Goal: Task Accomplishment & Management: Manage account settings

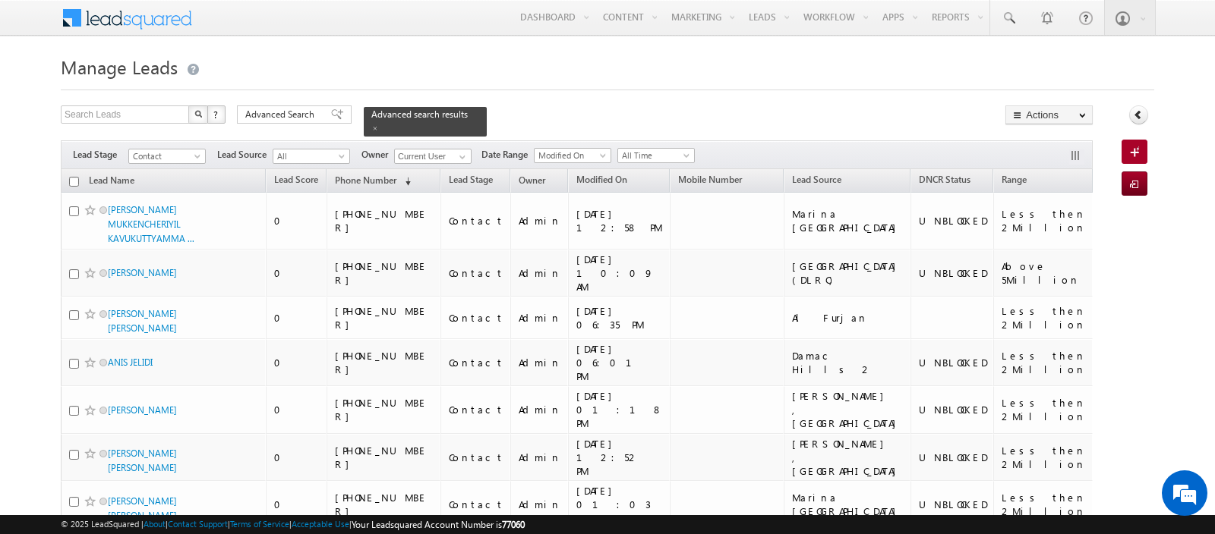
click at [73, 179] on input "checkbox" at bounding box center [74, 182] width 10 height 10
checkbox input "true"
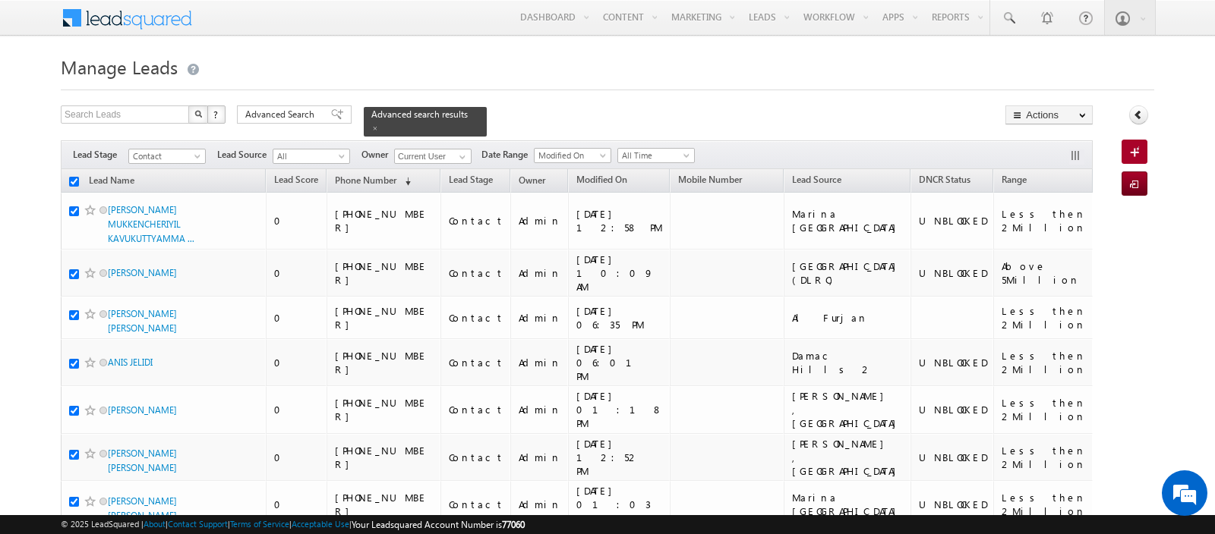
checkbox input "true"
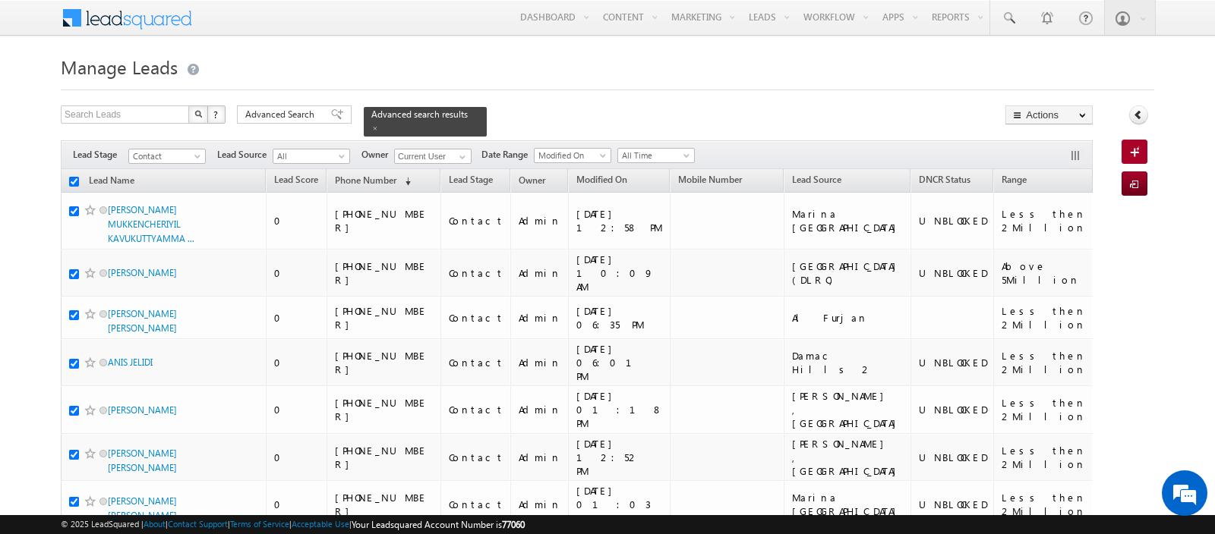
checkbox input "true"
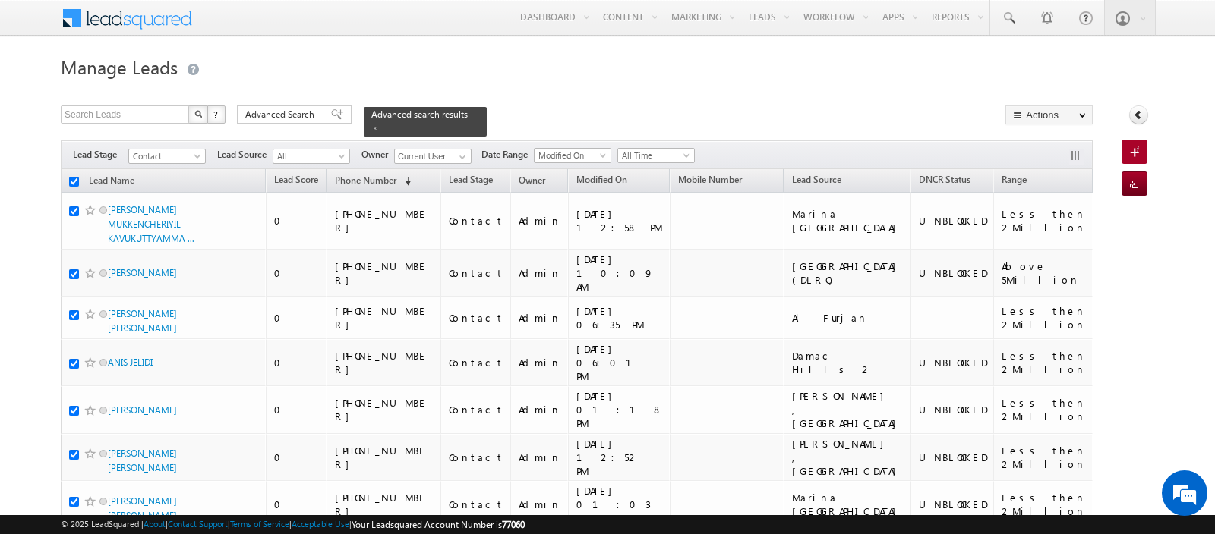
checkbox input "true"
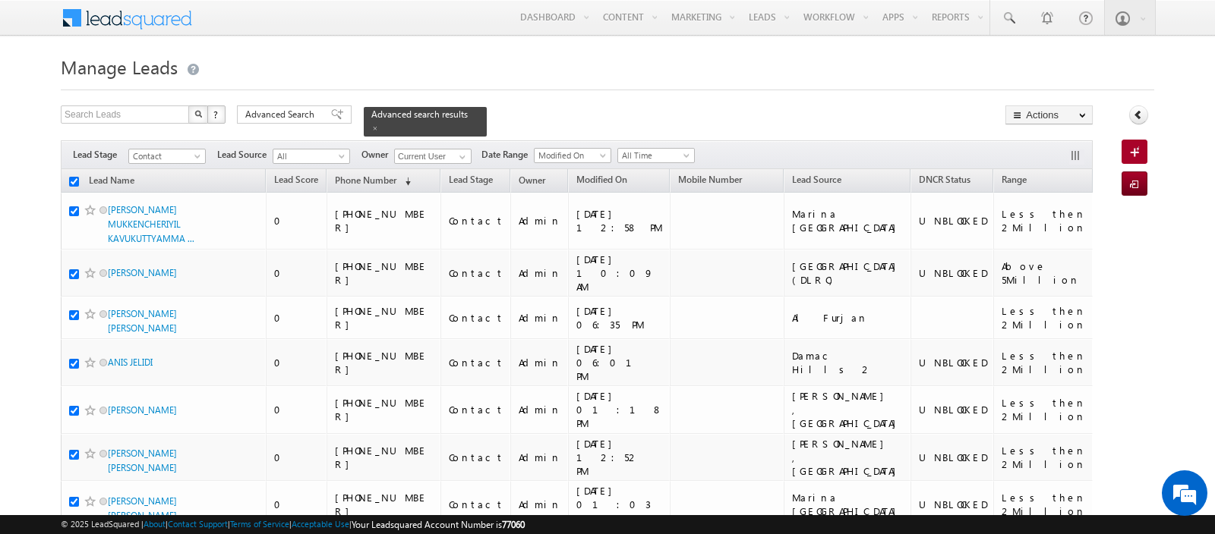
checkbox input "true"
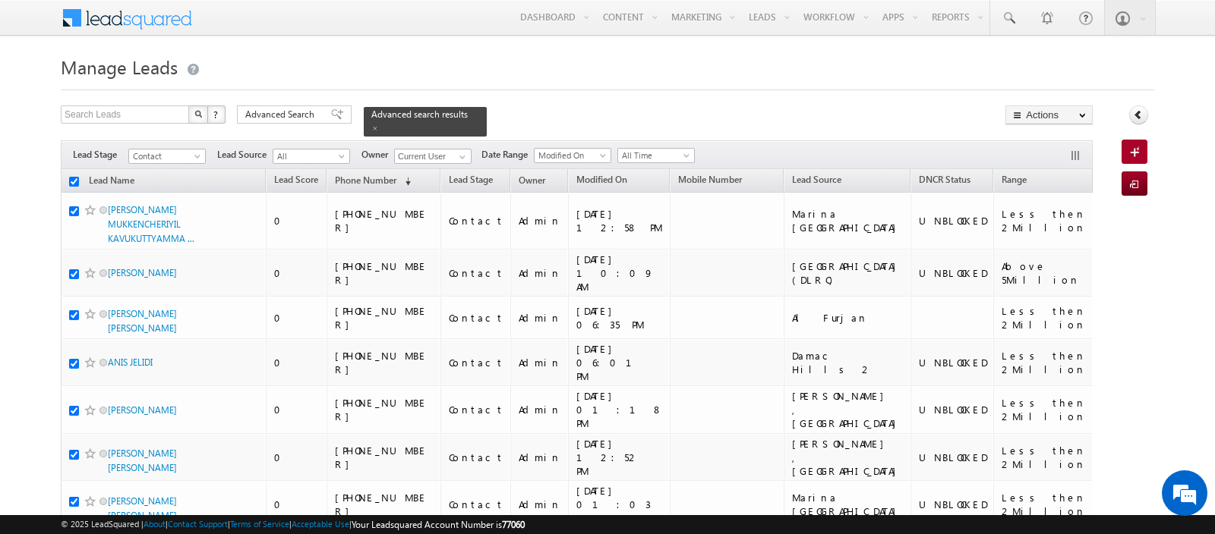
checkbox input "true"
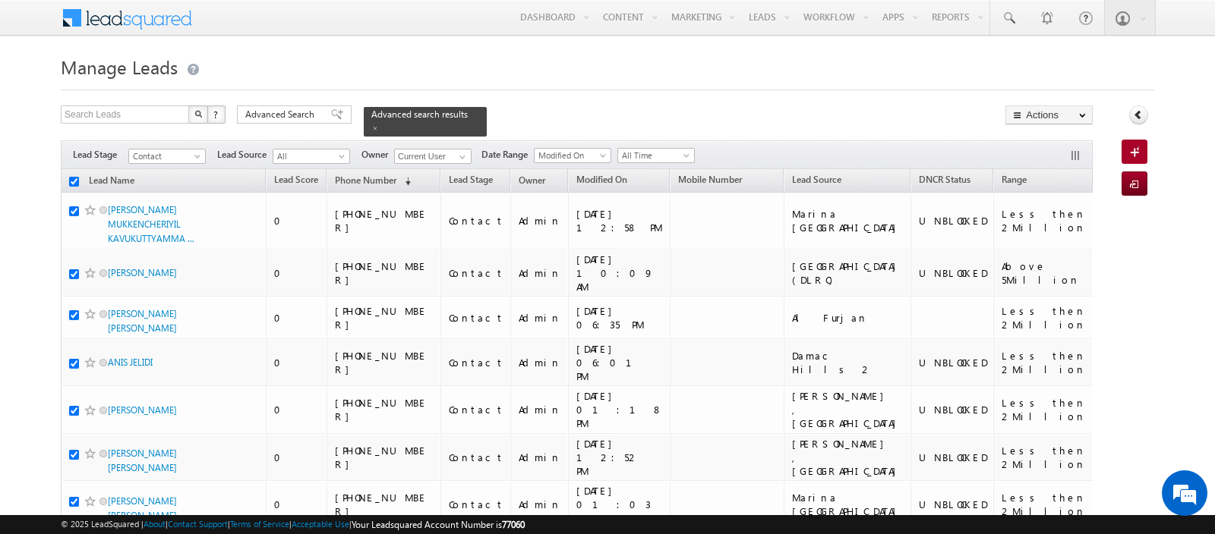
checkbox input "true"
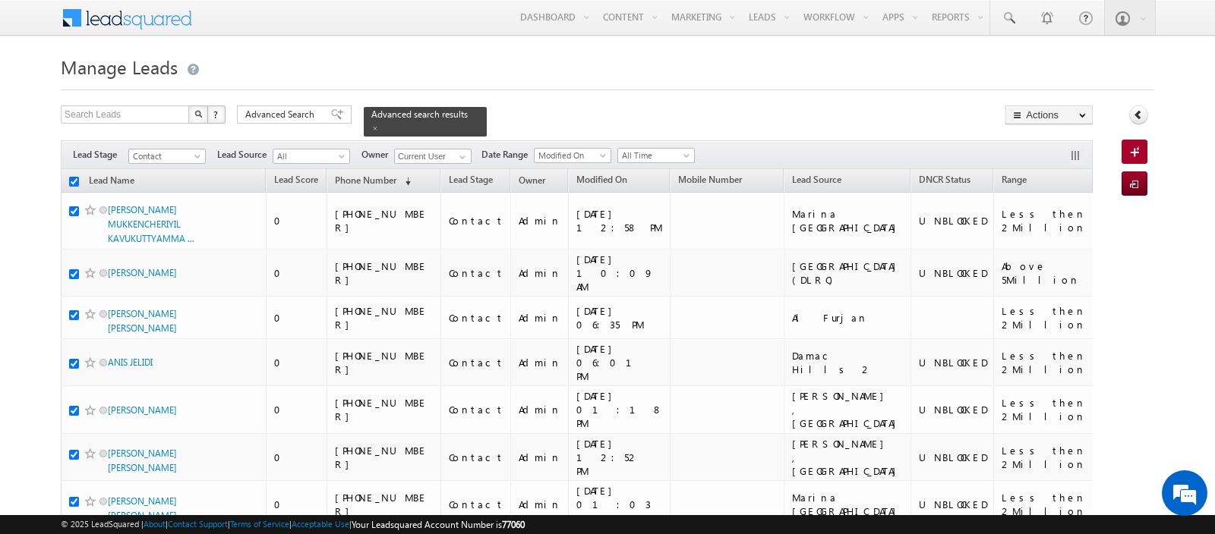
checkbox input "true"
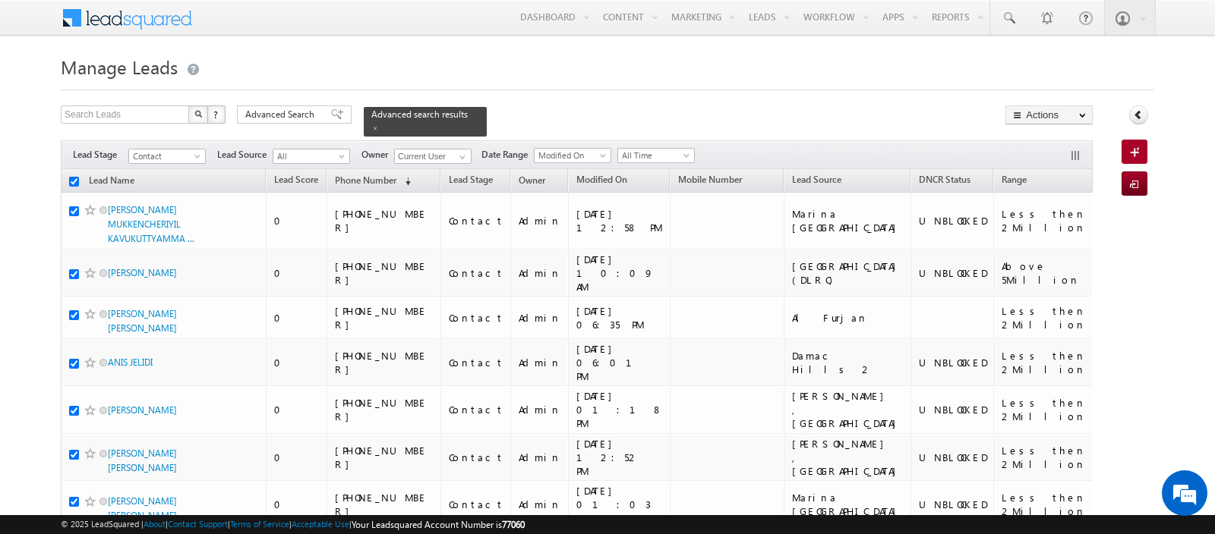
checkbox input "true"
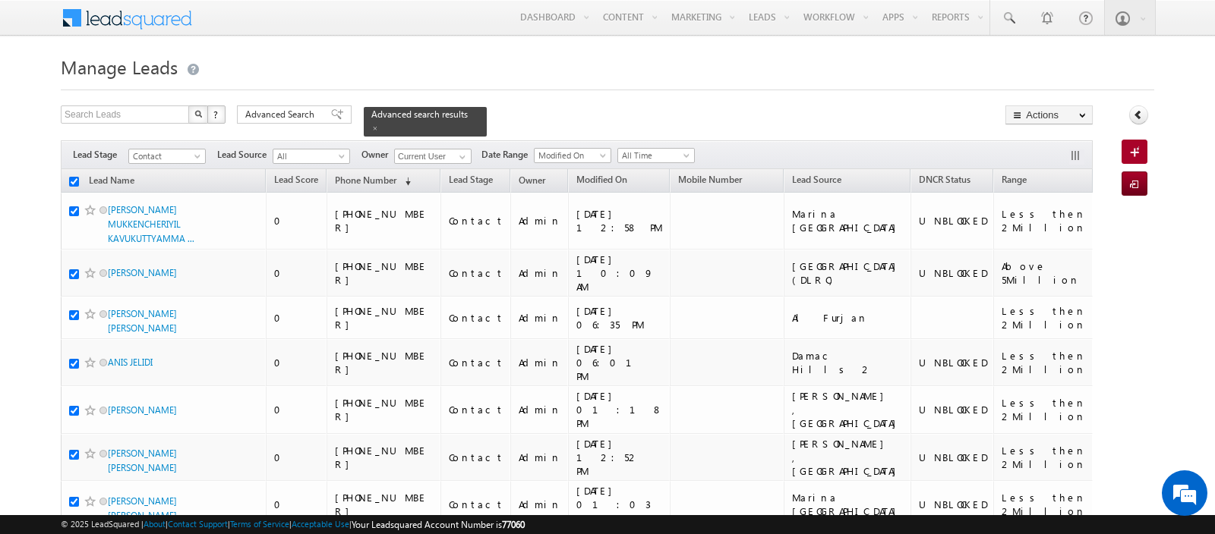
checkbox input "true"
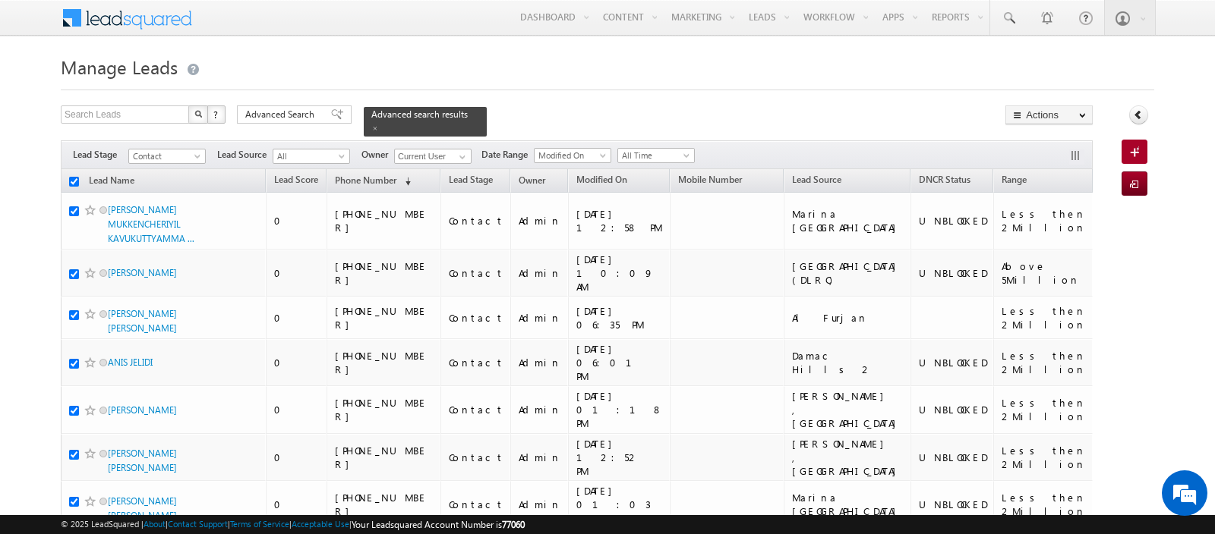
checkbox input "true"
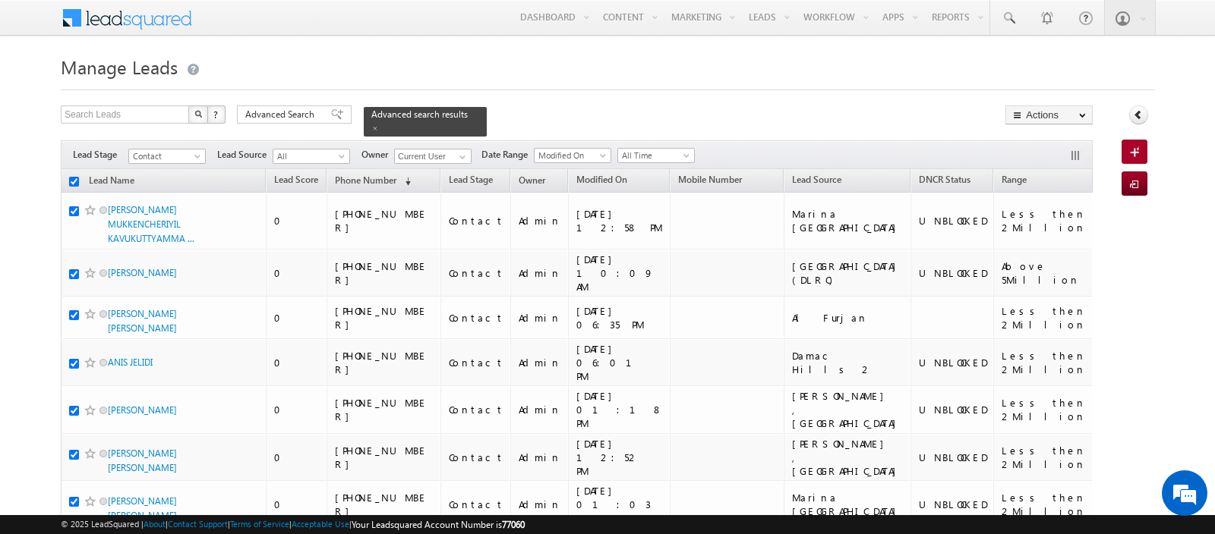
checkbox input "true"
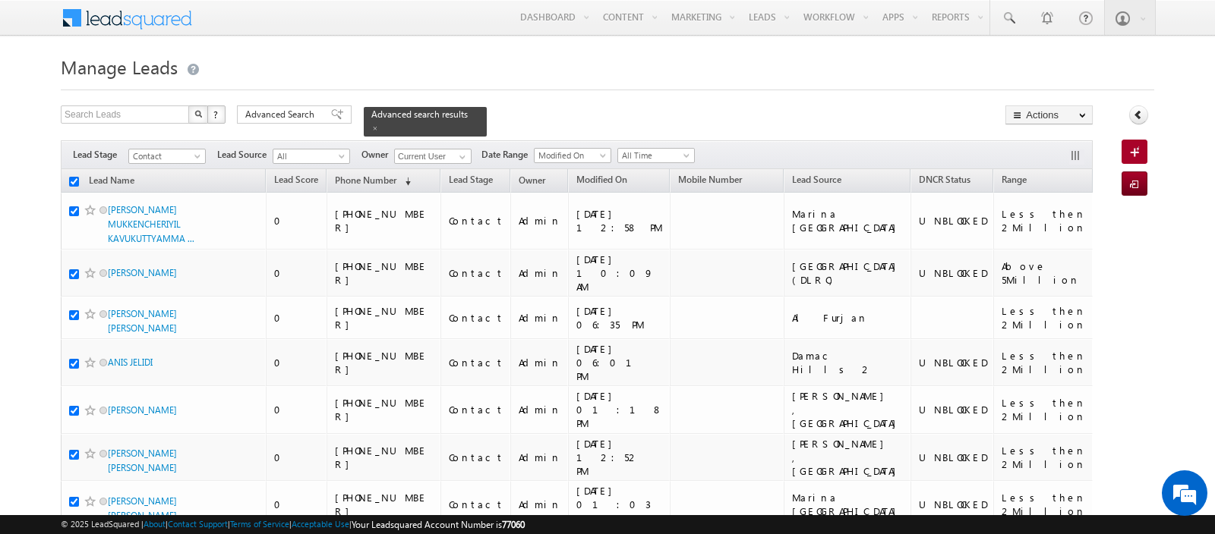
checkbox input "true"
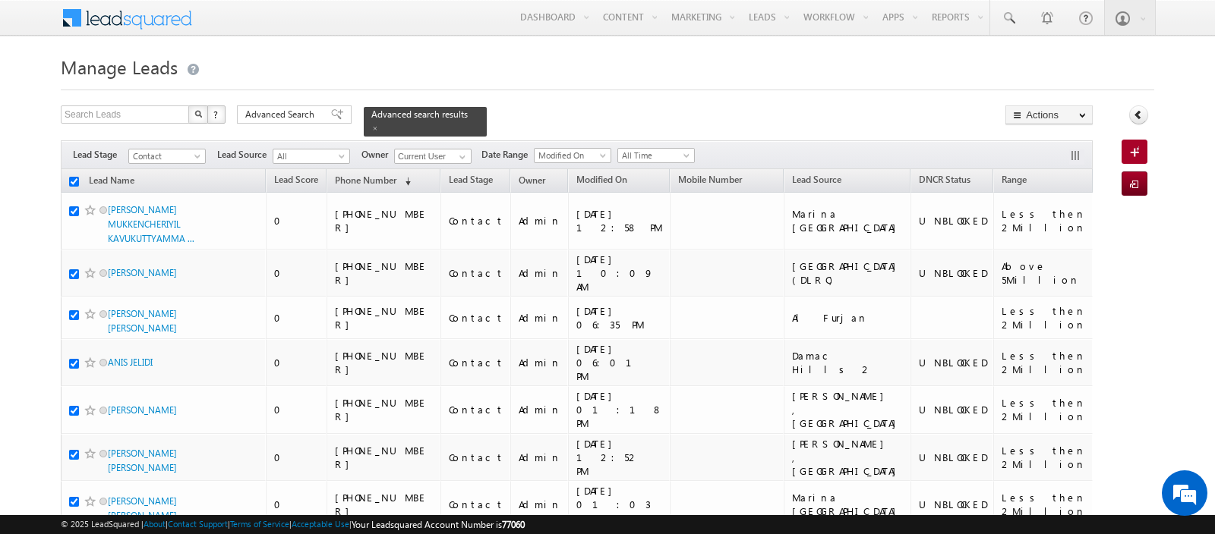
checkbox input "true"
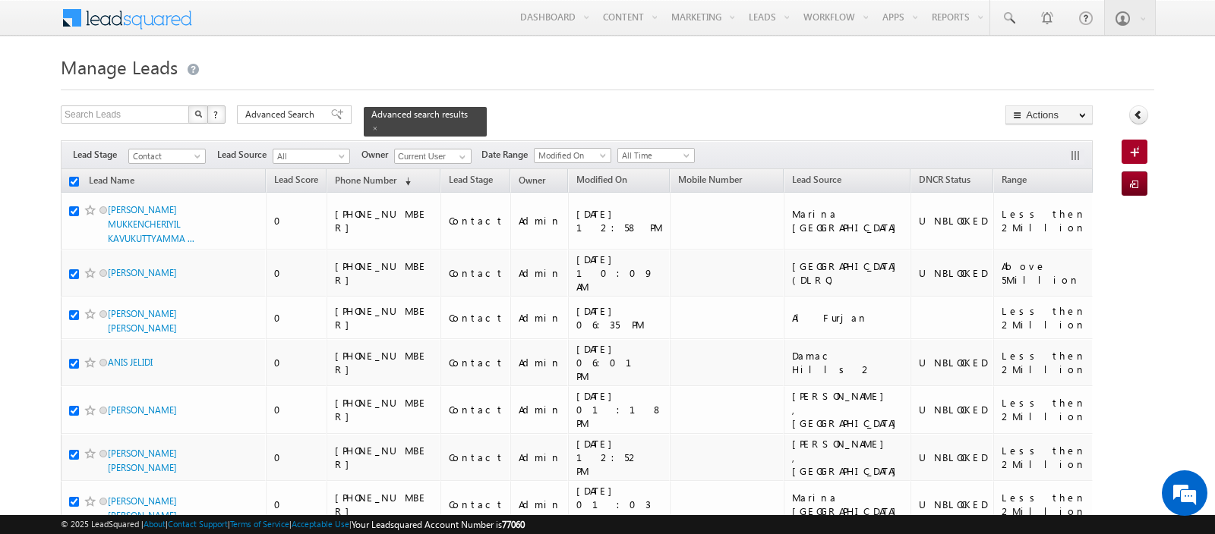
checkbox input "true"
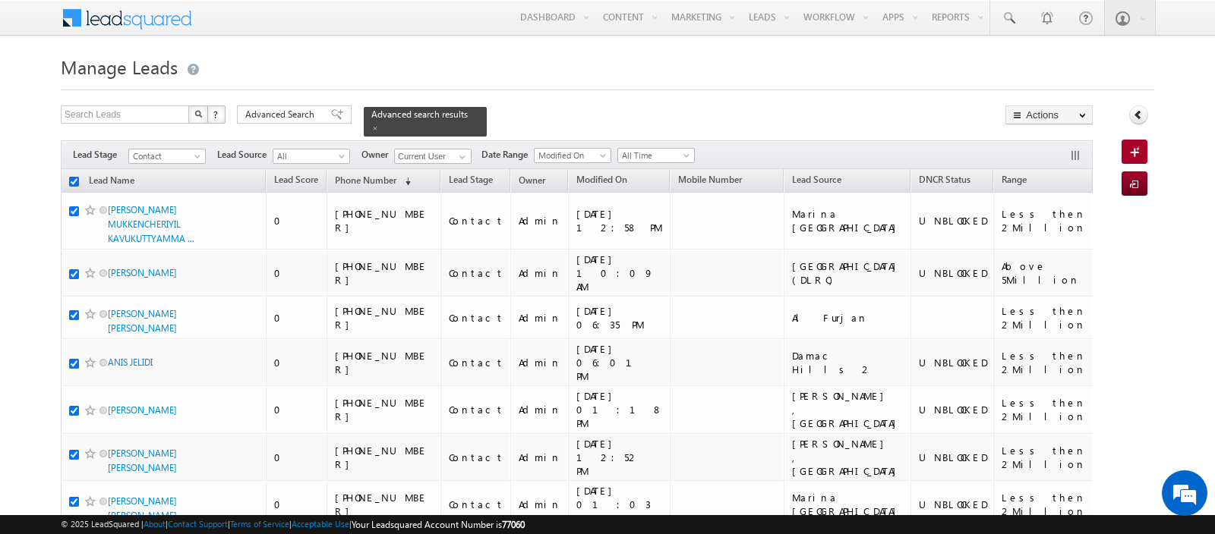
checkbox input "true"
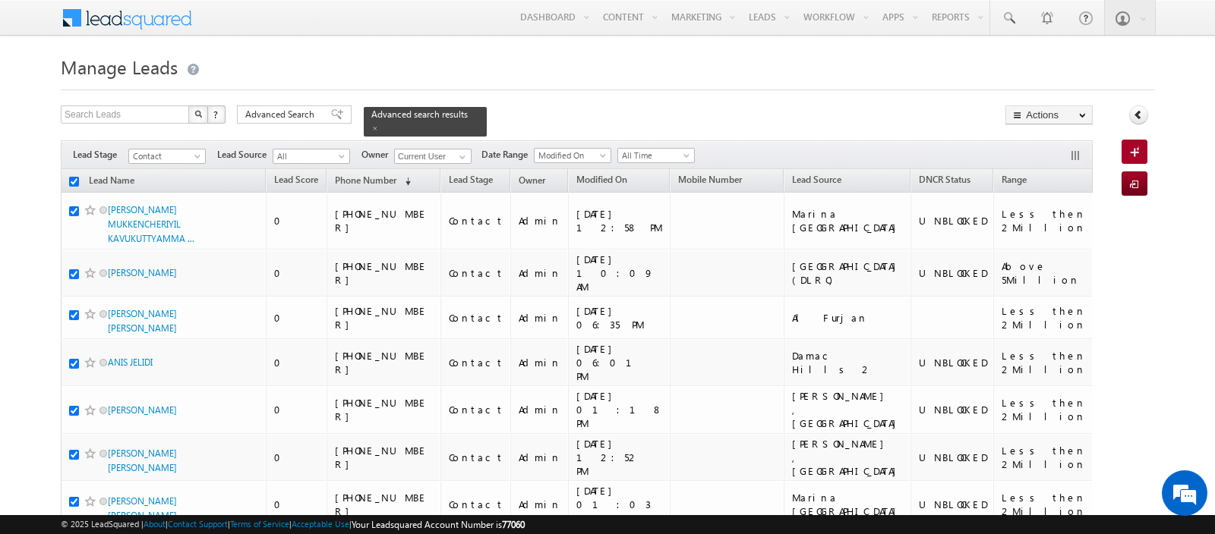
checkbox input "true"
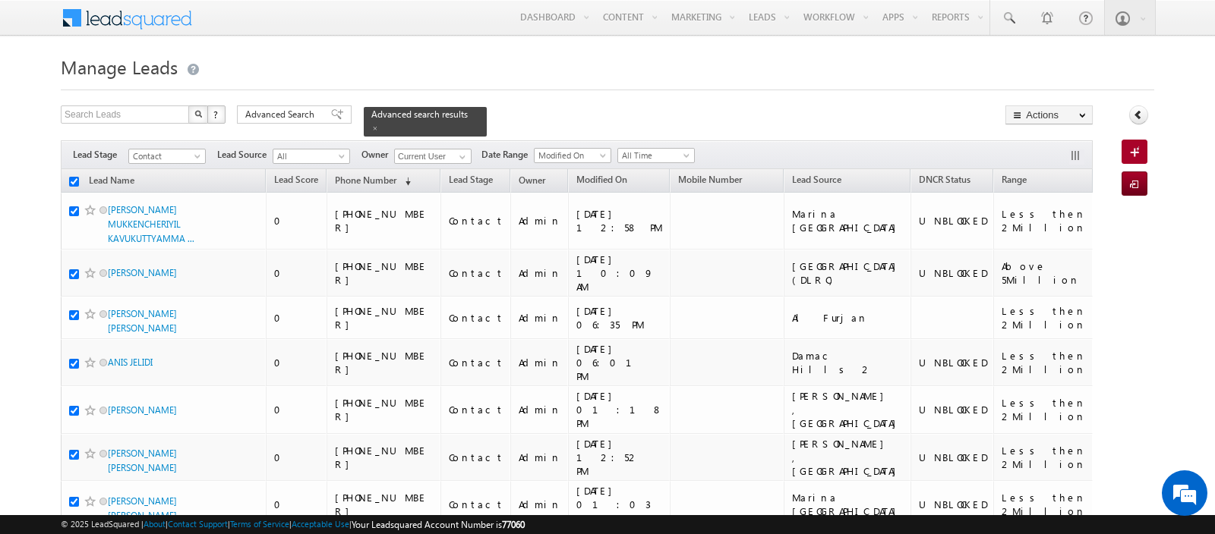
checkbox input "true"
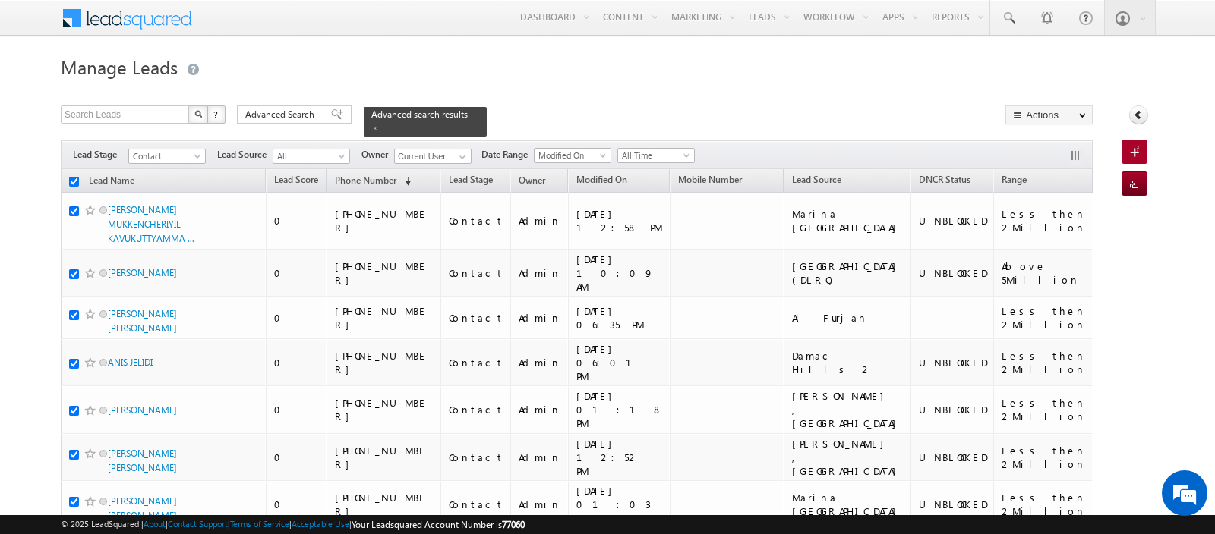
checkbox input "true"
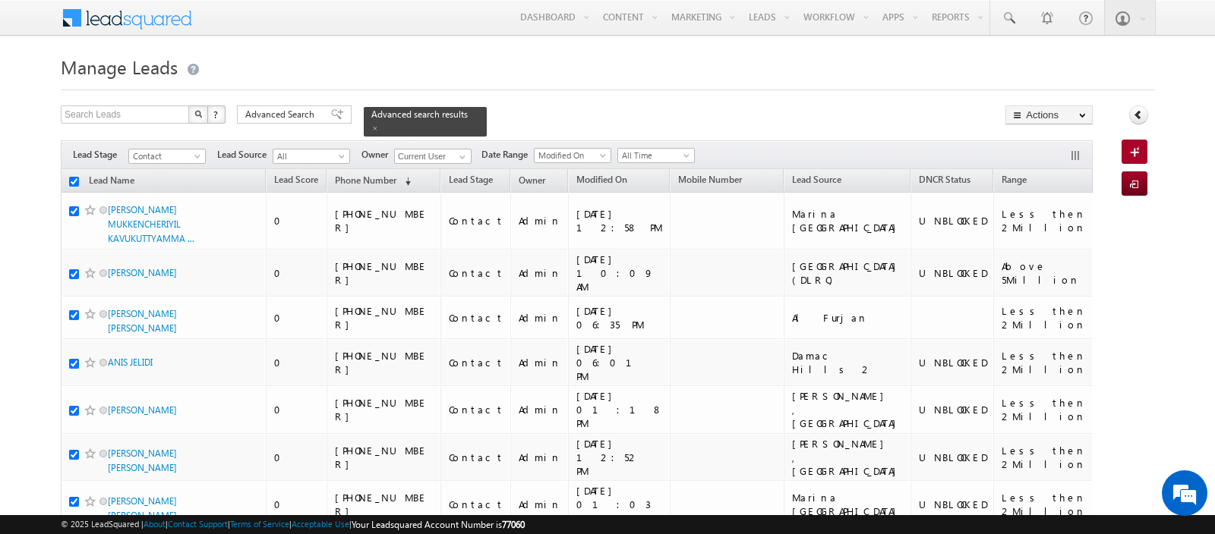
checkbox input "true"
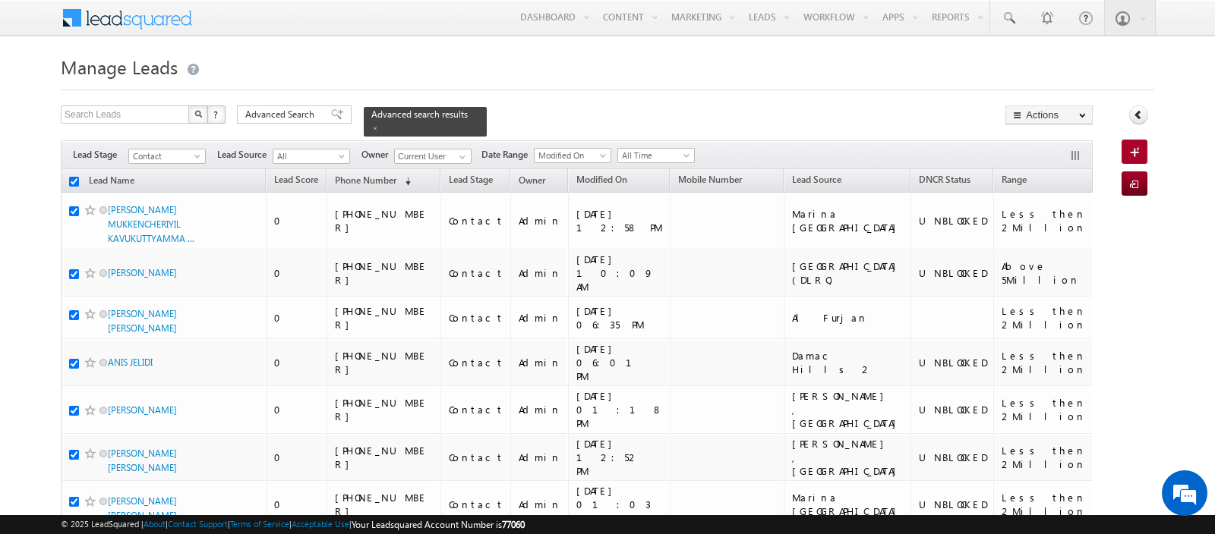
checkbox input "true"
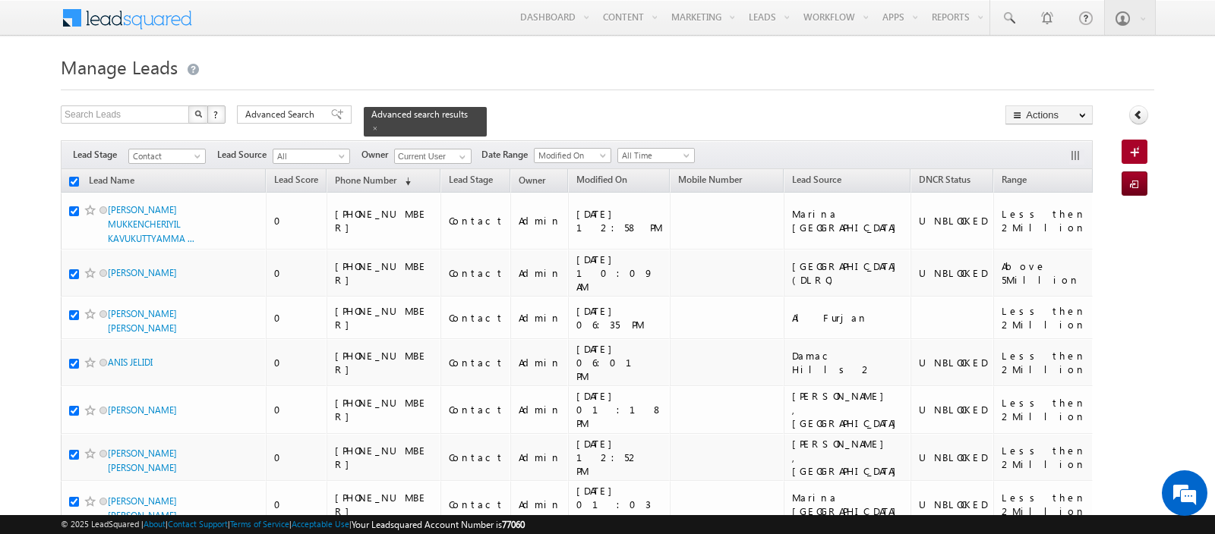
checkbox input "true"
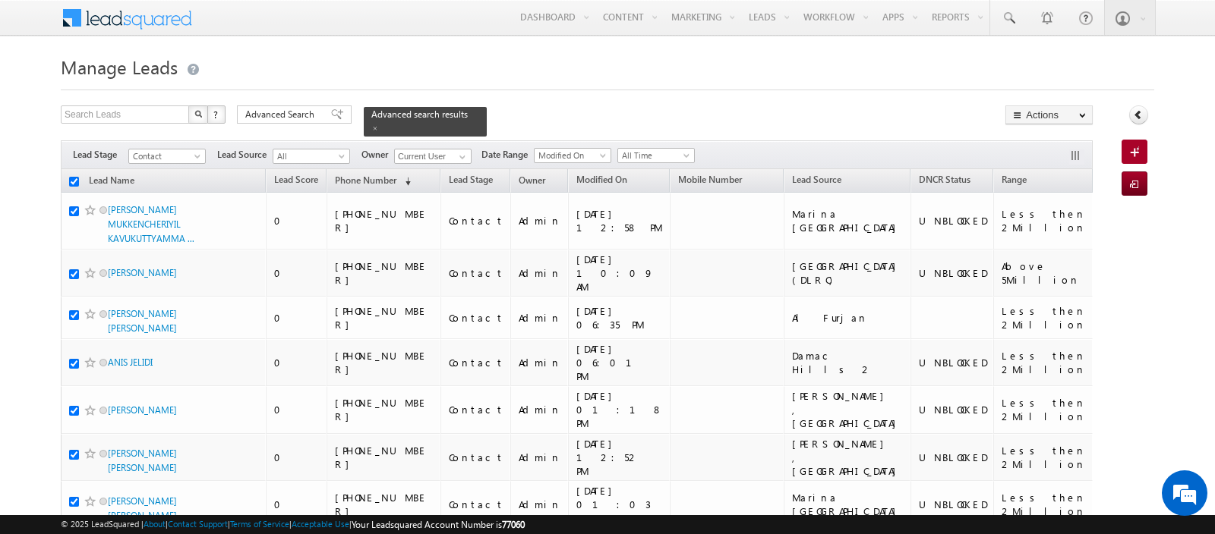
checkbox input "true"
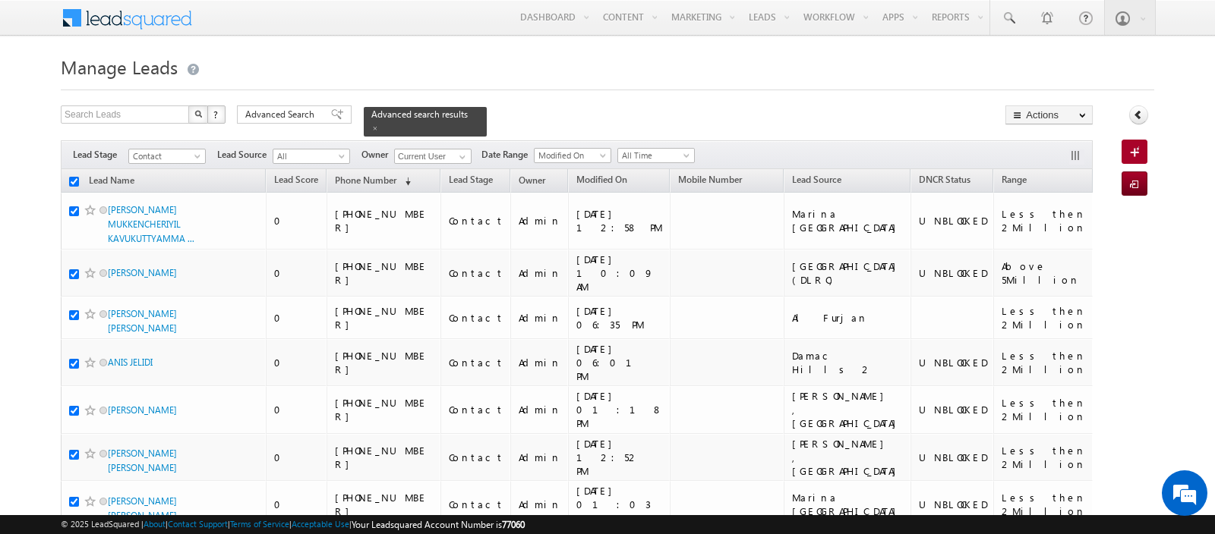
checkbox input "true"
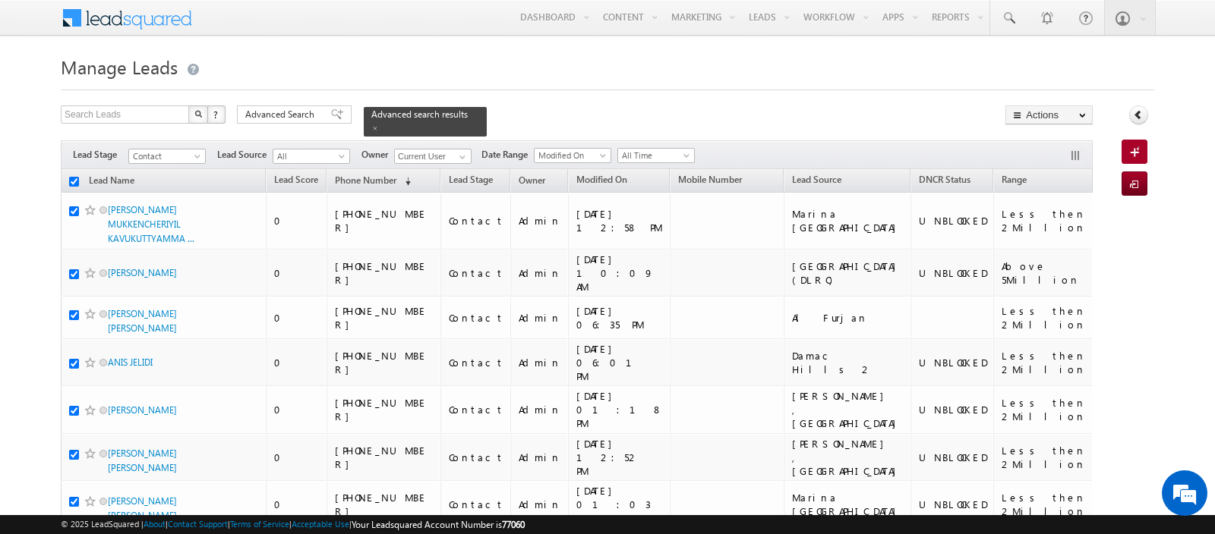
checkbox input "true"
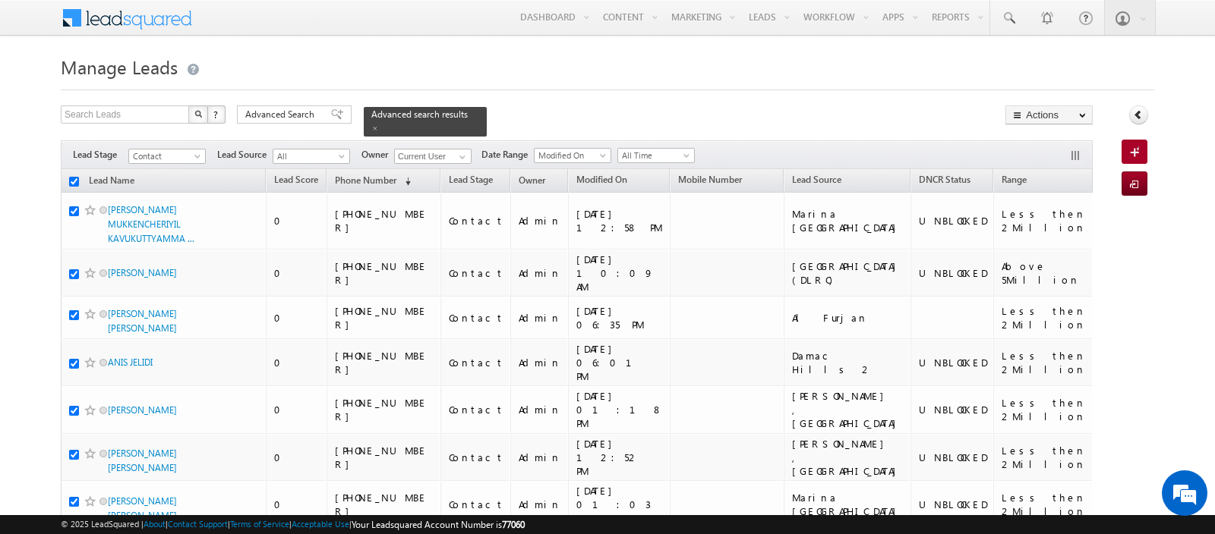
checkbox input "true"
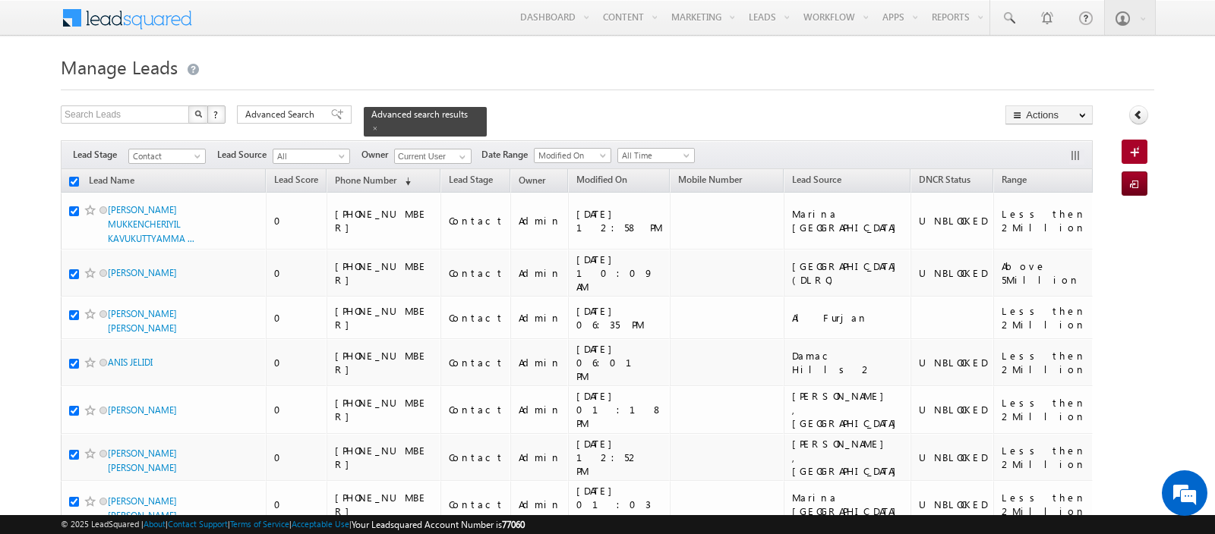
checkbox input "true"
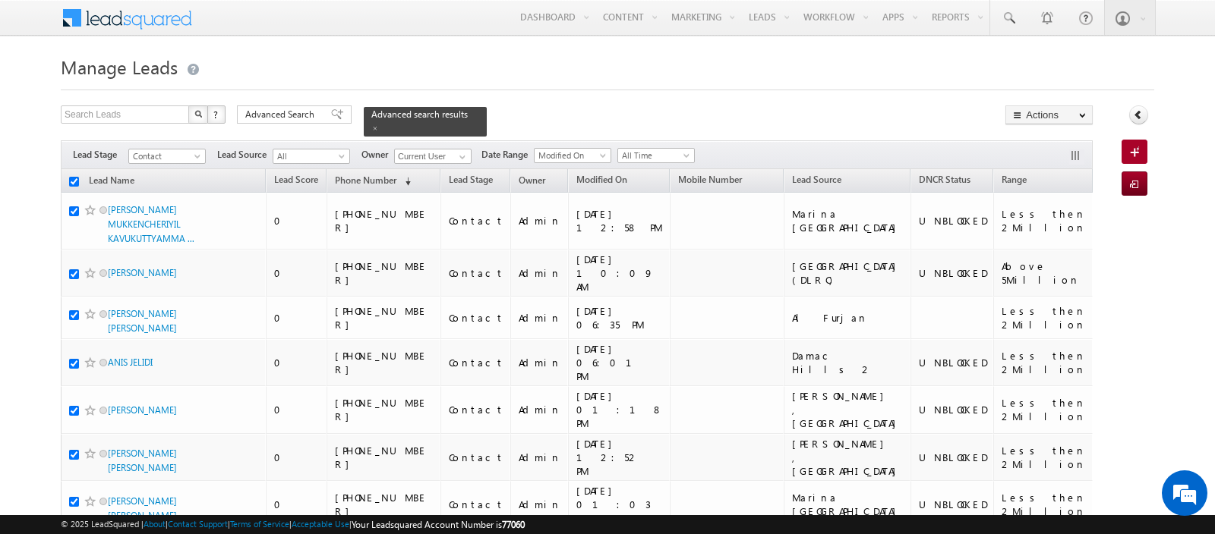
checkbox input "true"
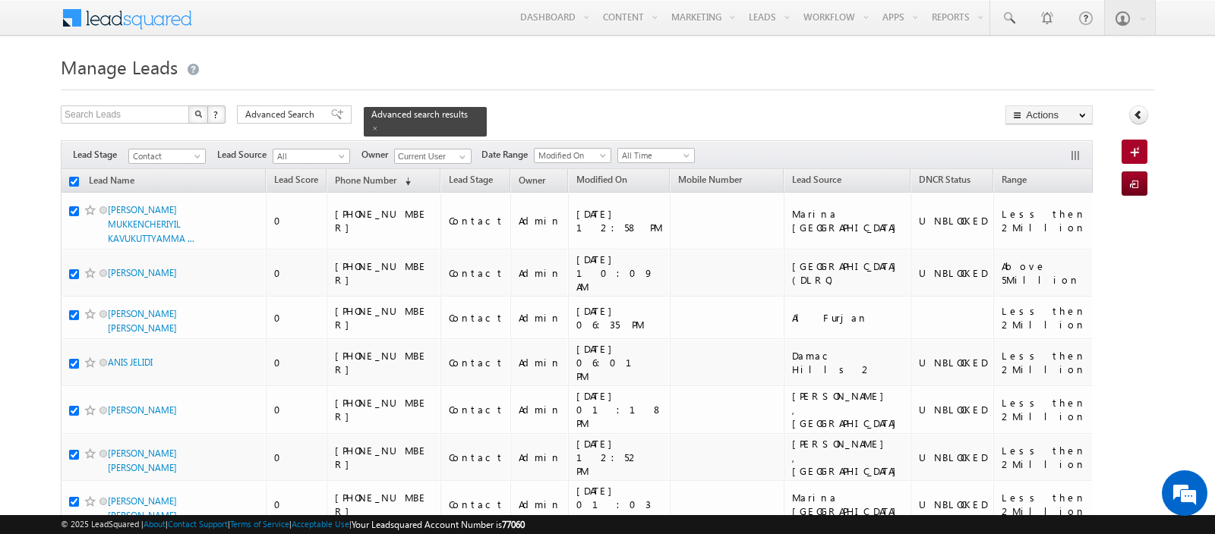
checkbox input "true"
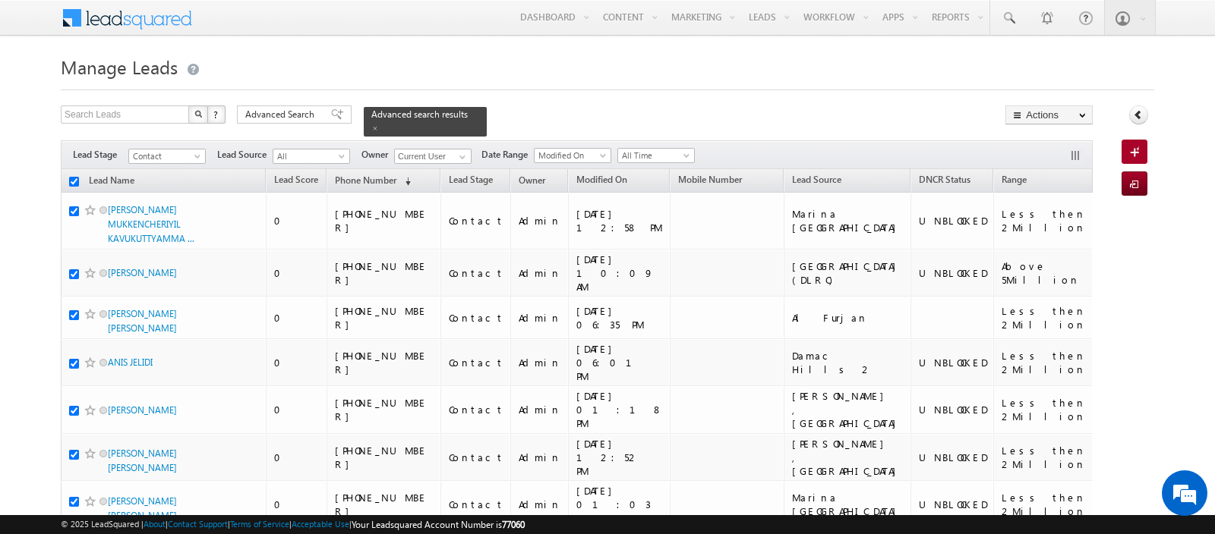
checkbox input "true"
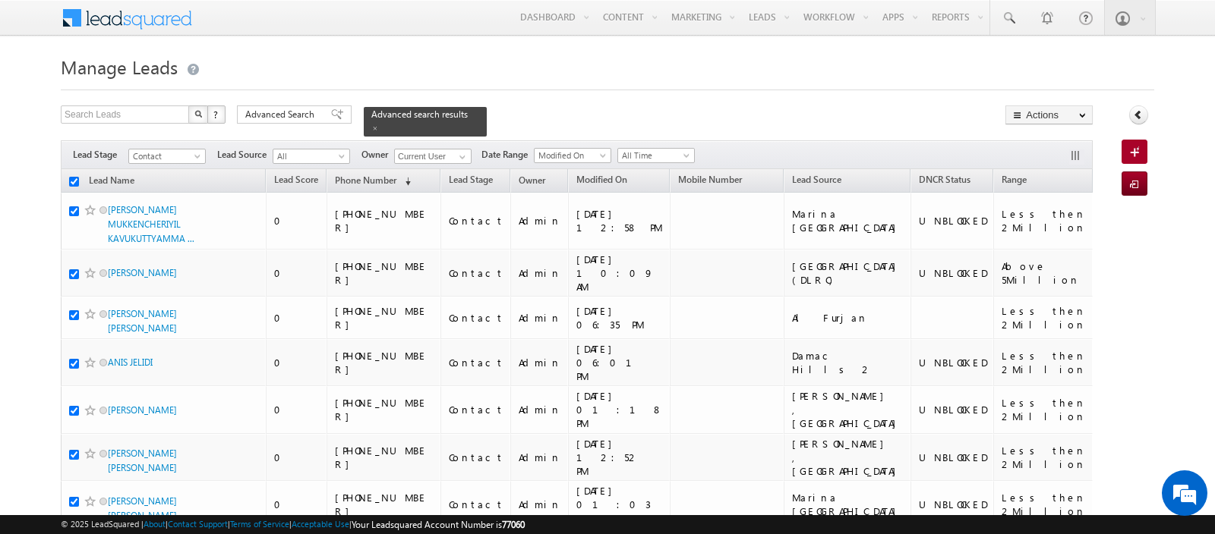
checkbox input "true"
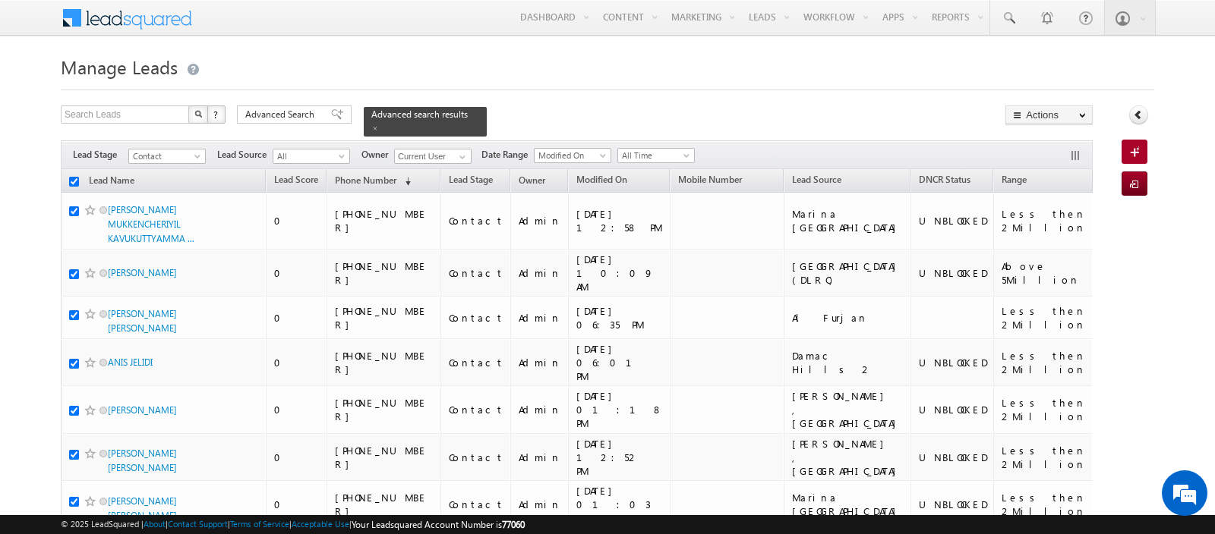
checkbox input "true"
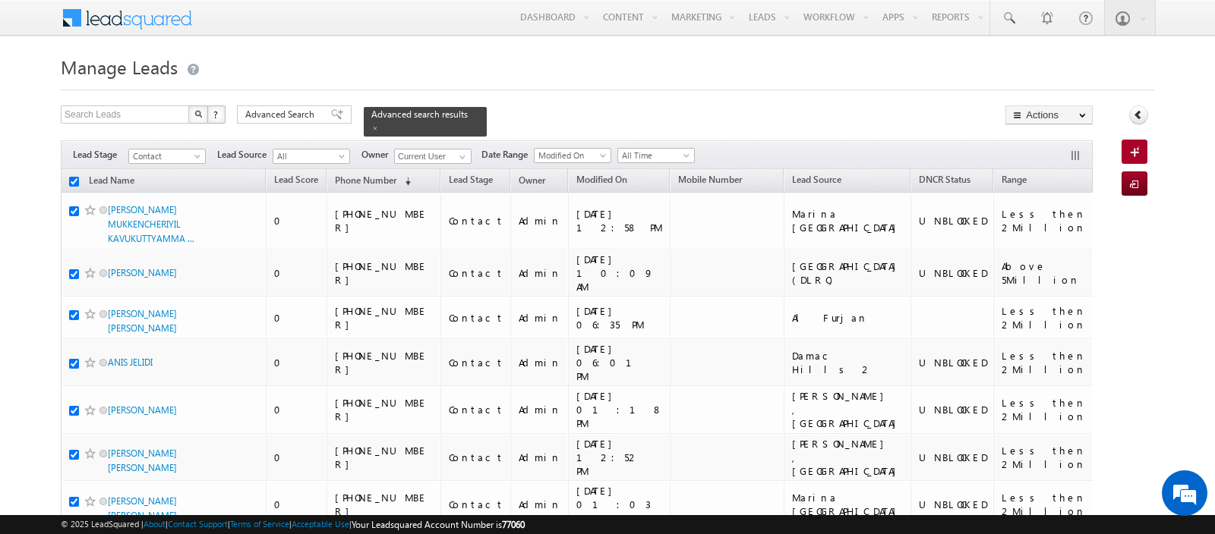
checkbox input "true"
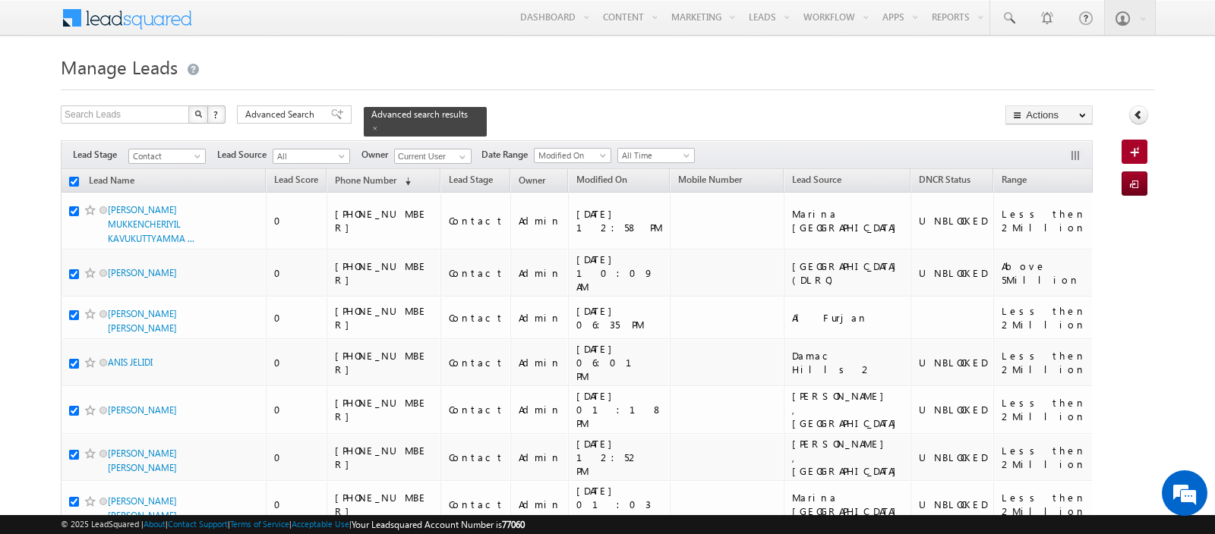
checkbox input "true"
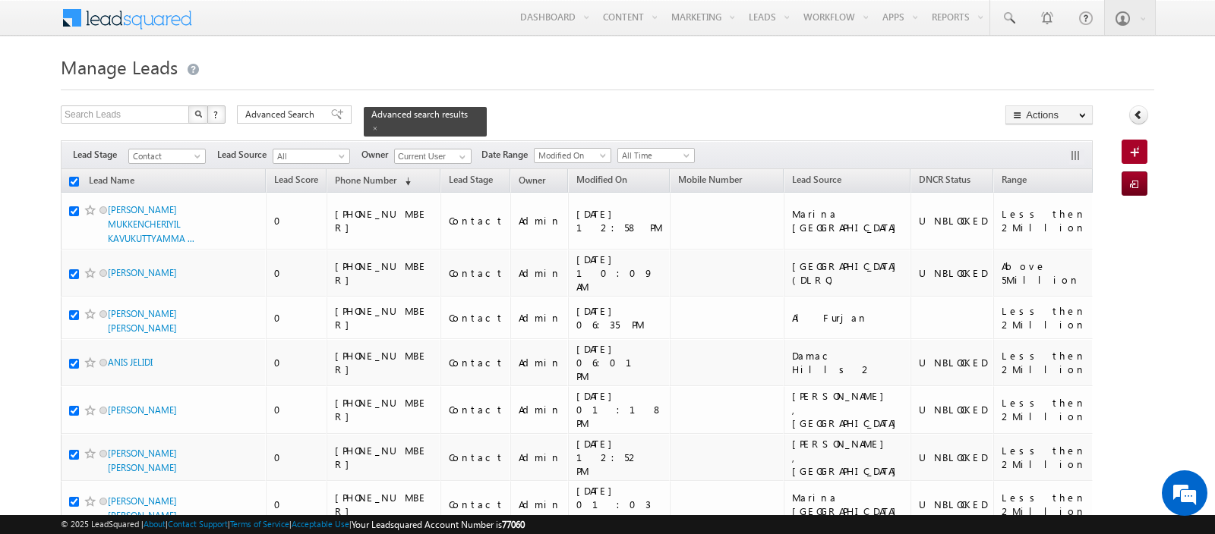
checkbox input "true"
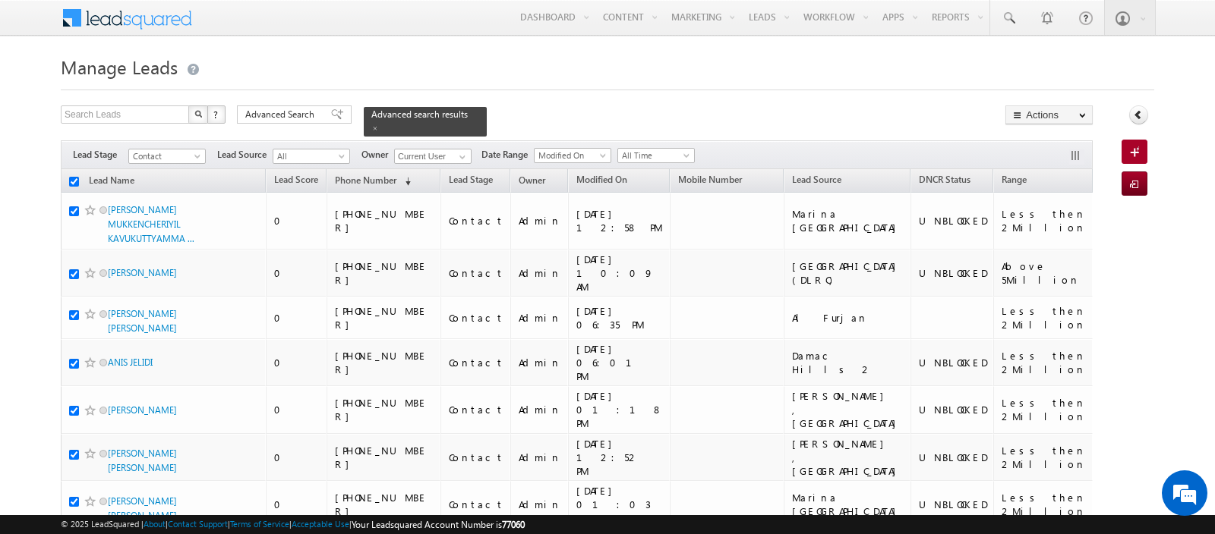
checkbox input "true"
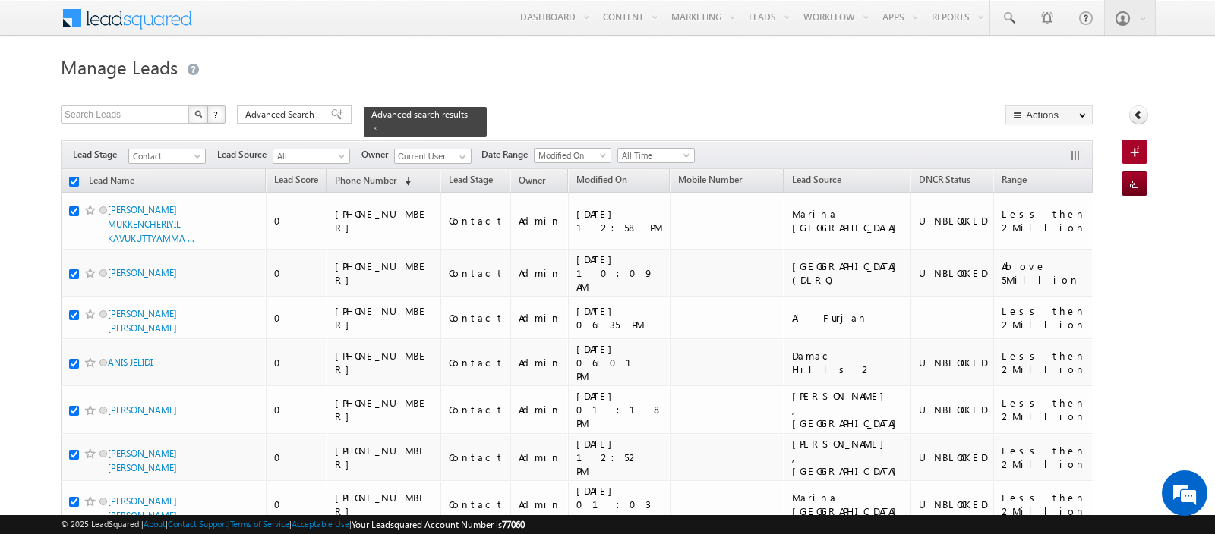
checkbox input "true"
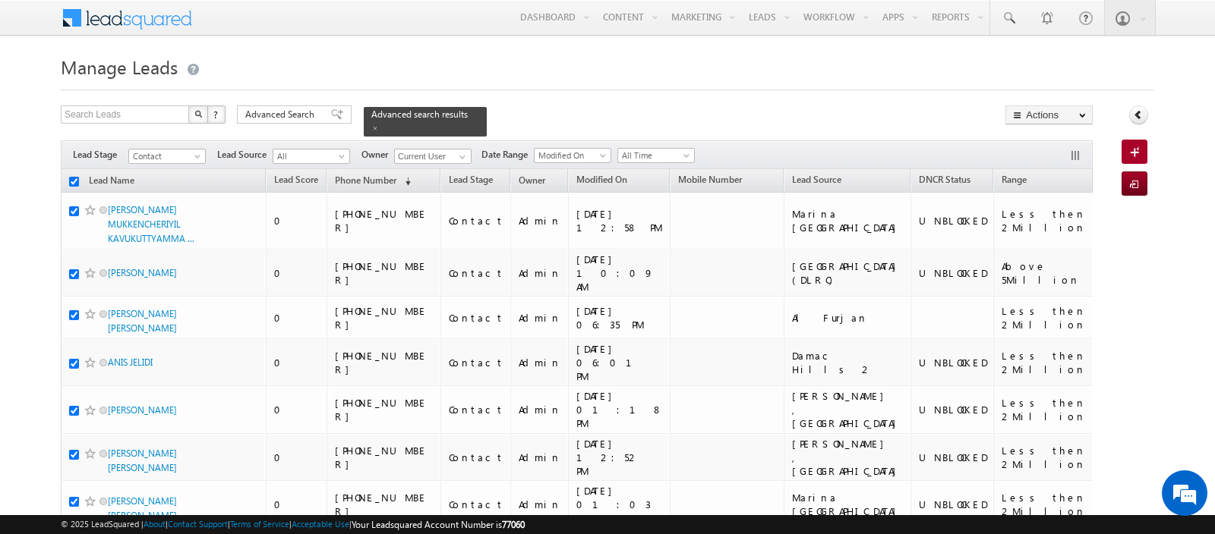
checkbox input "true"
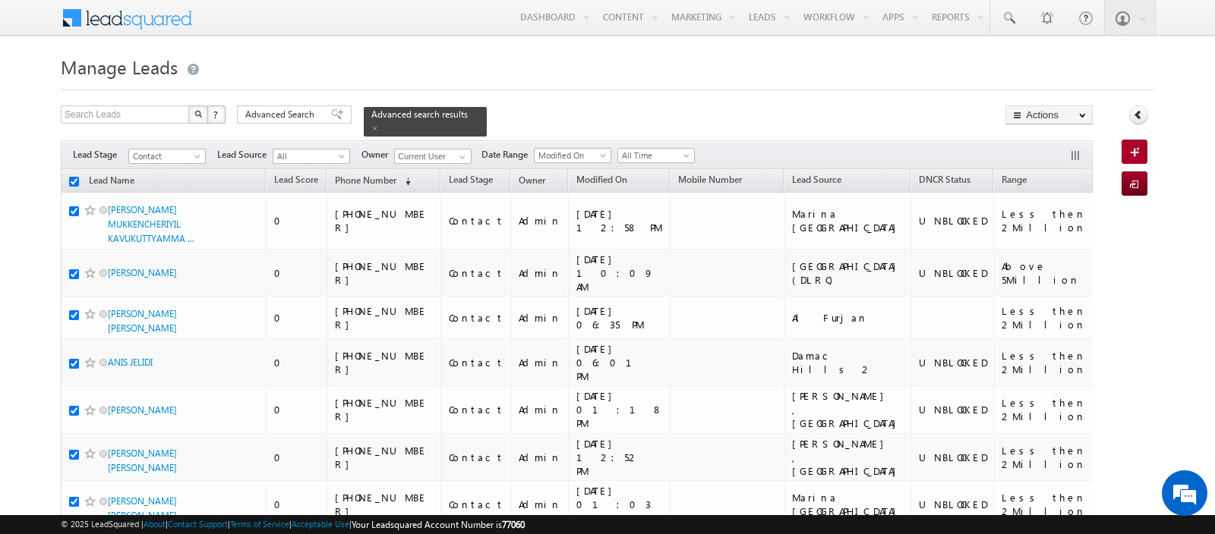
checkbox input "true"
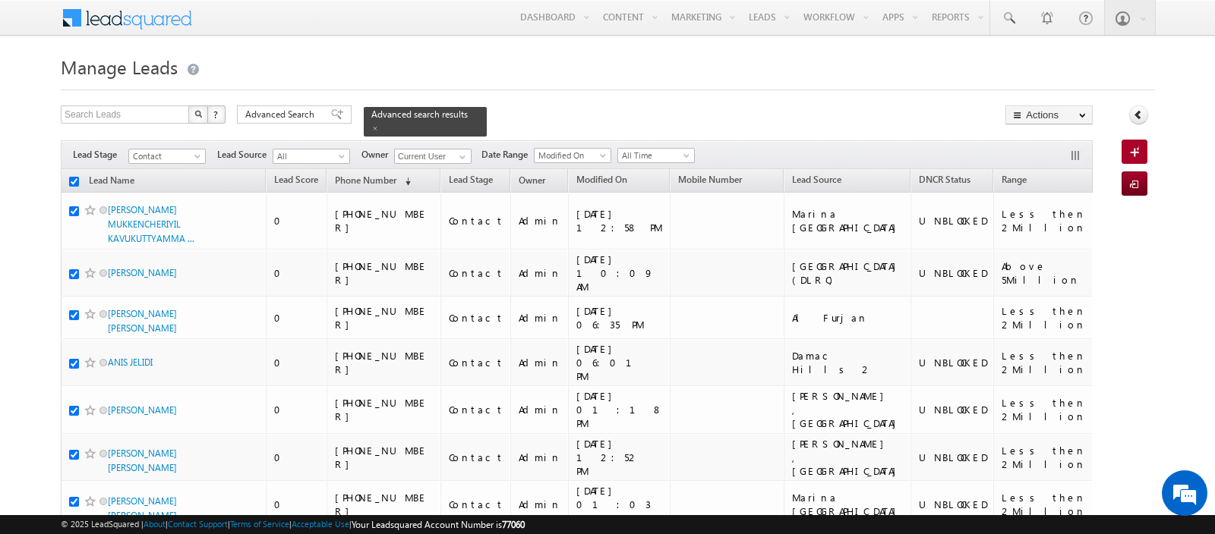
checkbox input "true"
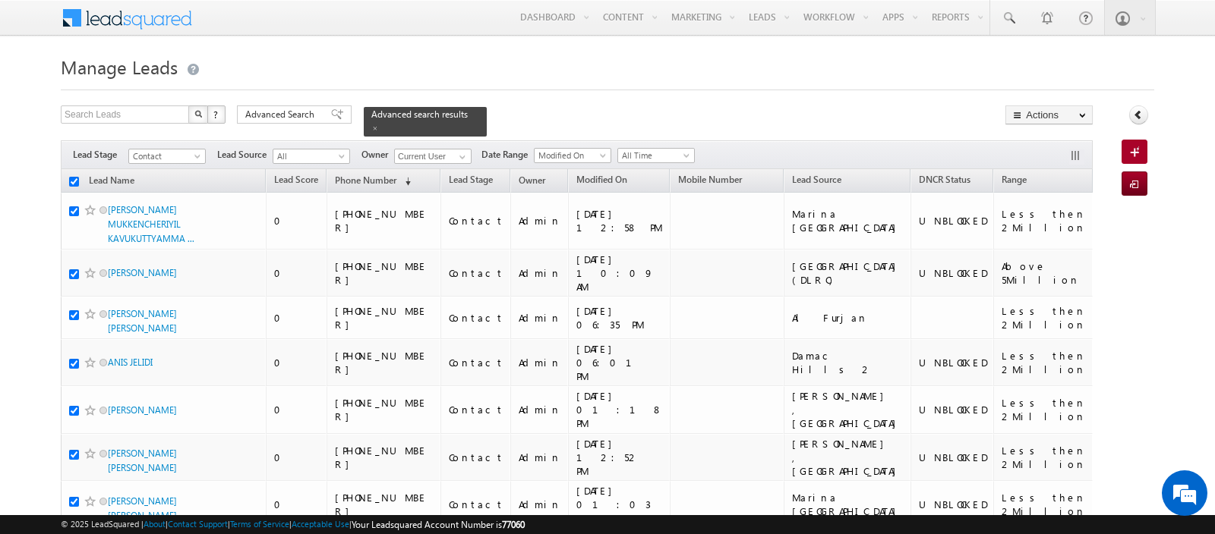
checkbox input "true"
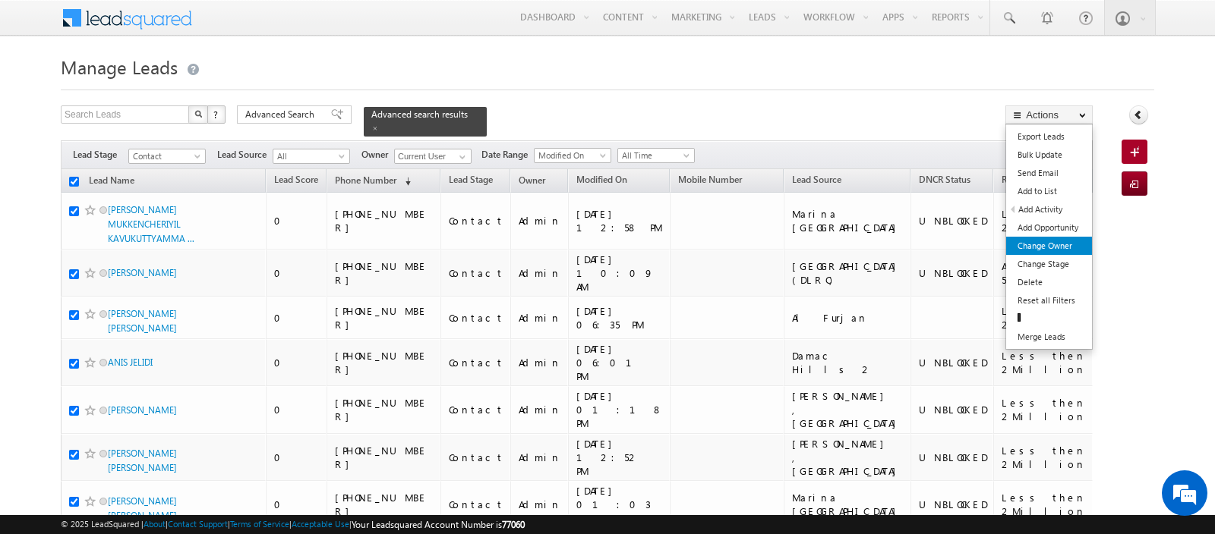
click at [1048, 240] on link "Change Owner" at bounding box center [1049, 246] width 86 height 18
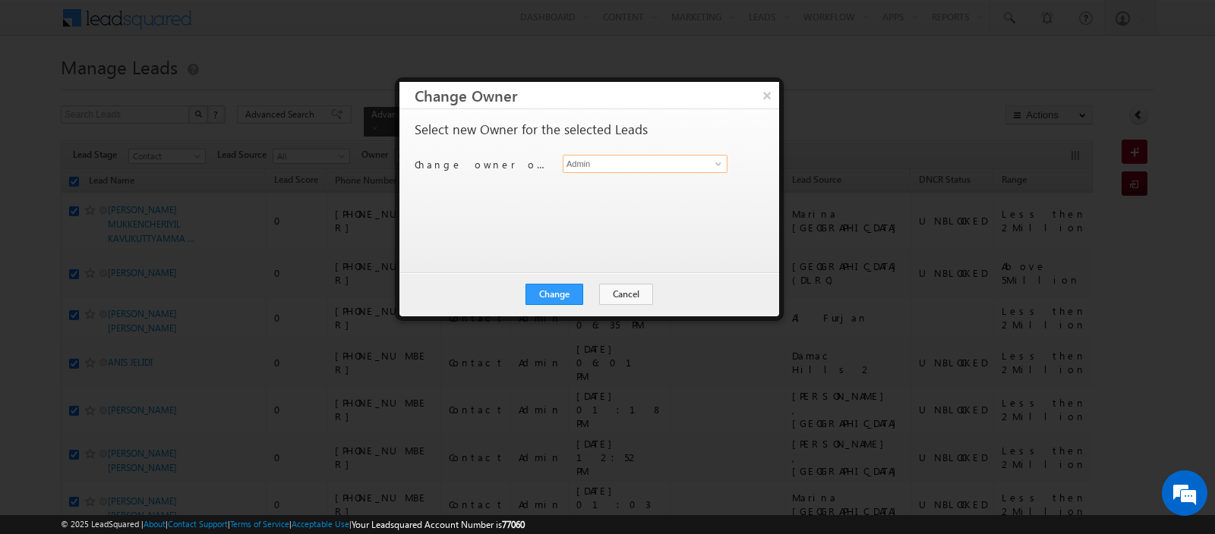
click at [635, 170] on input "Admin" at bounding box center [645, 164] width 165 height 18
click at [614, 181] on link "[PERSON_NAME] Verhani [PERSON_NAME][EMAIL_ADDRESS][DOMAIN_NAME]" at bounding box center [645, 186] width 165 height 29
click at [551, 292] on button "Change" at bounding box center [554, 294] width 58 height 21
click at [588, 295] on button "Close" at bounding box center [591, 294] width 49 height 21
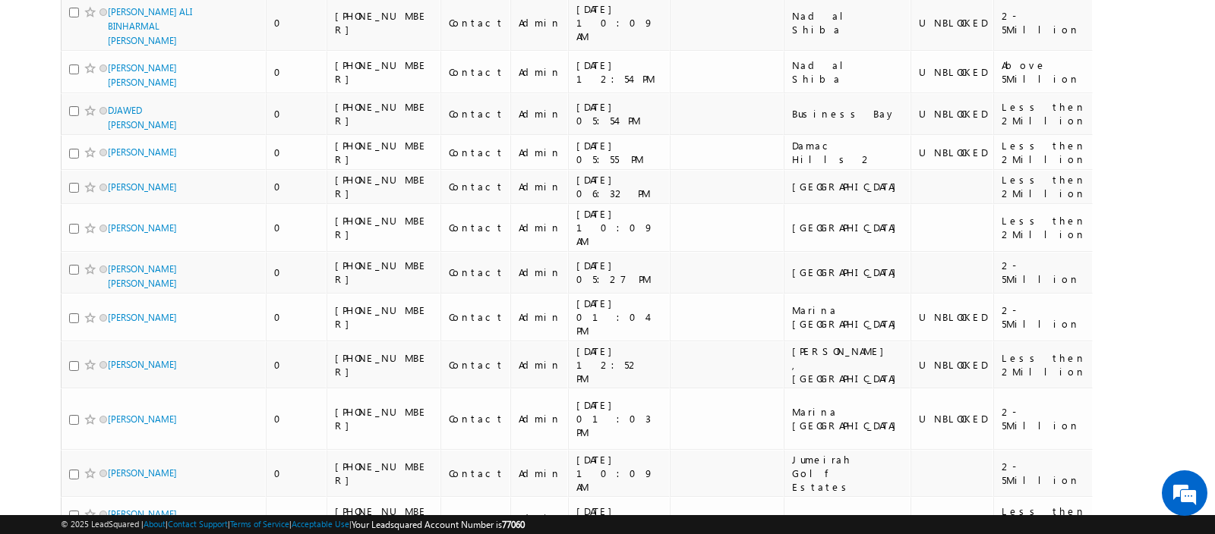
scroll to position [9134, 0]
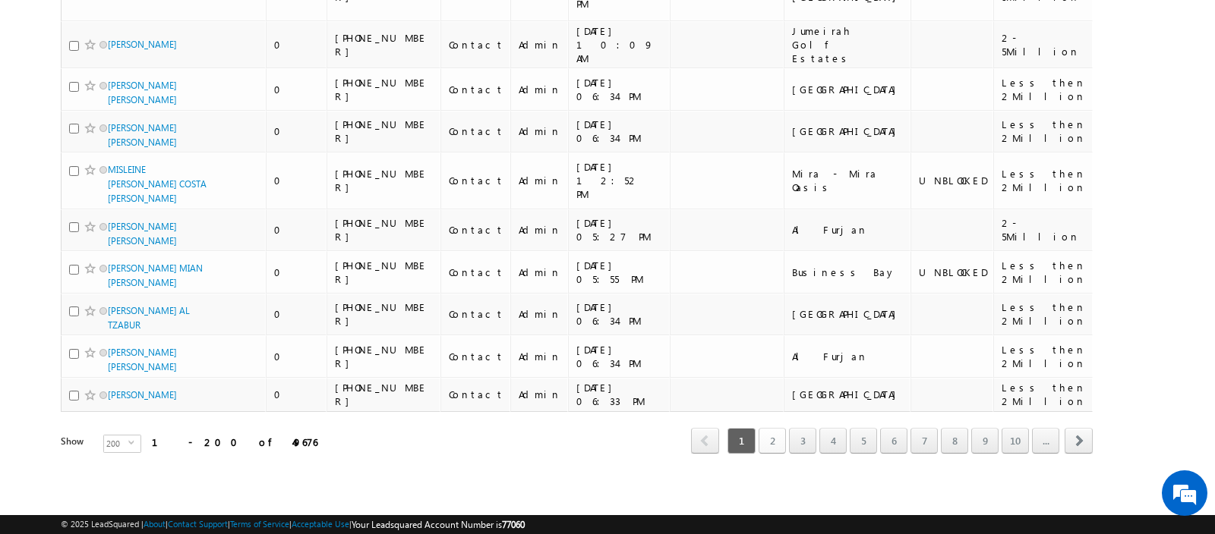
click at [777, 446] on link "2" at bounding box center [771, 441] width 27 height 26
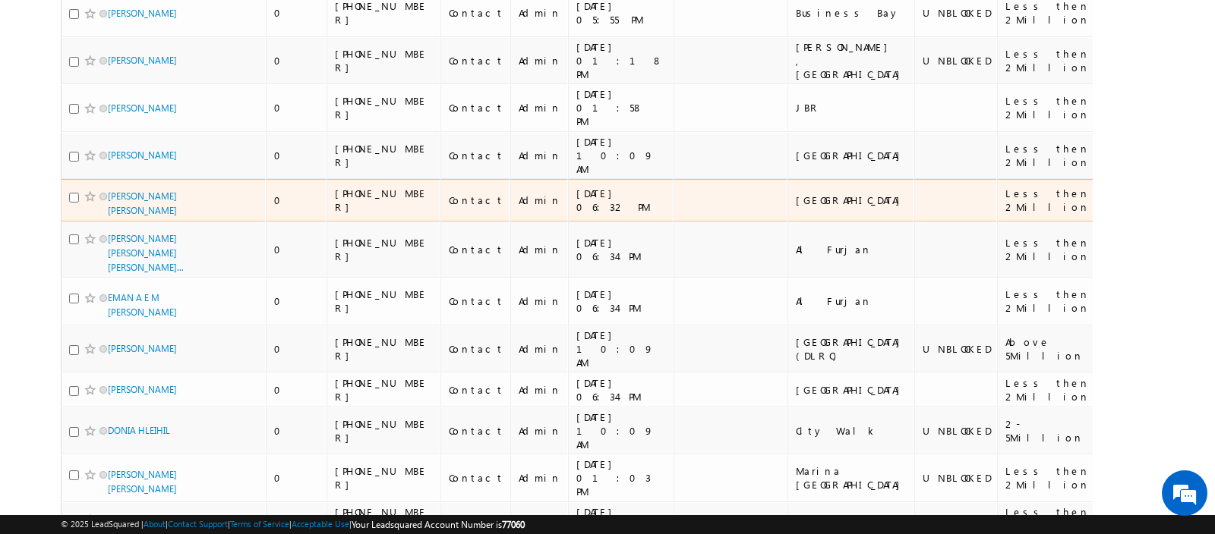
scroll to position [0, 0]
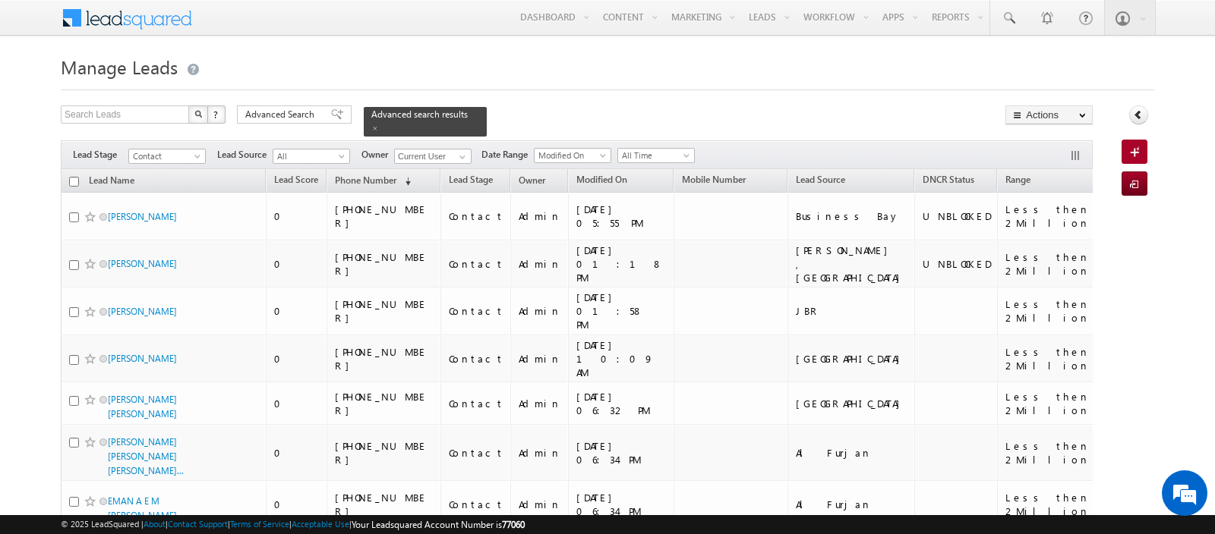
click at [74, 181] on input "checkbox" at bounding box center [74, 182] width 10 height 10
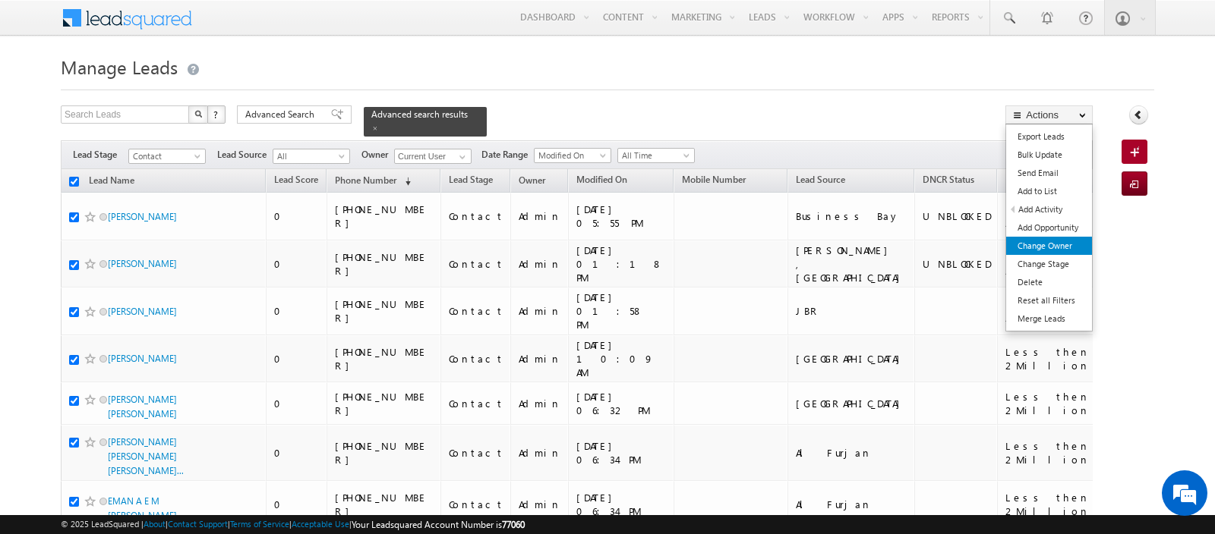
click at [1052, 238] on link "Change Owner" at bounding box center [1049, 246] width 86 height 18
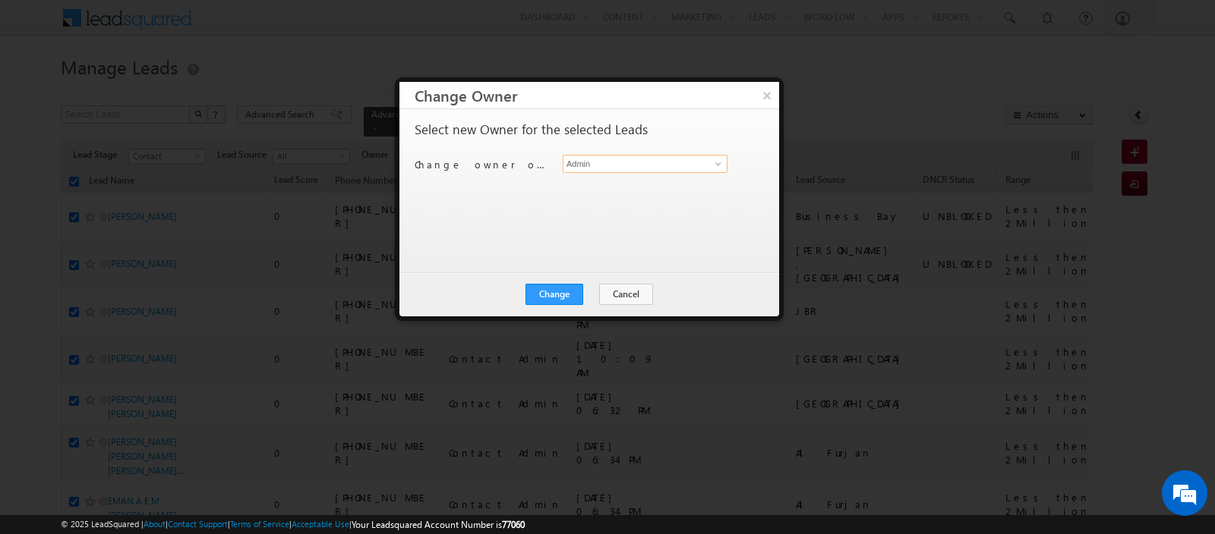
click at [617, 168] on input "Admin" at bounding box center [645, 164] width 165 height 18
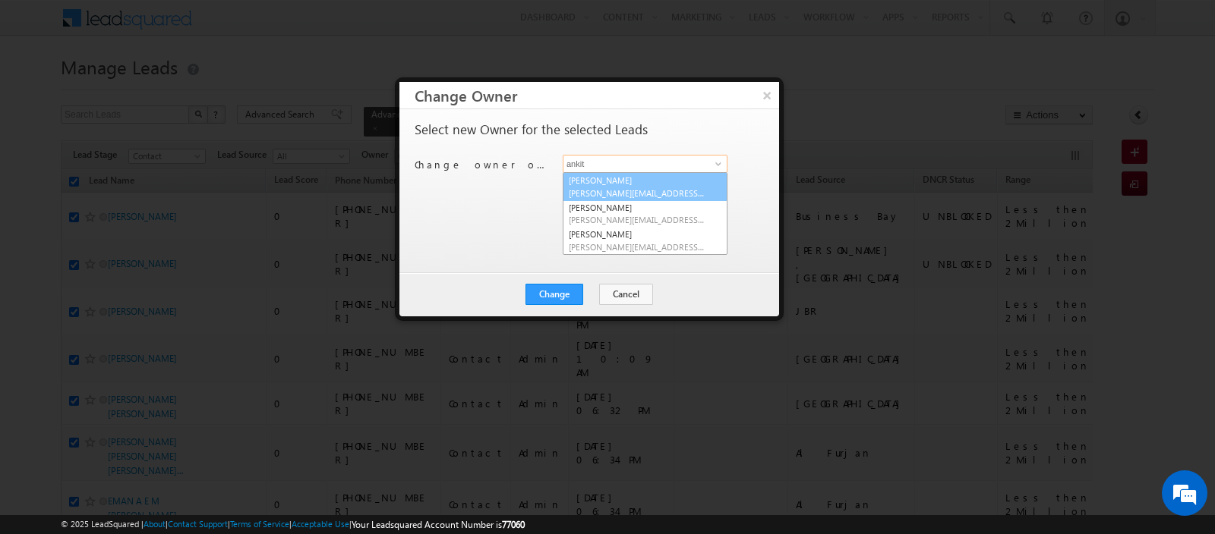
click at [630, 184] on link "Ankit Singh [EMAIL_ADDRESS][PERSON_NAME][DOMAIN_NAME]" at bounding box center [645, 186] width 165 height 29
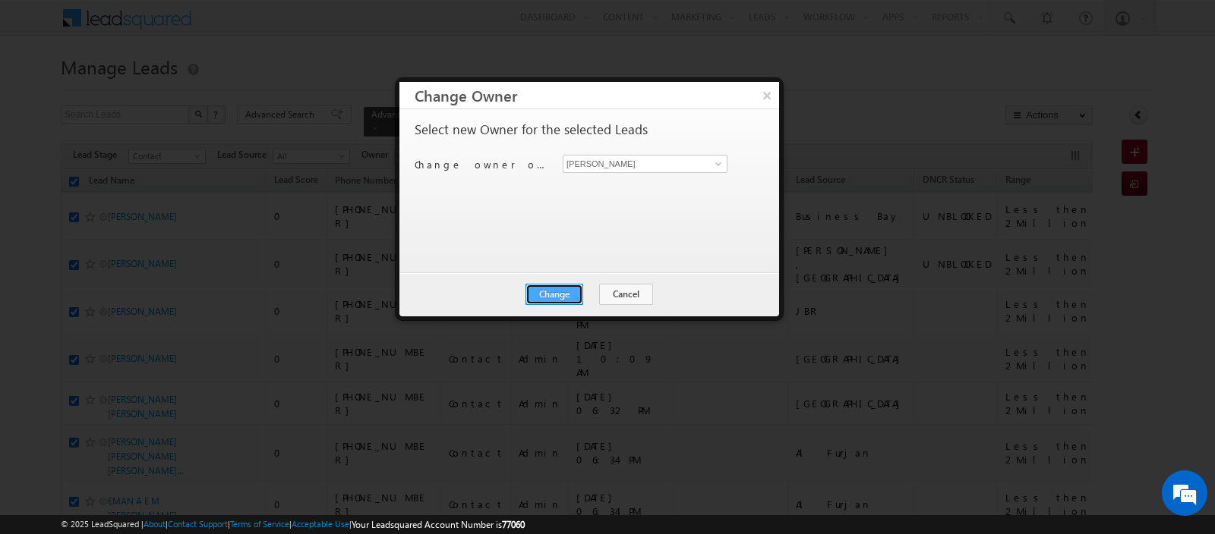
click at [569, 294] on button "Change" at bounding box center [554, 294] width 58 height 21
click at [596, 300] on button "Close" at bounding box center [591, 294] width 49 height 21
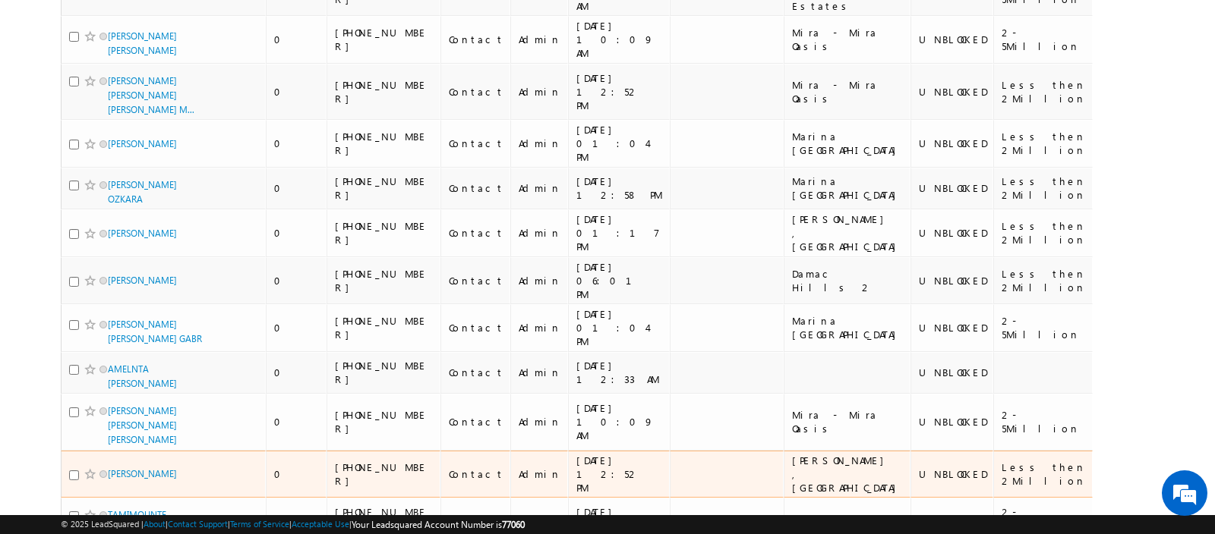
scroll to position [9051, 0]
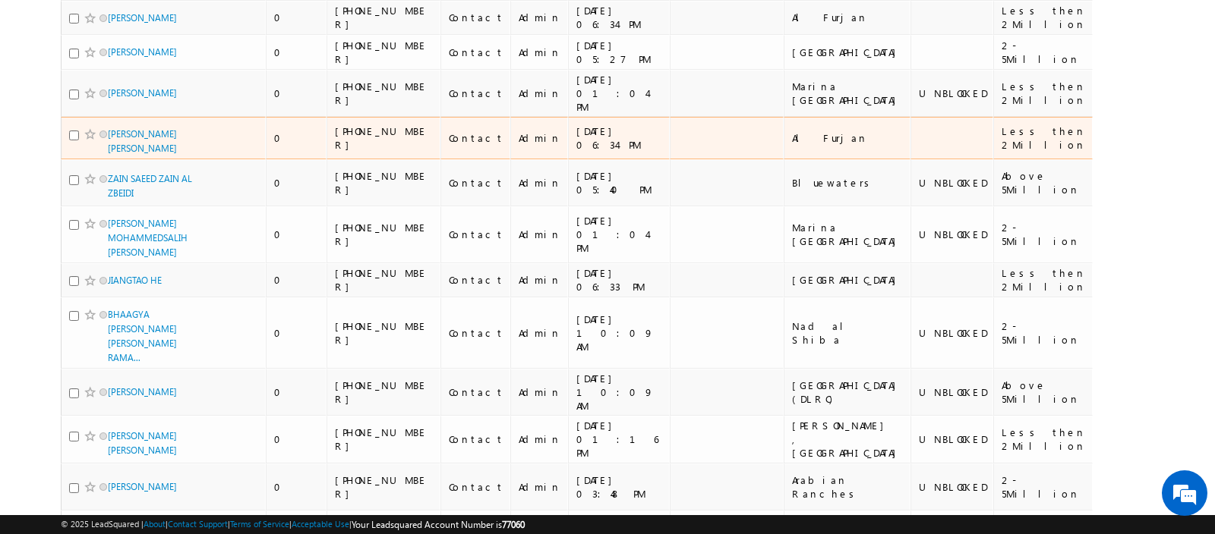
scroll to position [0, 0]
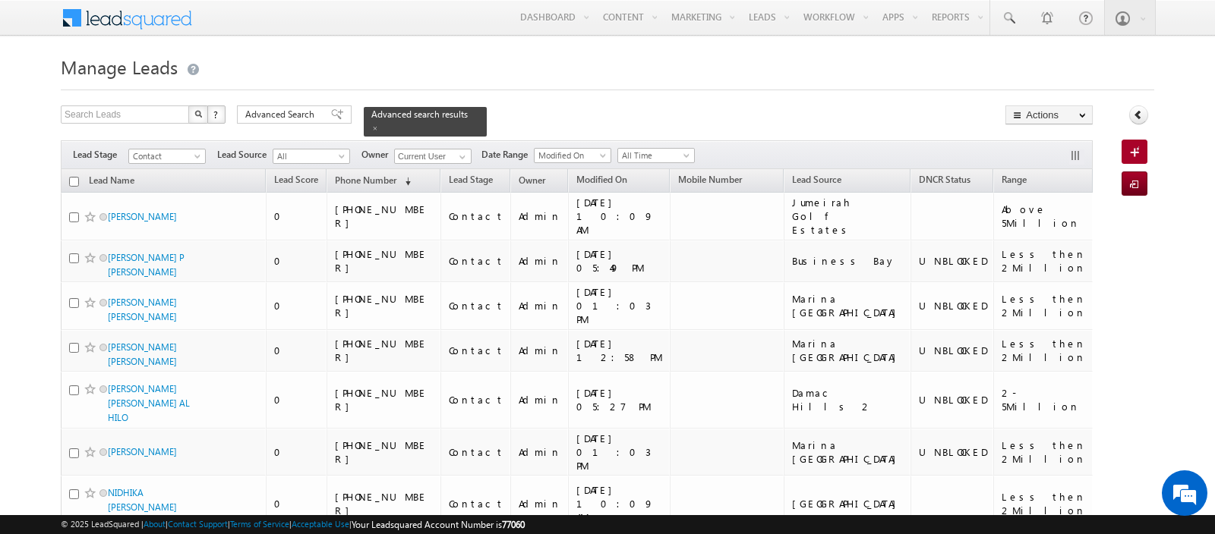
click at [73, 178] on input "checkbox" at bounding box center [74, 182] width 10 height 10
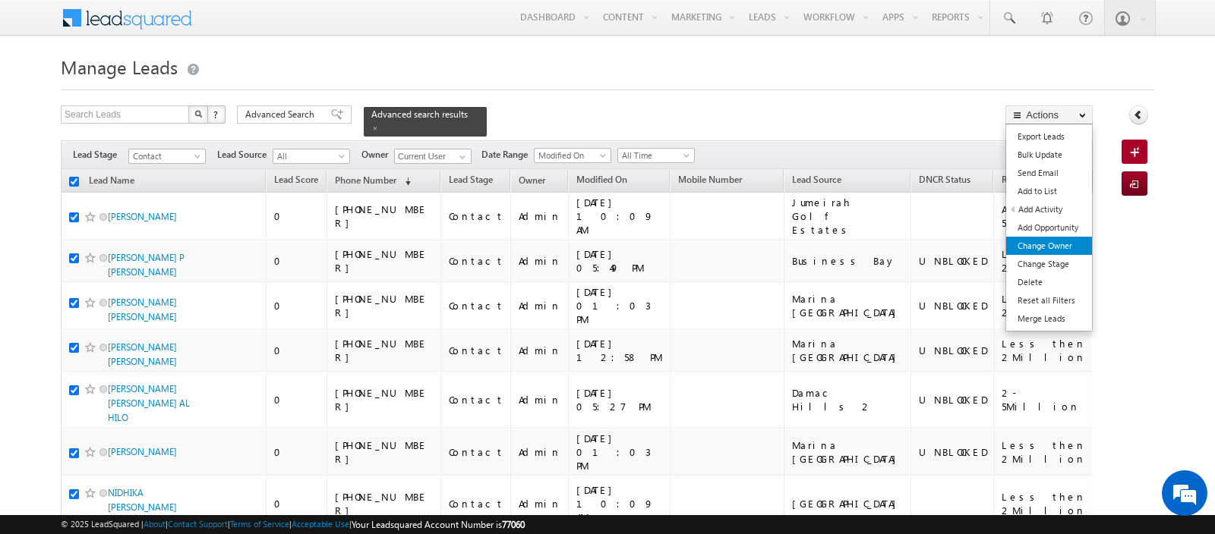
click at [1045, 247] on link "Change Owner" at bounding box center [1049, 246] width 86 height 18
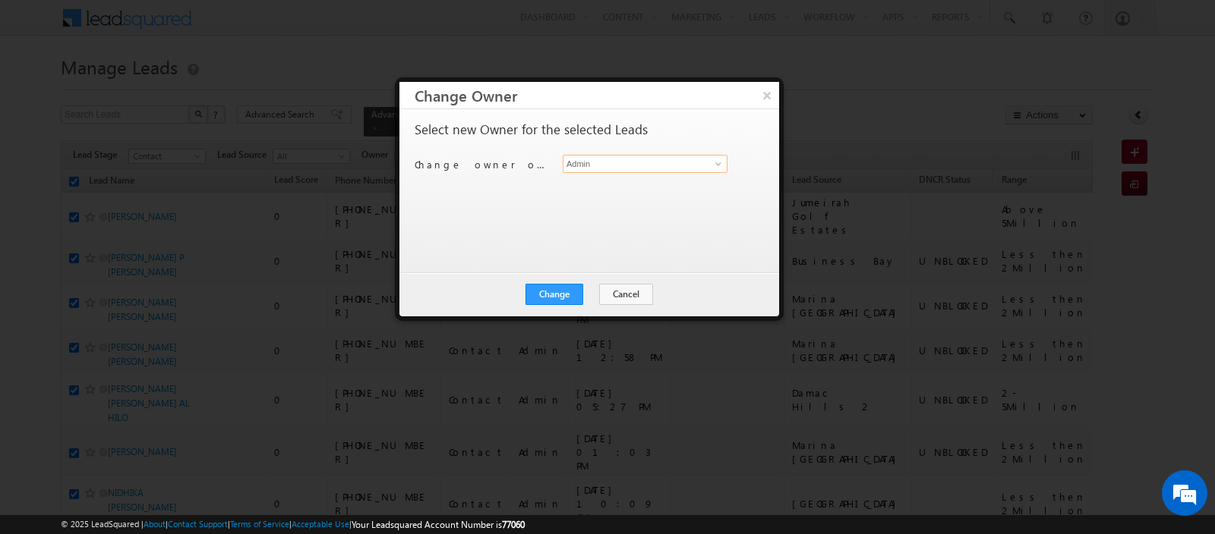
click at [631, 156] on input "Admin" at bounding box center [645, 164] width 165 height 18
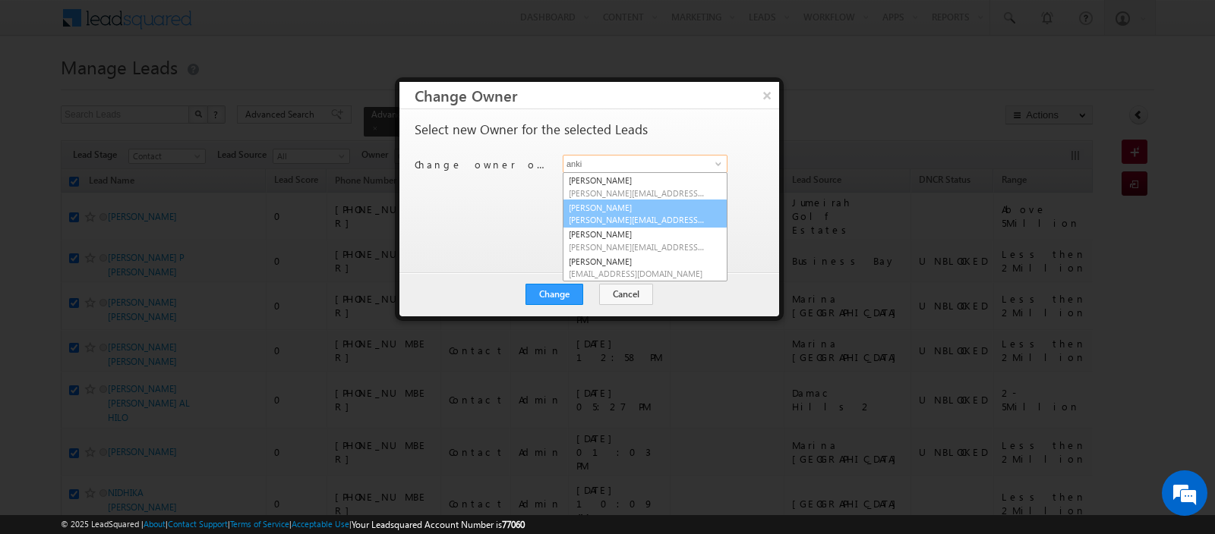
click at [615, 210] on link "[PERSON_NAME] [PERSON_NAME][EMAIL_ADDRESS][DOMAIN_NAME]" at bounding box center [645, 214] width 165 height 29
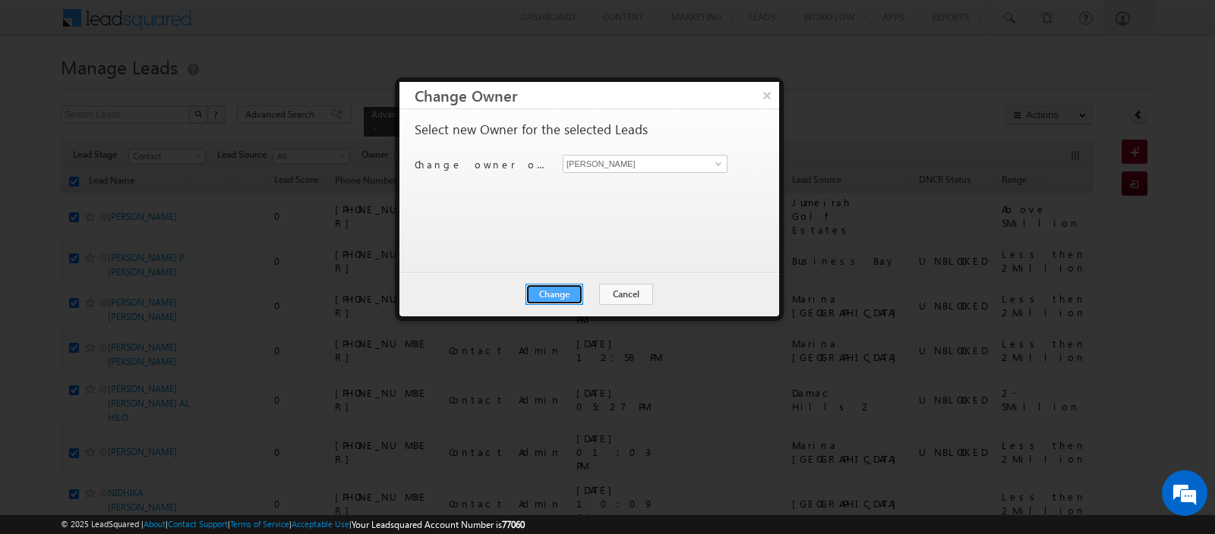
click at [565, 290] on button "Change" at bounding box center [554, 294] width 58 height 21
click at [585, 292] on button "Close" at bounding box center [591, 294] width 49 height 21
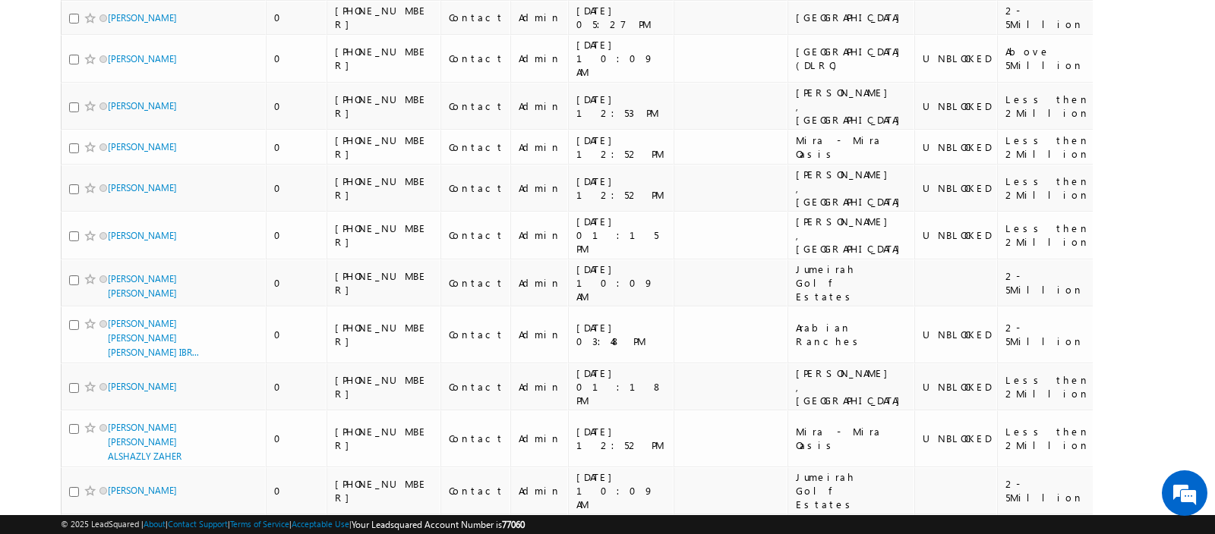
scroll to position [9108, 0]
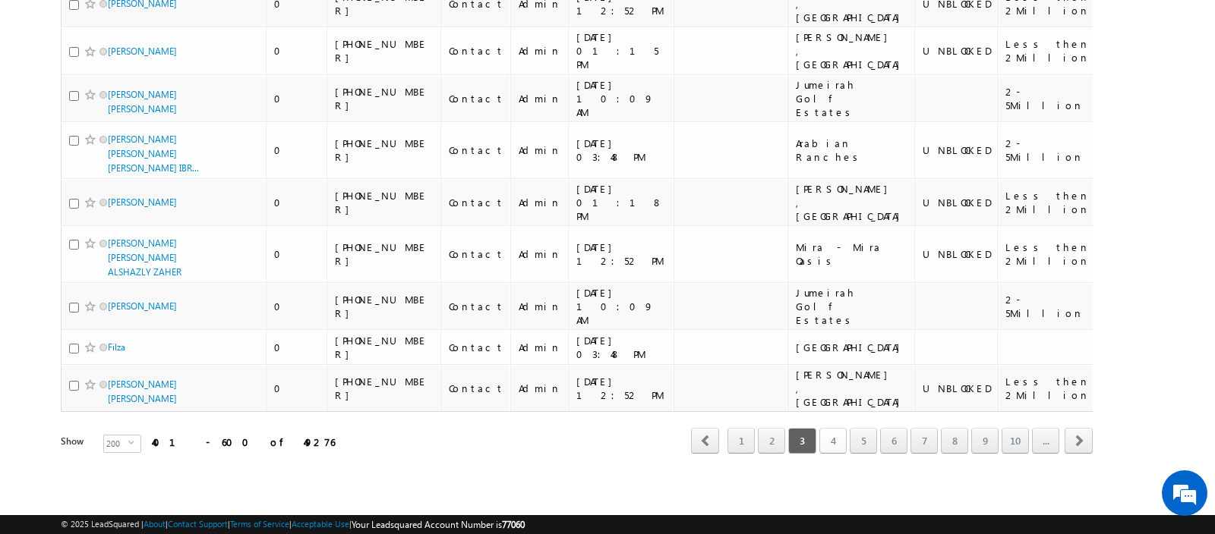
click at [841, 449] on link "4" at bounding box center [832, 441] width 27 height 26
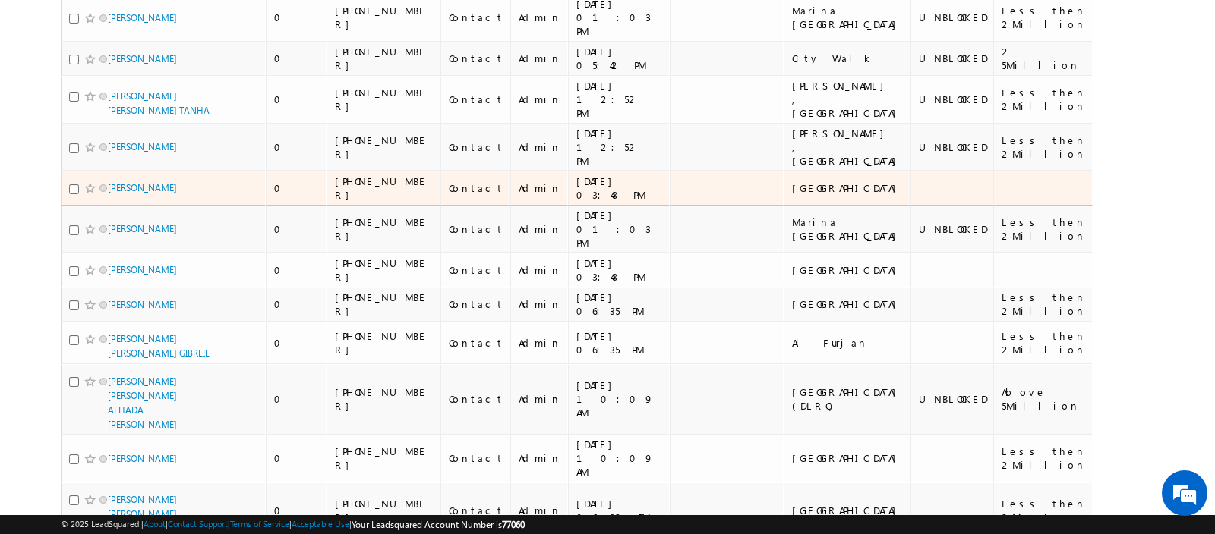
scroll to position [0, 0]
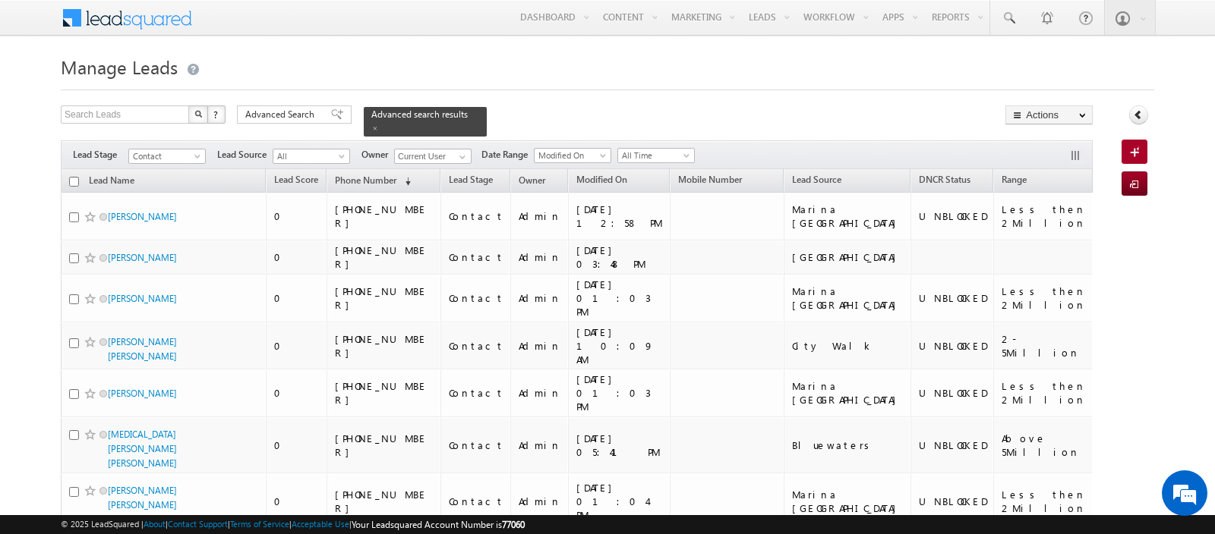
click at [73, 177] on input "checkbox" at bounding box center [74, 182] width 10 height 10
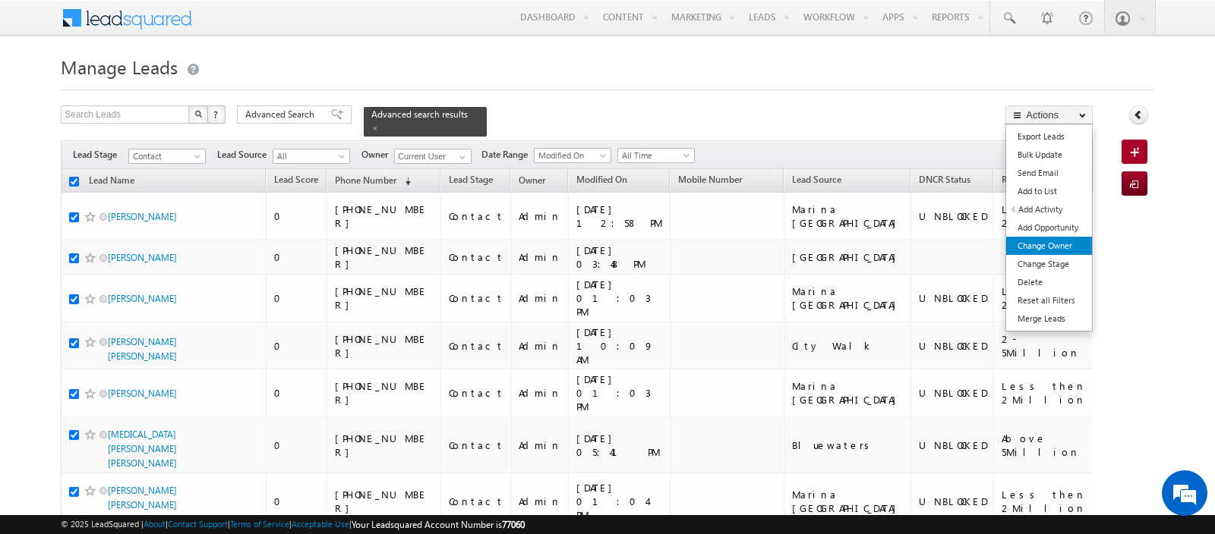
click at [1042, 247] on link "Change Owner" at bounding box center [1049, 246] width 86 height 18
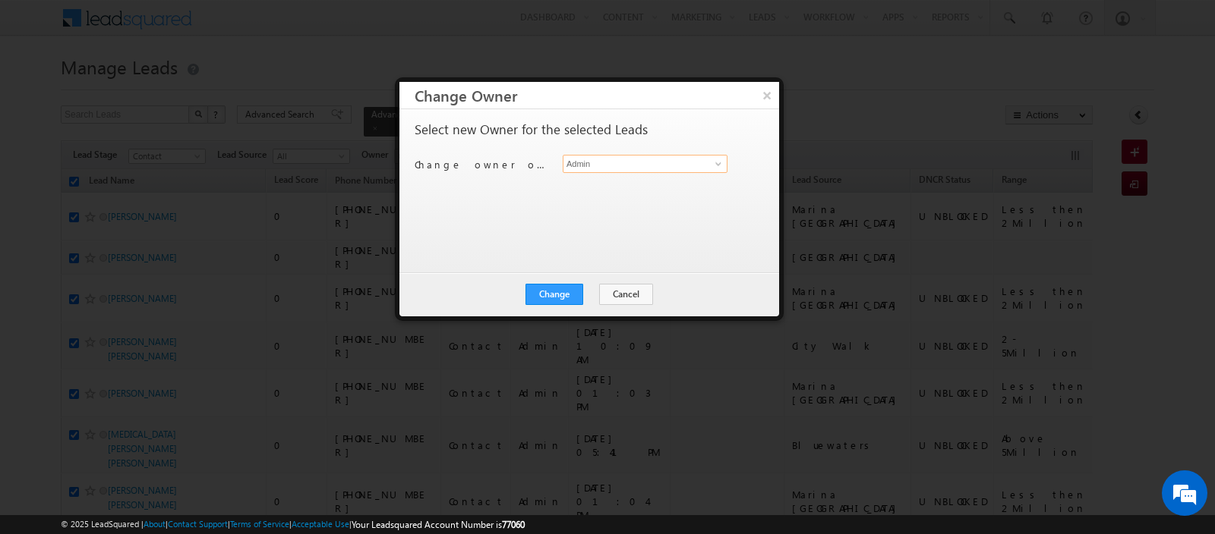
click at [648, 164] on input "Admin" at bounding box center [645, 164] width 165 height 18
click at [641, 182] on link "[PERSON_NAME] [PERSON_NAME][EMAIL_ADDRESS][DOMAIN_NAME]" at bounding box center [645, 186] width 165 height 29
click at [556, 291] on button "Change" at bounding box center [554, 294] width 58 height 21
click at [599, 279] on div "Change Cancel Close" at bounding box center [589, 295] width 380 height 44
click at [596, 284] on button "Close" at bounding box center [591, 294] width 49 height 21
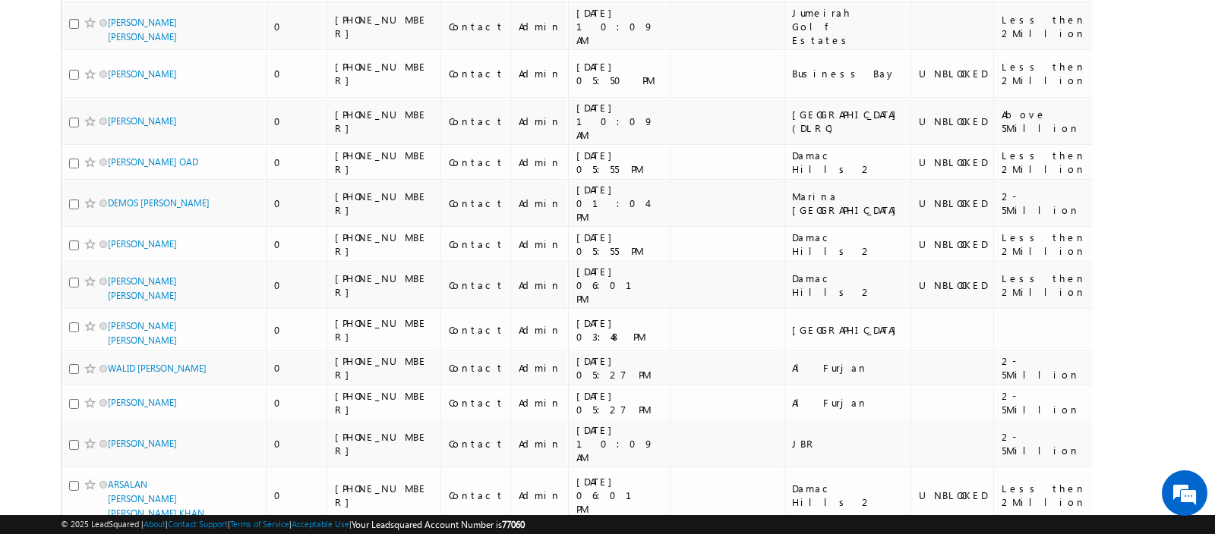
scroll to position [9184, 0]
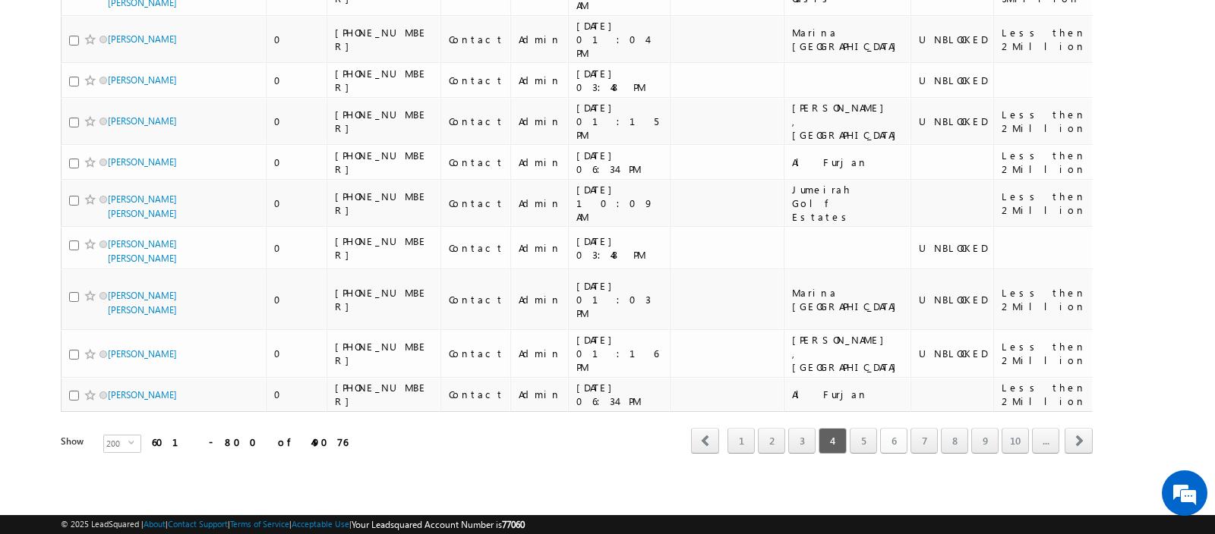
click at [902, 439] on link "6" at bounding box center [893, 441] width 27 height 26
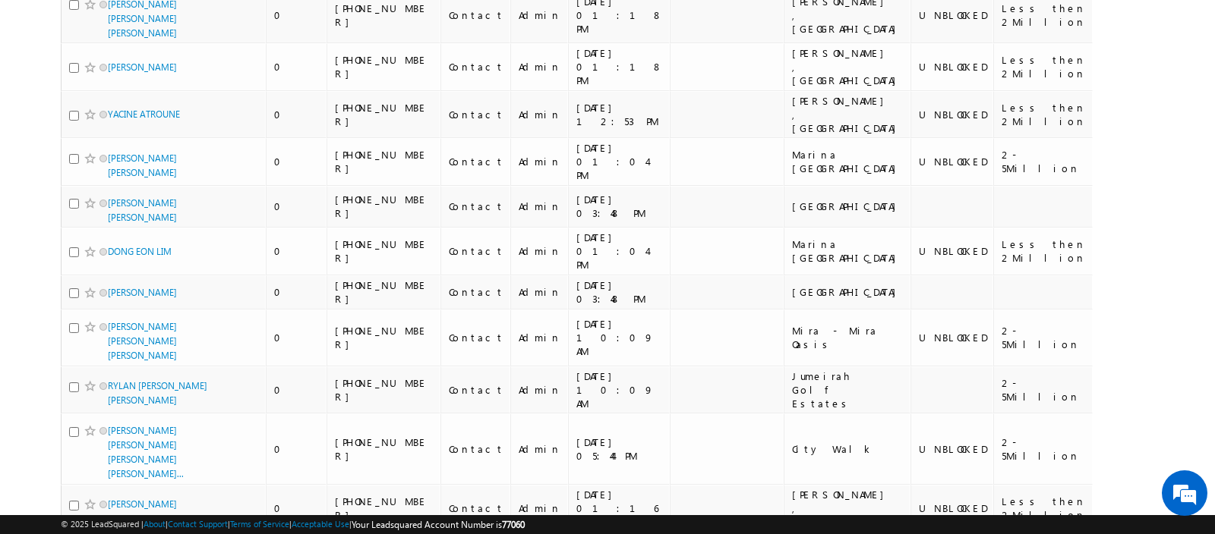
scroll to position [0, 0]
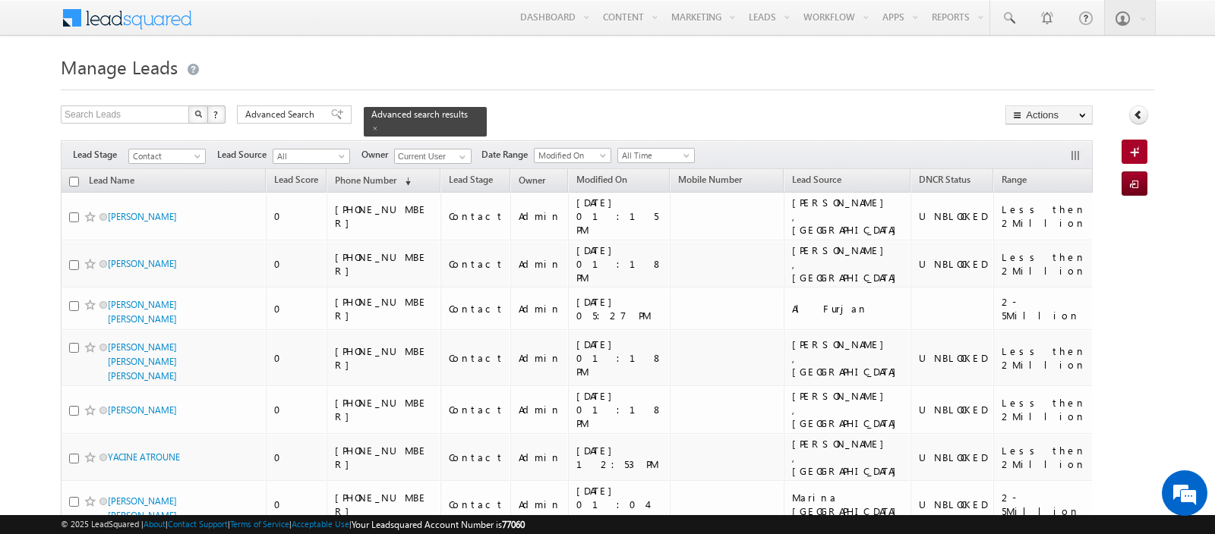
click at [73, 180] on input "checkbox" at bounding box center [74, 182] width 10 height 10
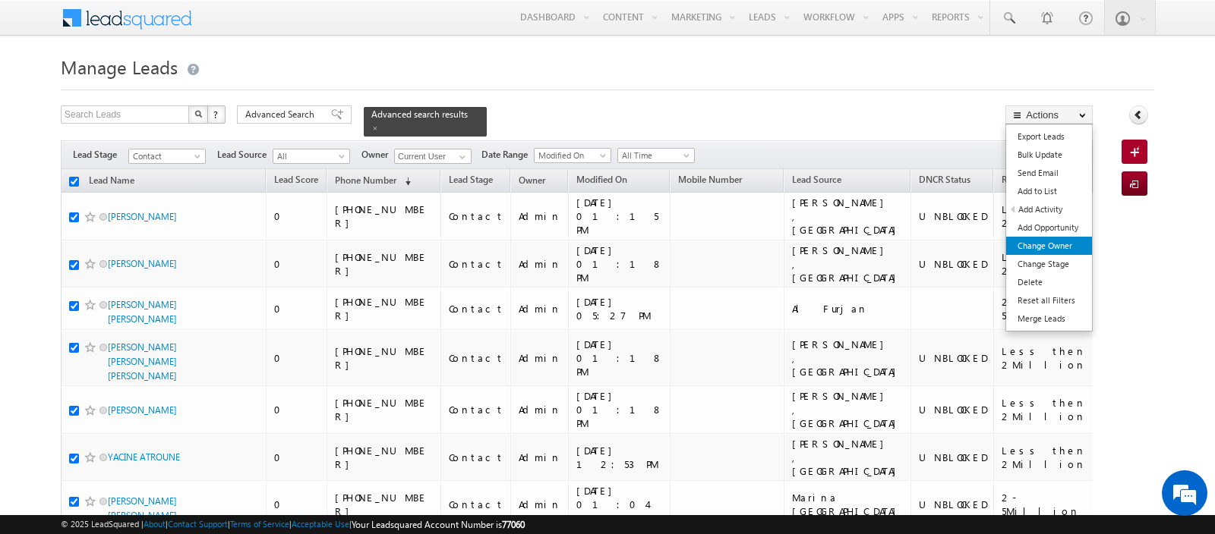
click at [1045, 247] on link "Change Owner" at bounding box center [1049, 246] width 86 height 18
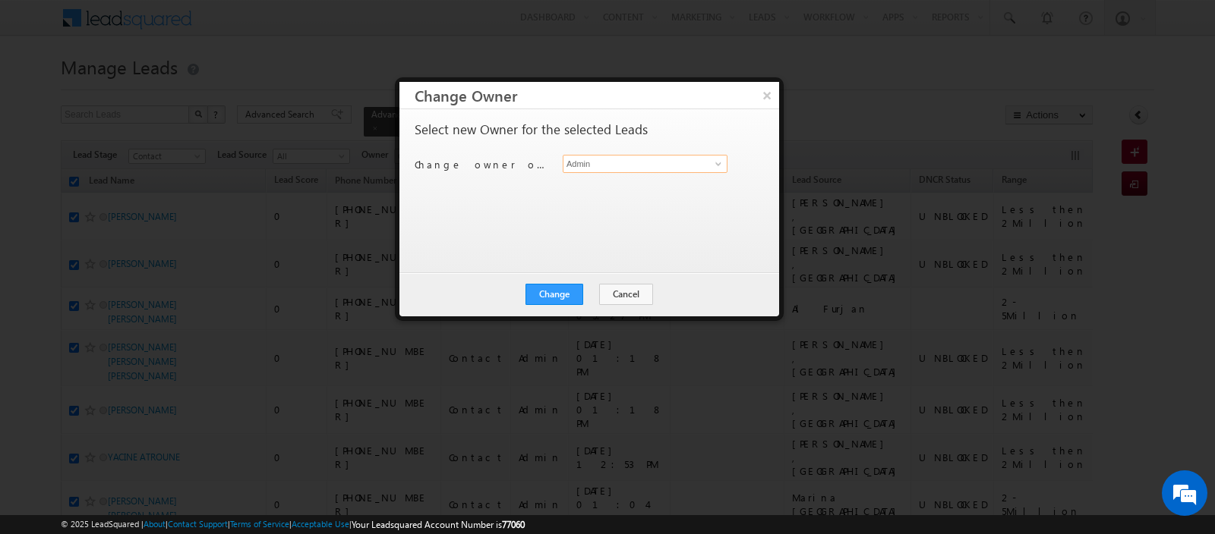
click at [645, 160] on input "Admin" at bounding box center [645, 164] width 165 height 18
click at [645, 184] on link "[PERSON_NAME] [PERSON_NAME][EMAIL_ADDRESS][DOMAIN_NAME]" at bounding box center [645, 186] width 165 height 29
click at [569, 289] on button "Change" at bounding box center [554, 294] width 58 height 21
click at [590, 288] on button "Close" at bounding box center [591, 294] width 49 height 21
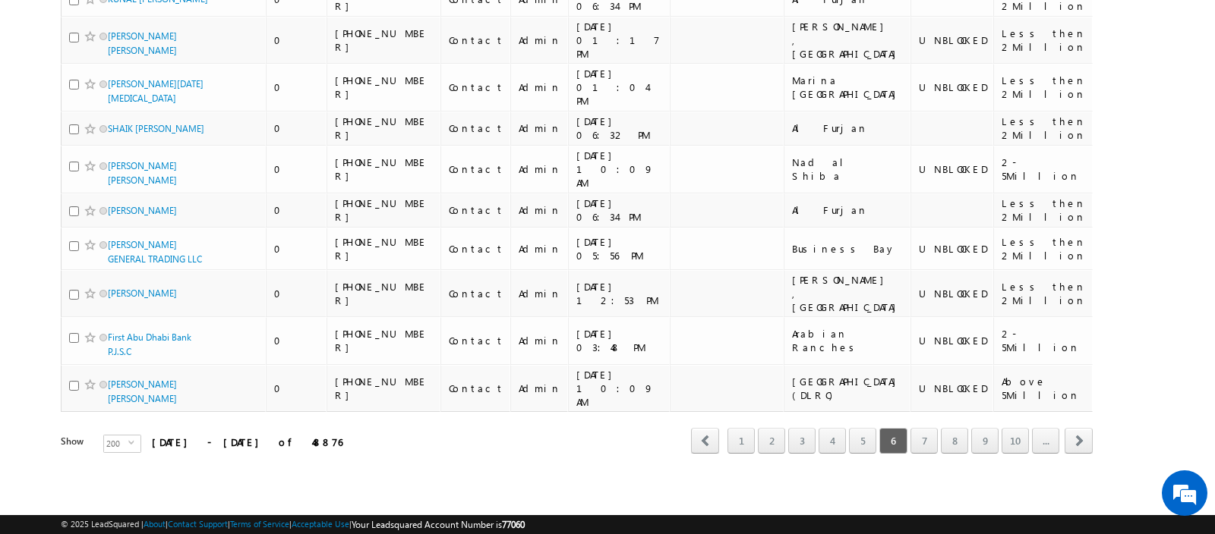
scroll to position [9275, 0]
click at [751, 446] on link "1" at bounding box center [740, 441] width 27 height 26
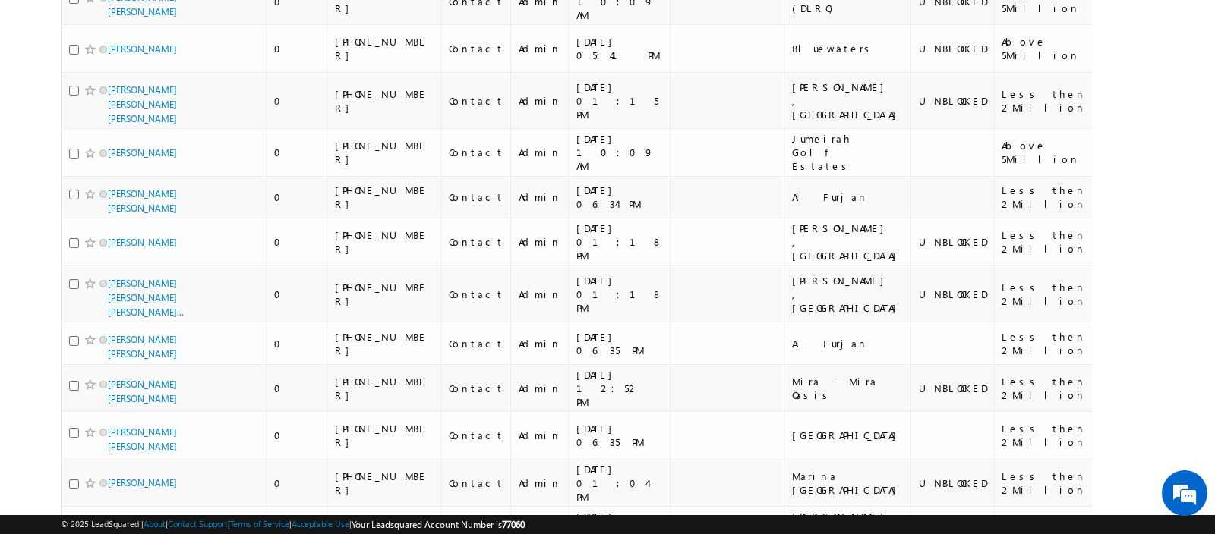
scroll to position [0, 0]
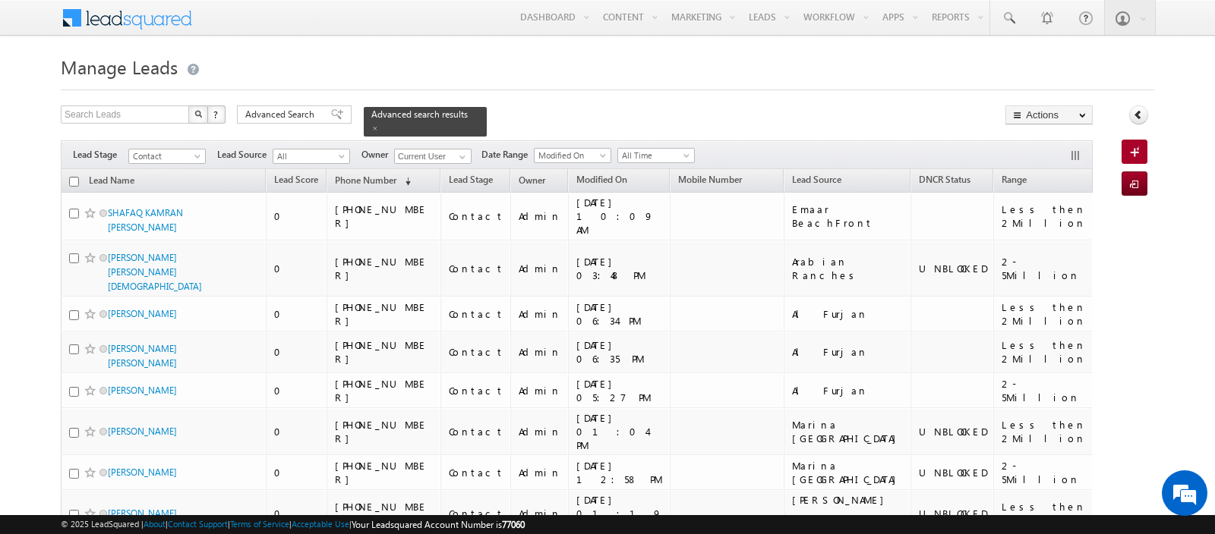
click at [69, 181] on input "checkbox" at bounding box center [74, 182] width 10 height 10
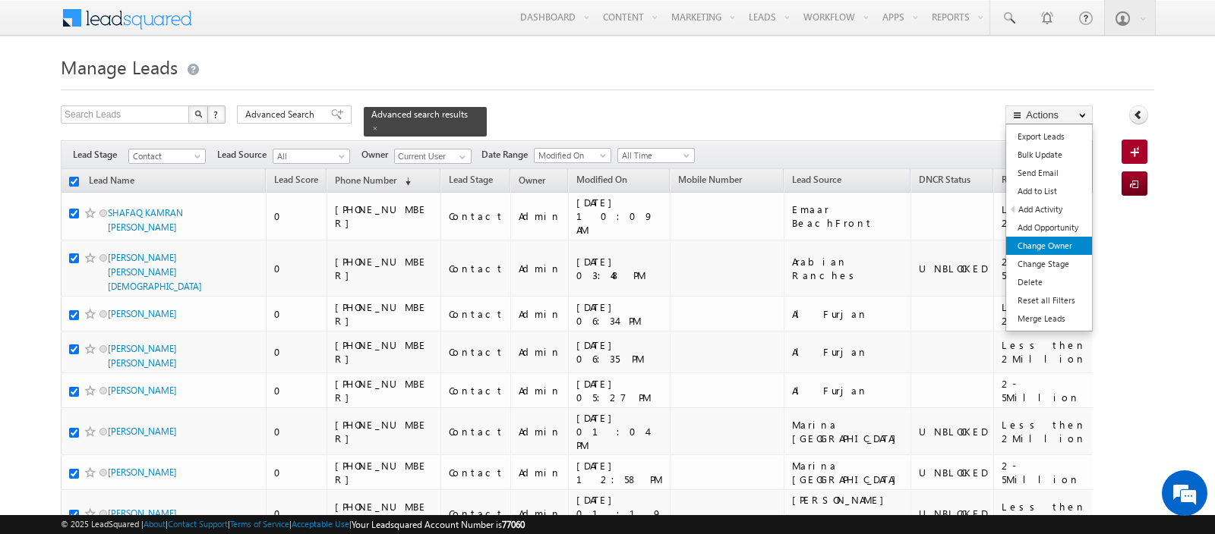
click at [1047, 241] on link "Change Owner" at bounding box center [1049, 246] width 86 height 18
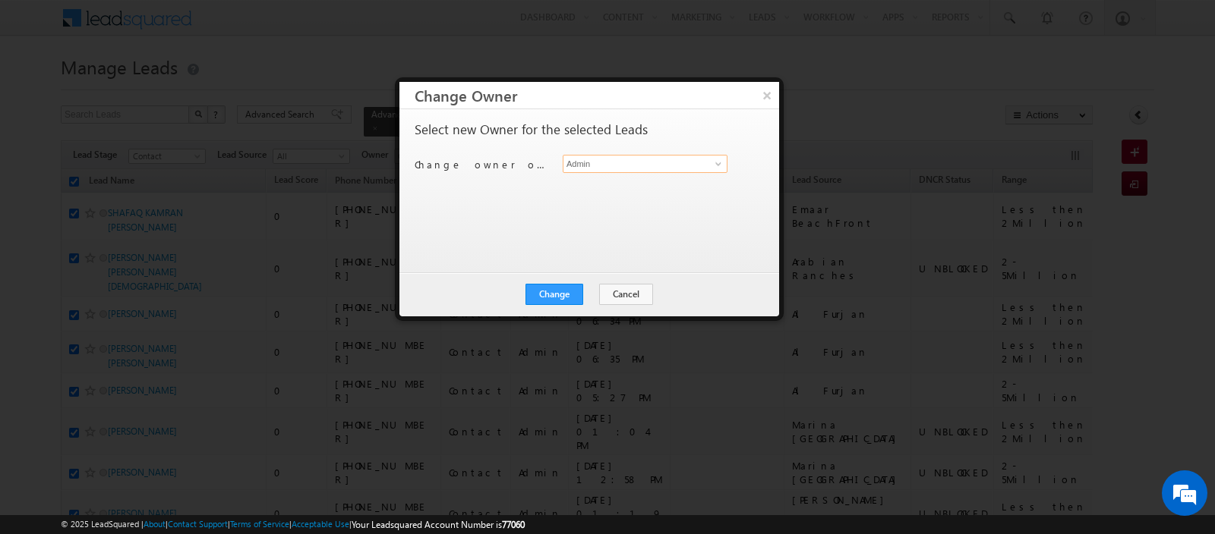
click at [625, 166] on input "Admin" at bounding box center [645, 164] width 165 height 18
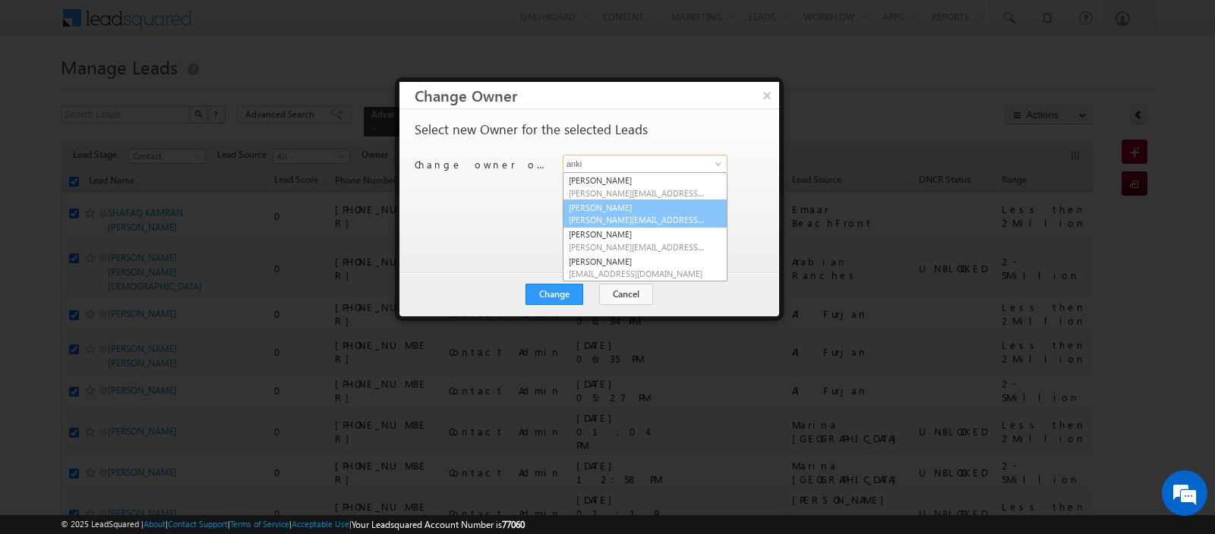
click at [610, 206] on link "[PERSON_NAME] [PERSON_NAME][EMAIL_ADDRESS][DOMAIN_NAME]" at bounding box center [645, 214] width 165 height 29
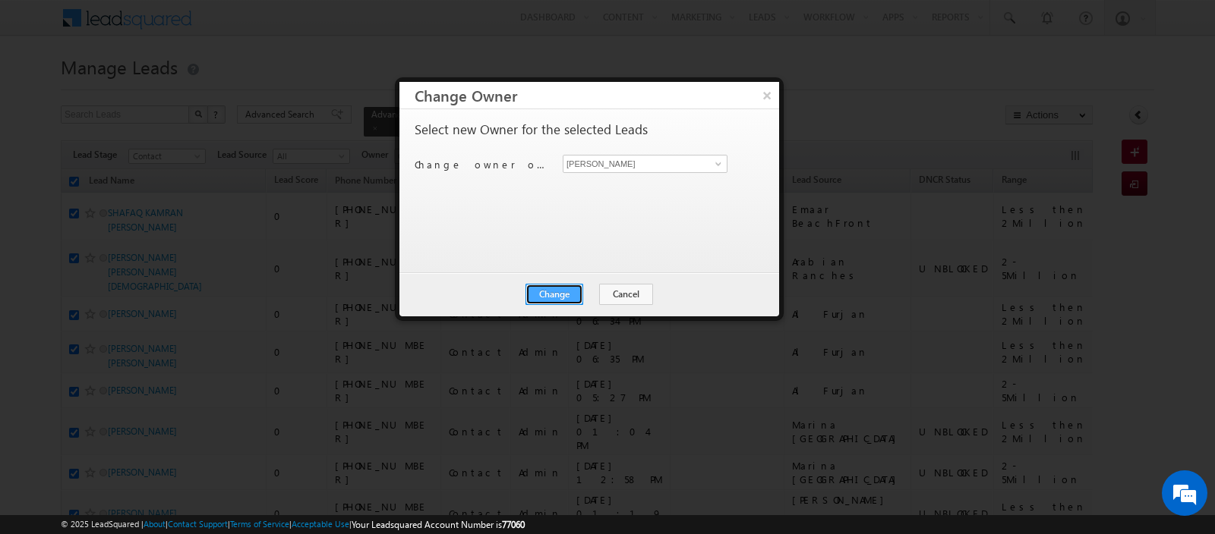
click at [561, 289] on button "Change" at bounding box center [554, 294] width 58 height 21
click at [599, 299] on button "Close" at bounding box center [591, 294] width 49 height 21
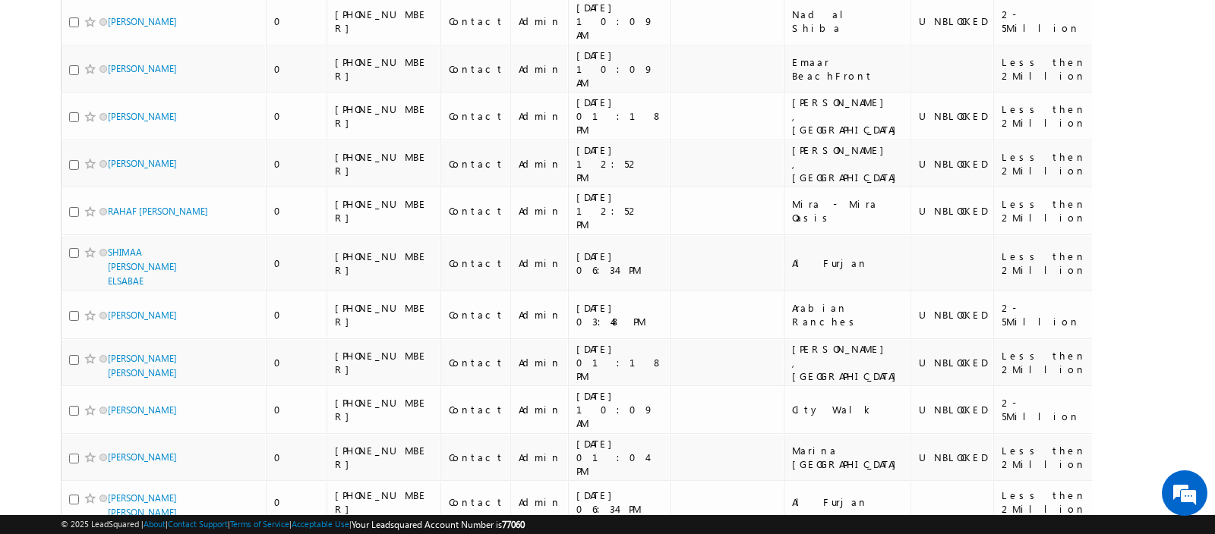
drag, startPoint x: 599, startPoint y: 299, endPoint x: 599, endPoint y: -68, distance: 367.4
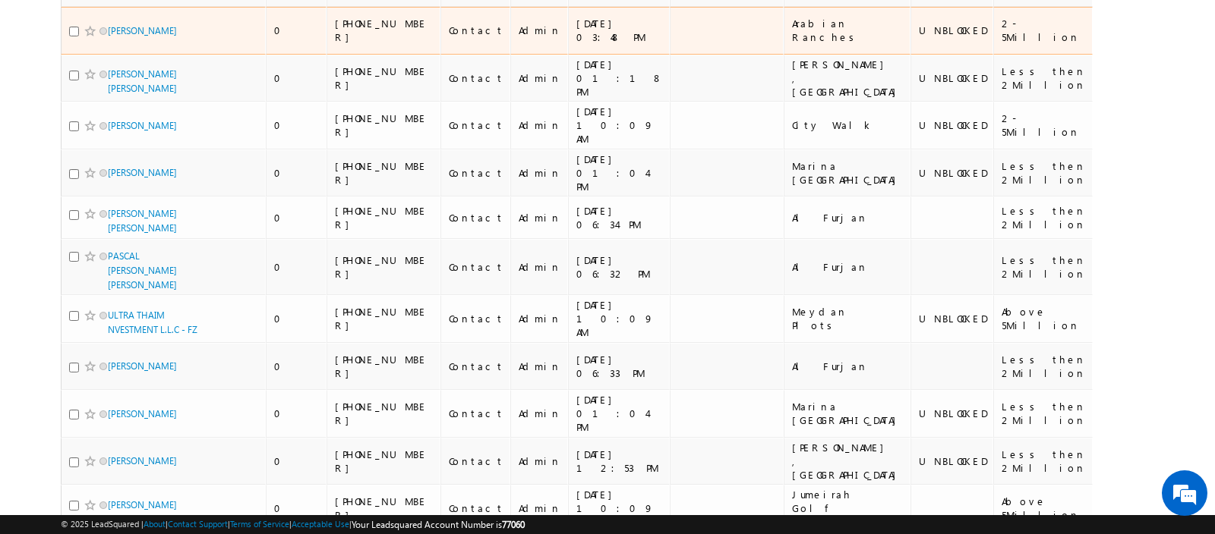
scroll to position [9113, 0]
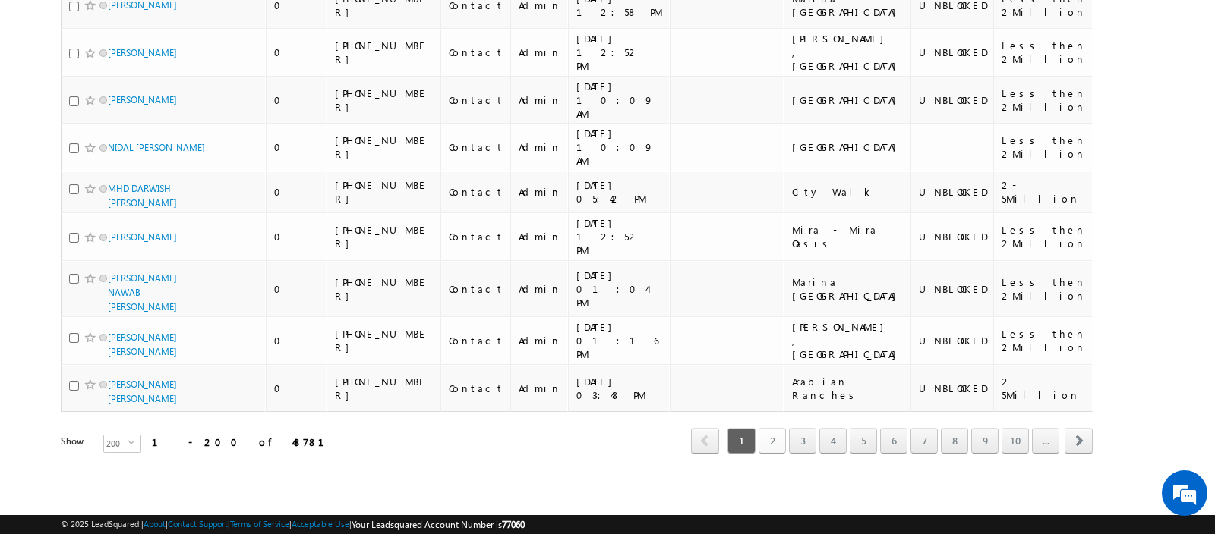
click at [780, 438] on link "2" at bounding box center [771, 441] width 27 height 26
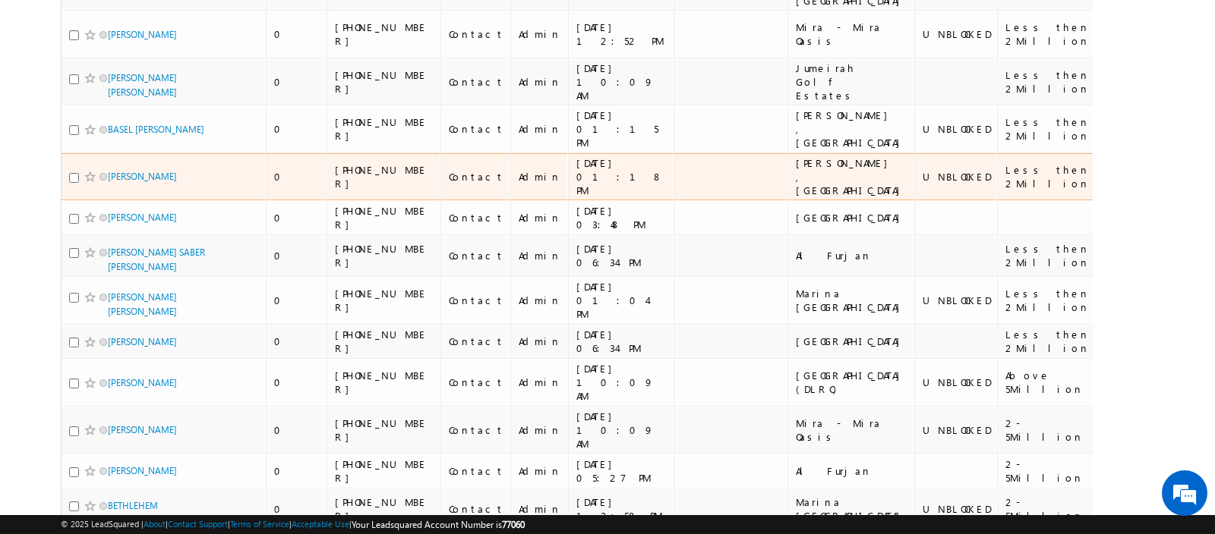
scroll to position [0, 0]
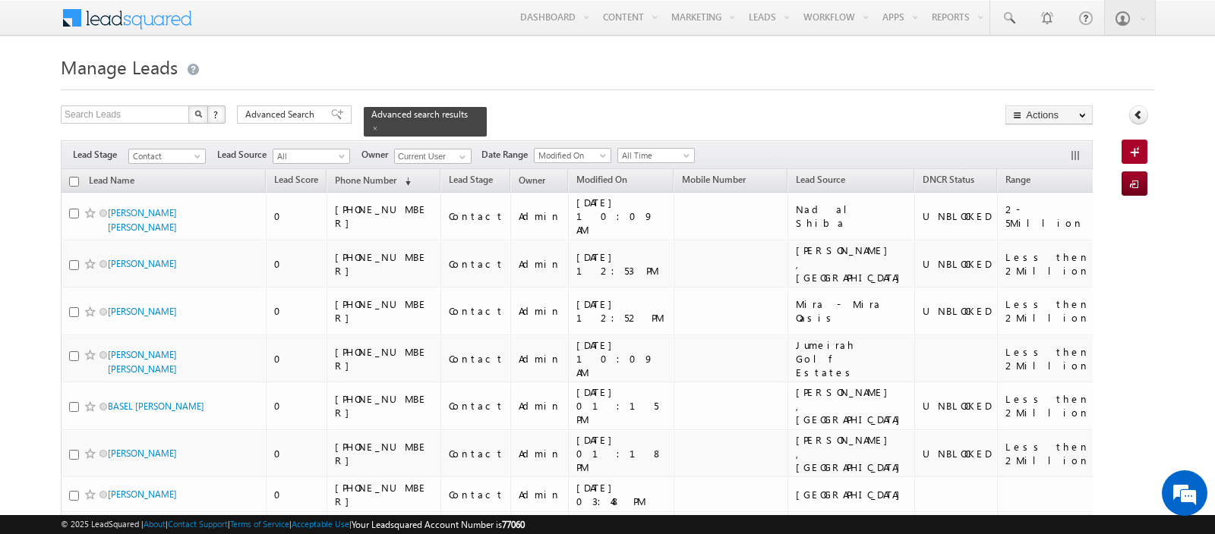
click at [70, 180] on input "checkbox" at bounding box center [74, 182] width 10 height 10
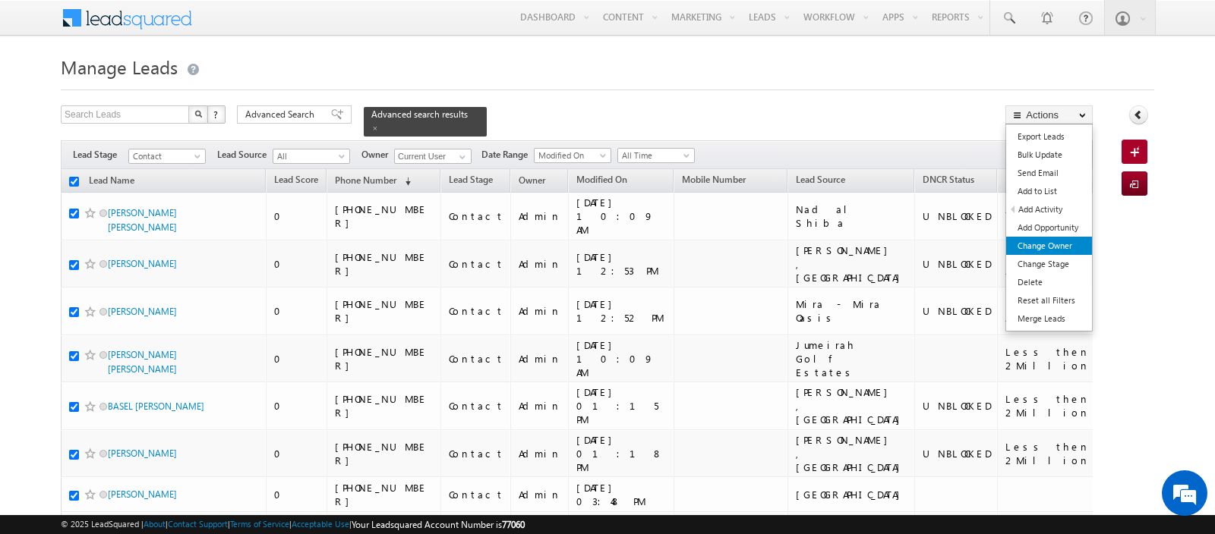
click at [1059, 241] on link "Change Owner" at bounding box center [1049, 246] width 86 height 18
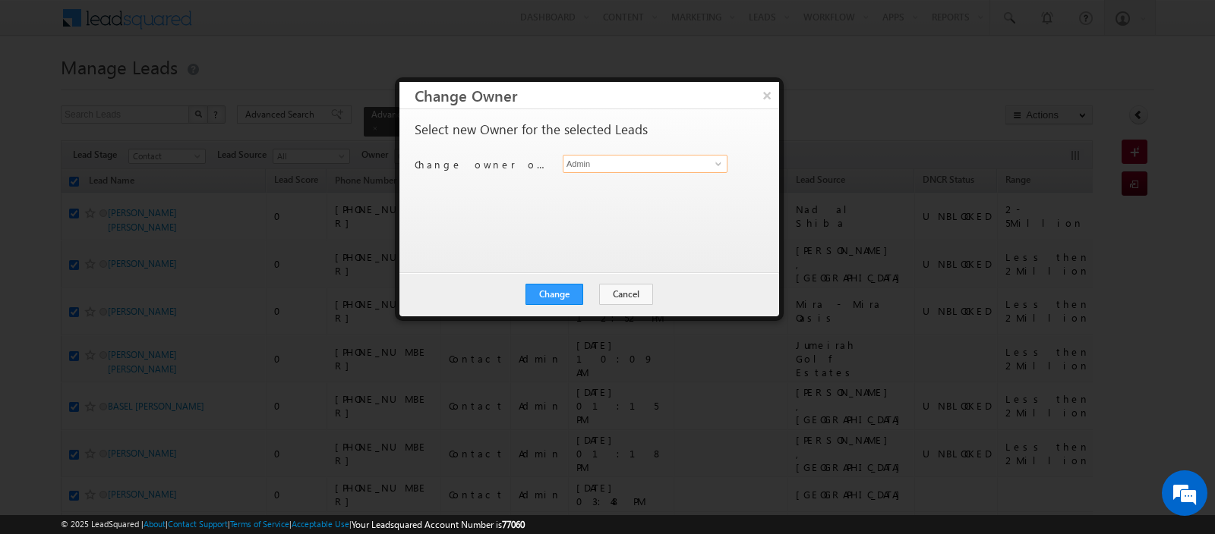
click at [607, 165] on input "Admin" at bounding box center [645, 164] width 165 height 18
click at [587, 188] on div "Select new Owner for the selected Leads Change owner of 200 leads to kri 1 resu…" at bounding box center [588, 183] width 346 height 121
click at [588, 164] on input at bounding box center [645, 164] width 165 height 18
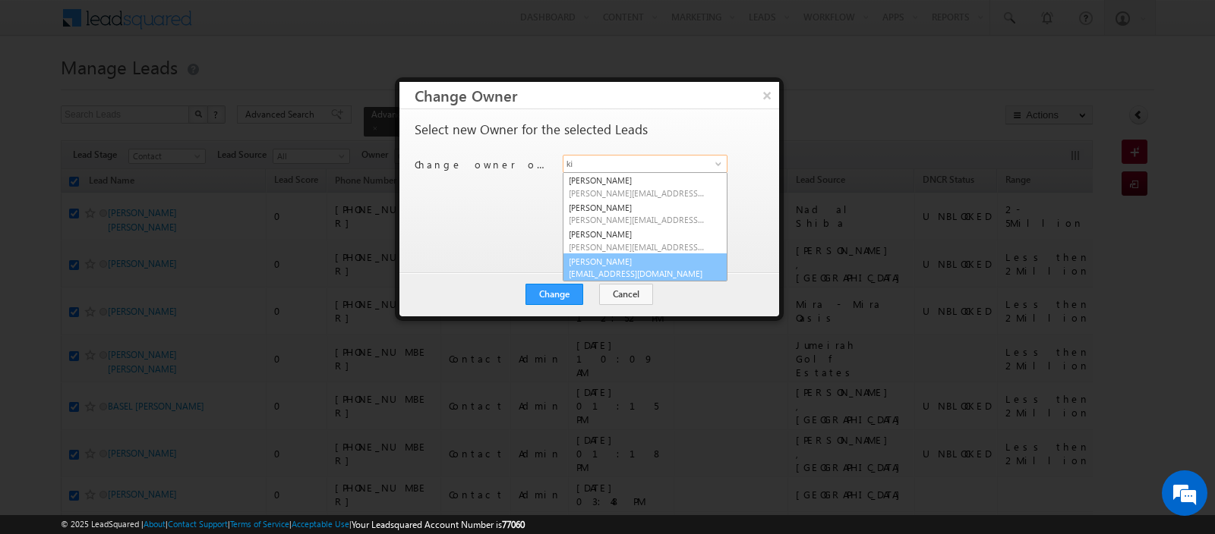
click at [597, 268] on span "[EMAIL_ADDRESS][DOMAIN_NAME]" at bounding box center [637, 273] width 137 height 11
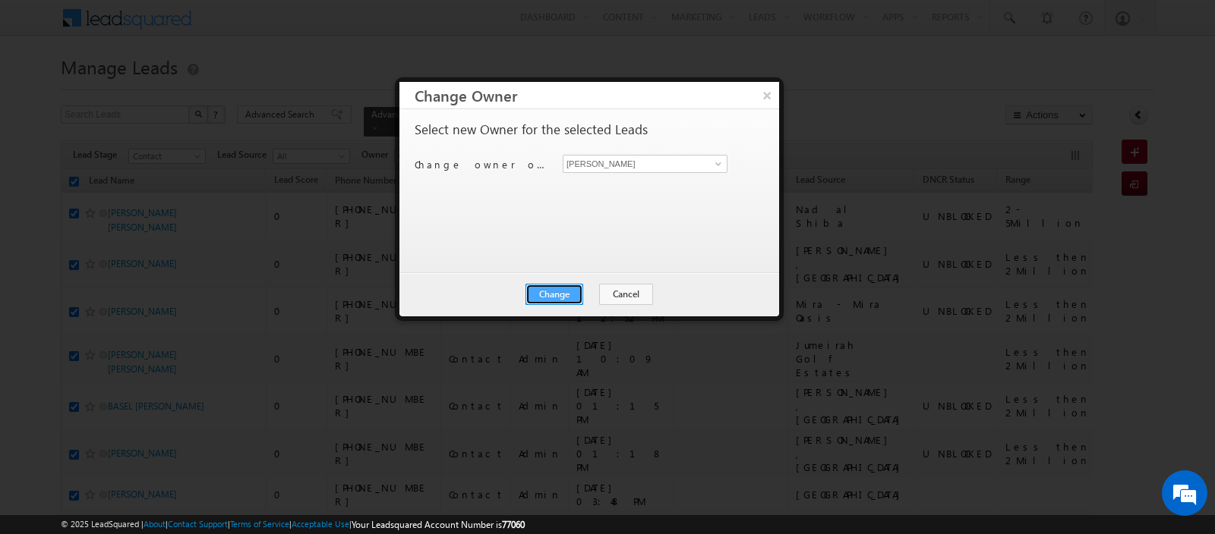
click at [563, 291] on button "Change" at bounding box center [554, 294] width 58 height 21
click at [579, 293] on button "Close" at bounding box center [591, 294] width 49 height 21
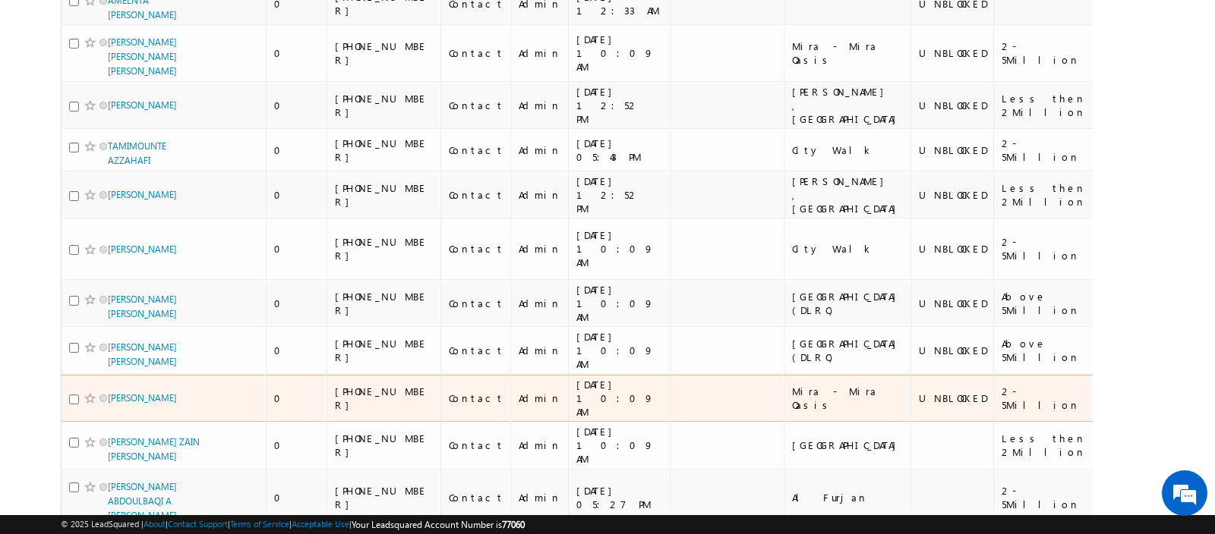
scroll to position [9051, 0]
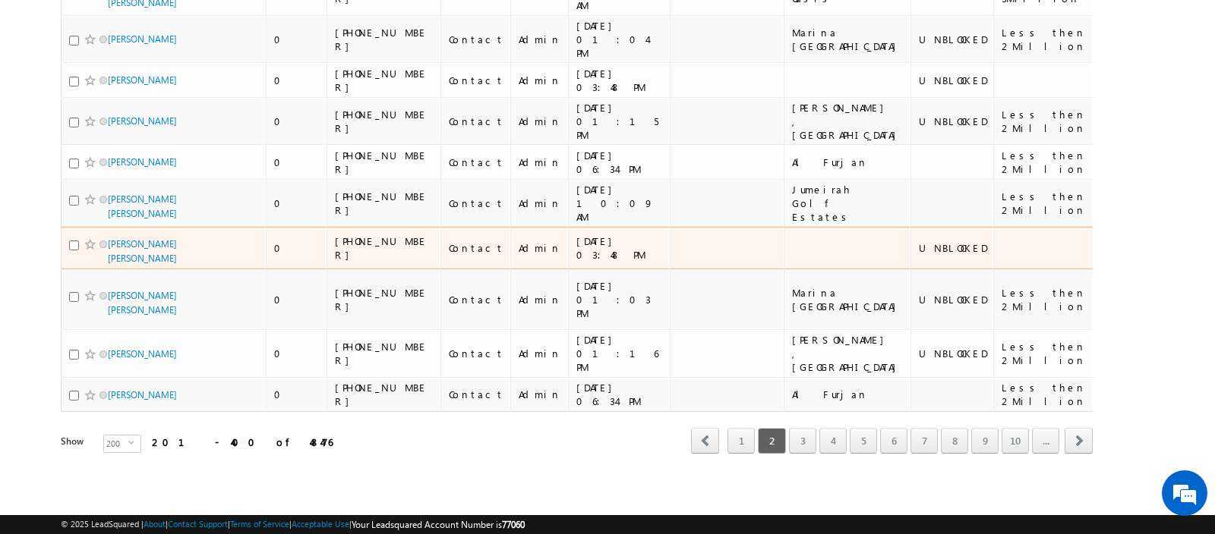
scroll to position [9184, 0]
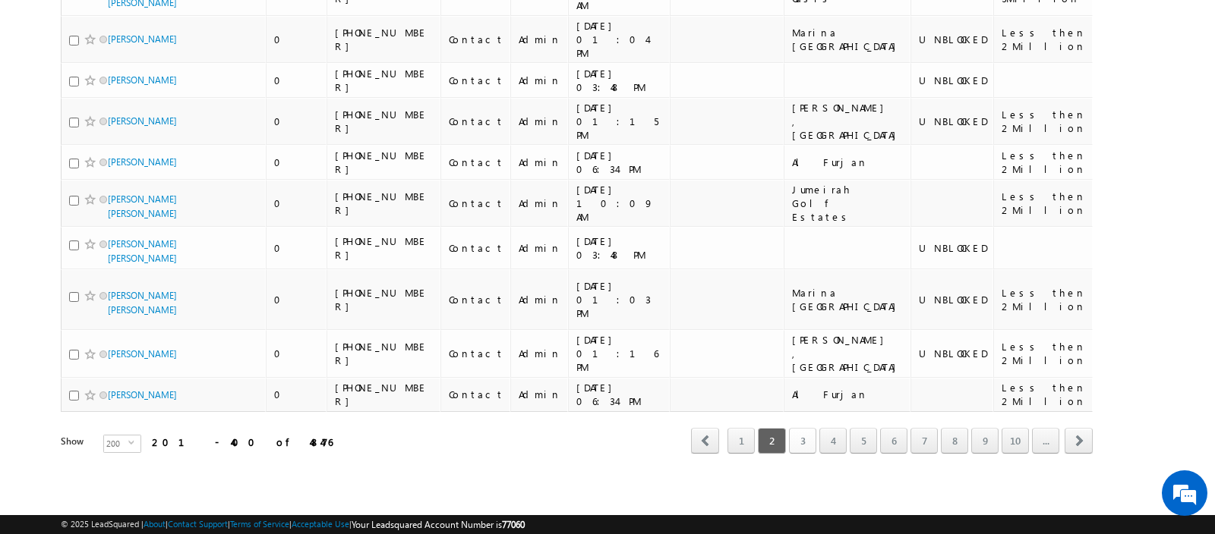
click at [809, 445] on link "3" at bounding box center [802, 441] width 27 height 26
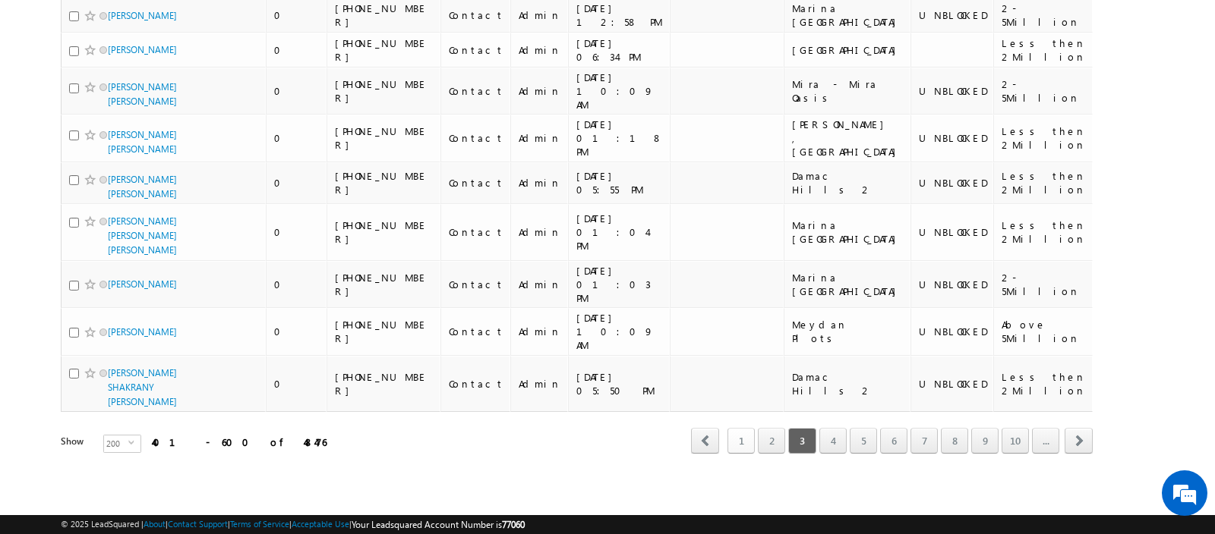
scroll to position [8729, 0]
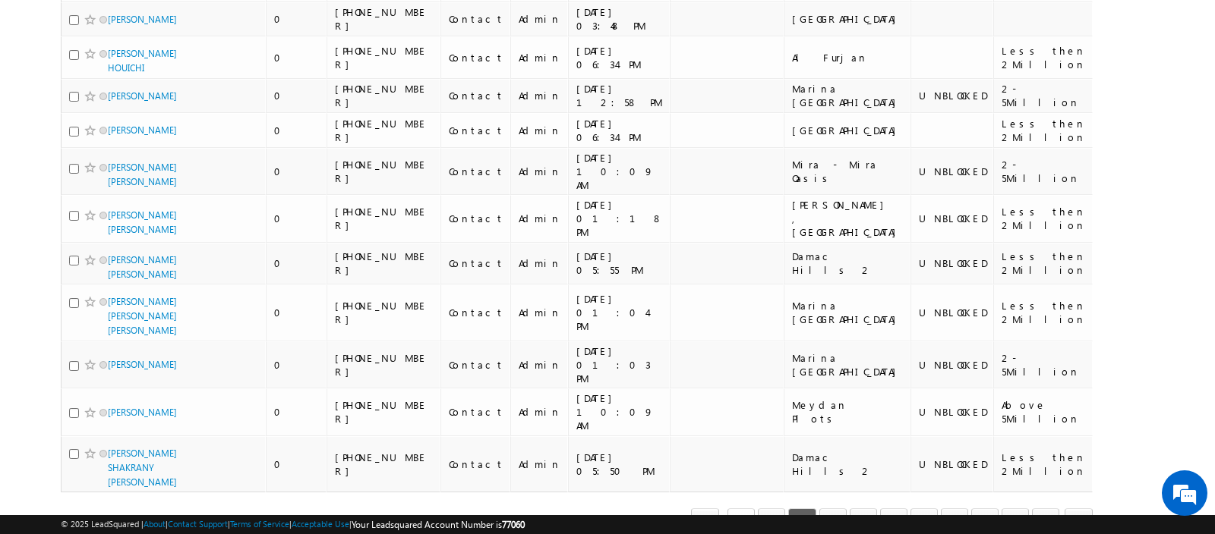
click at [745, 509] on link "1" at bounding box center [740, 522] width 27 height 26
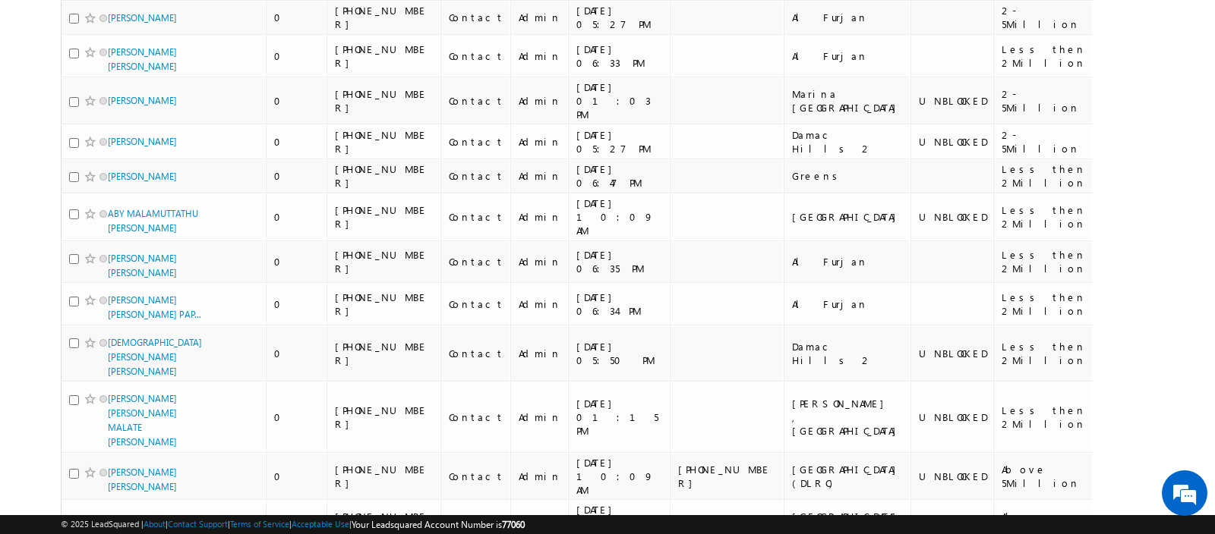
scroll to position [0, 0]
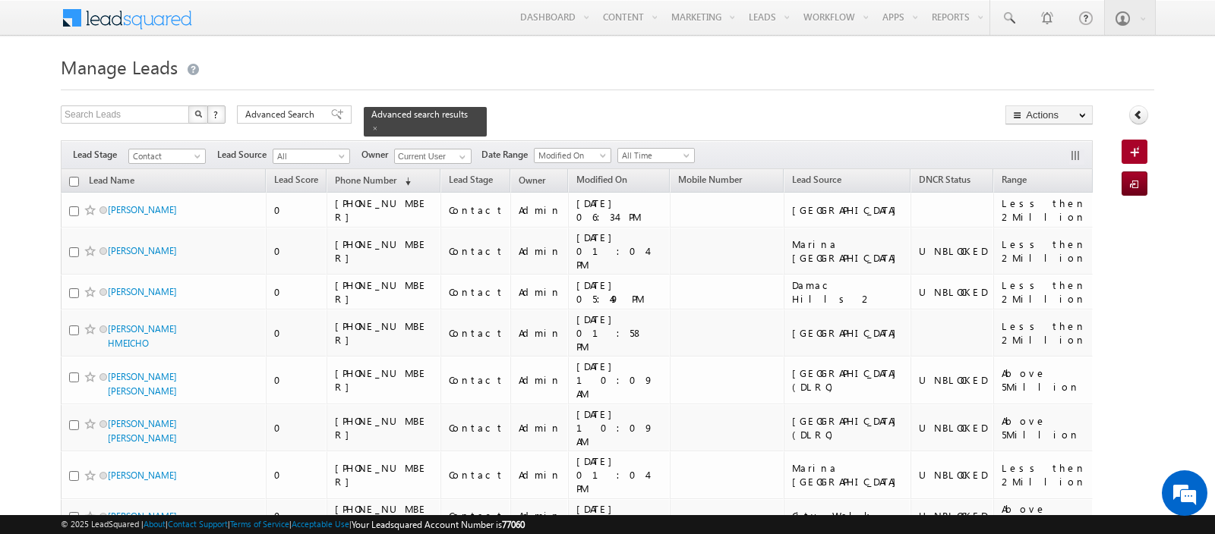
click at [71, 183] on input "checkbox" at bounding box center [74, 182] width 10 height 10
checkbox input "true"
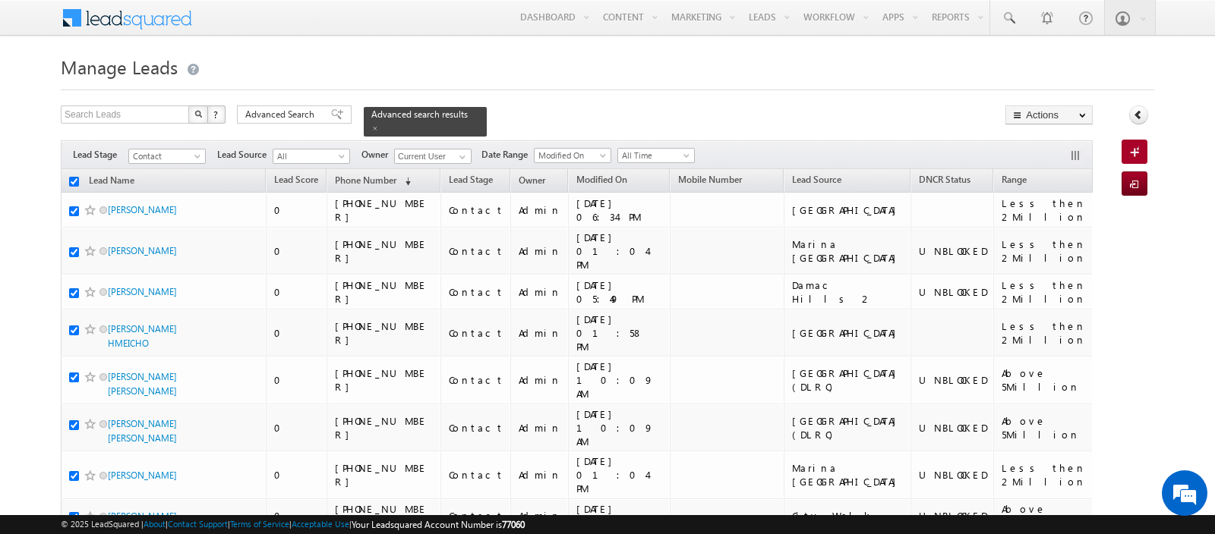
checkbox input "true"
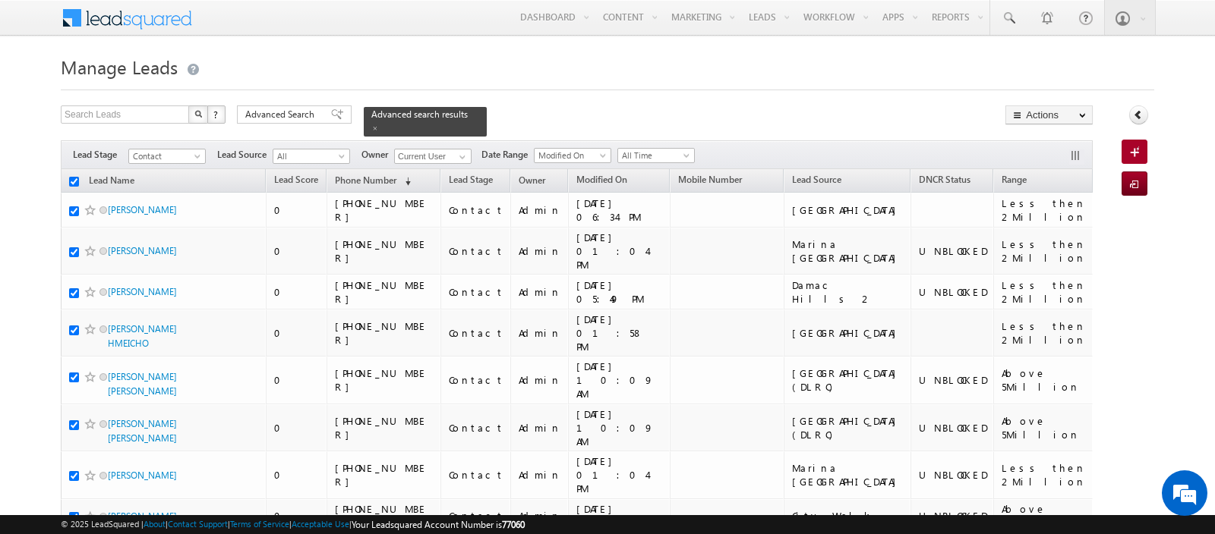
checkbox input "true"
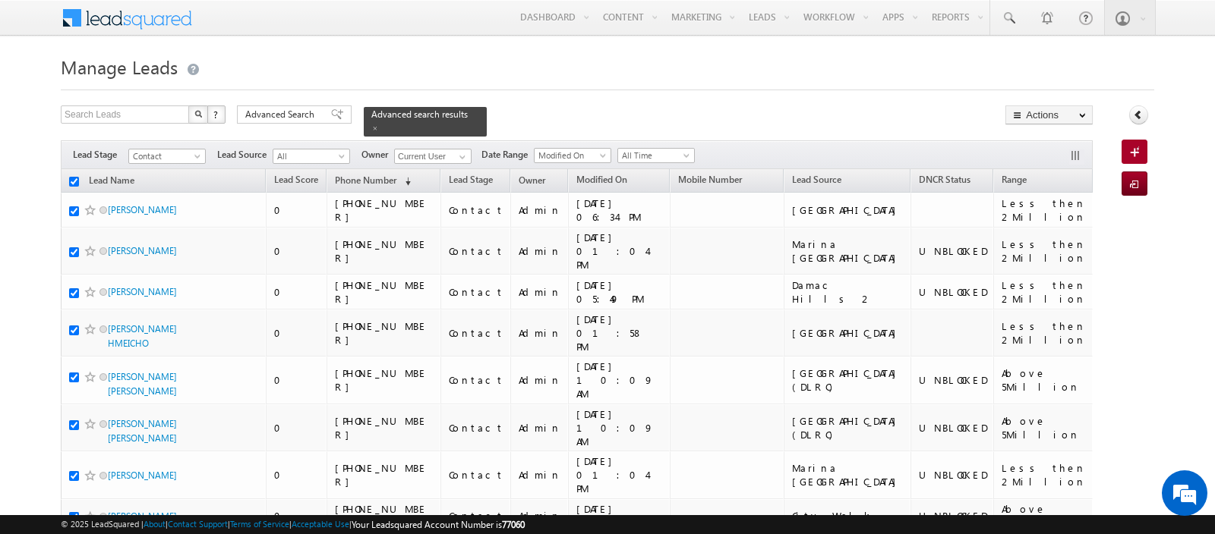
checkbox input "true"
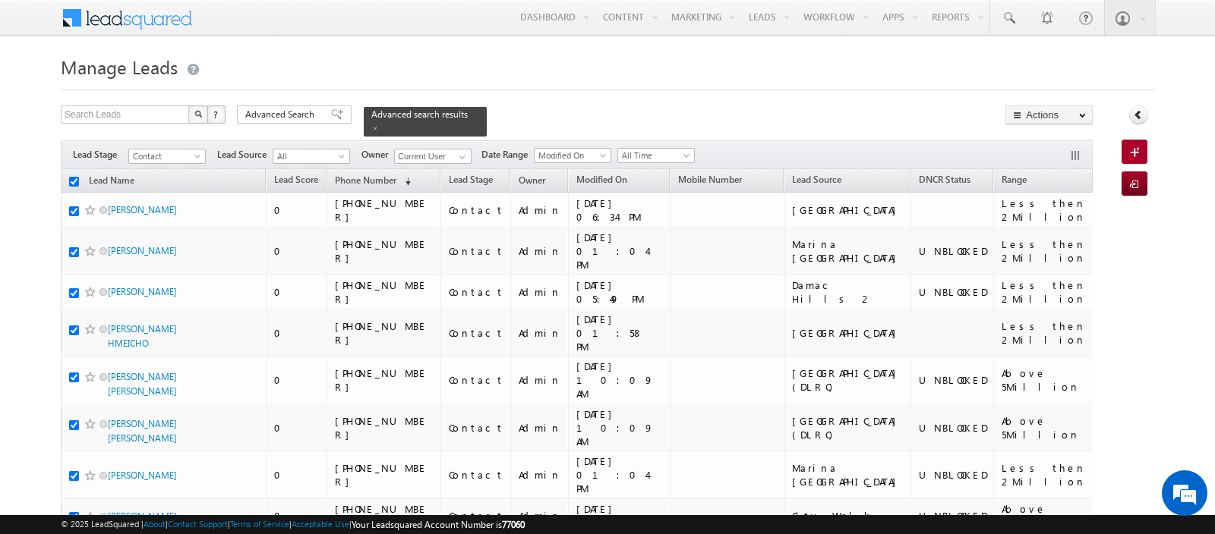
checkbox input "true"
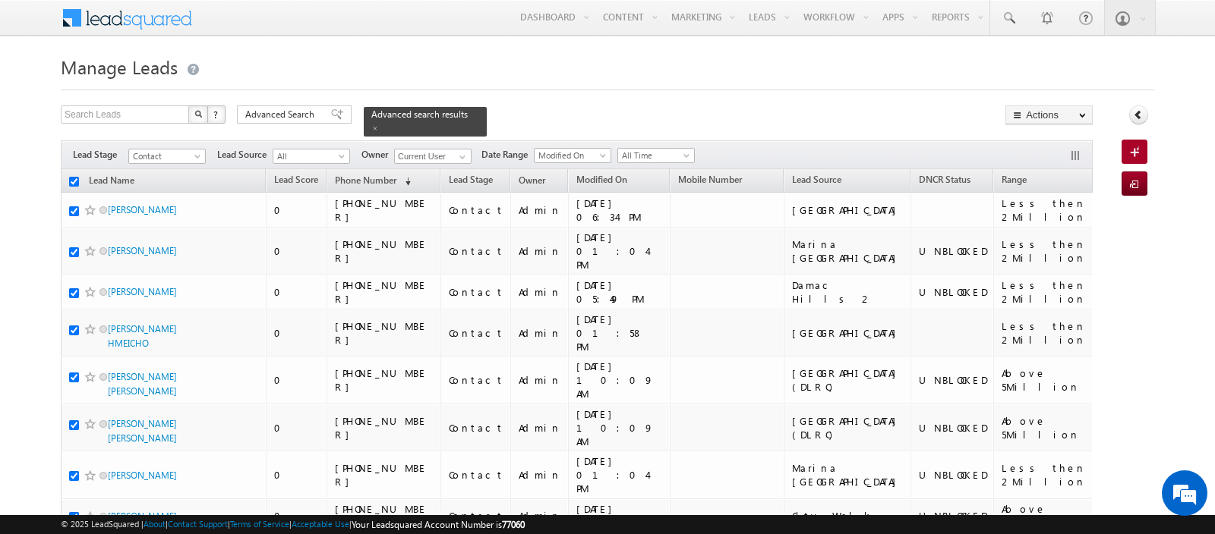
checkbox input "true"
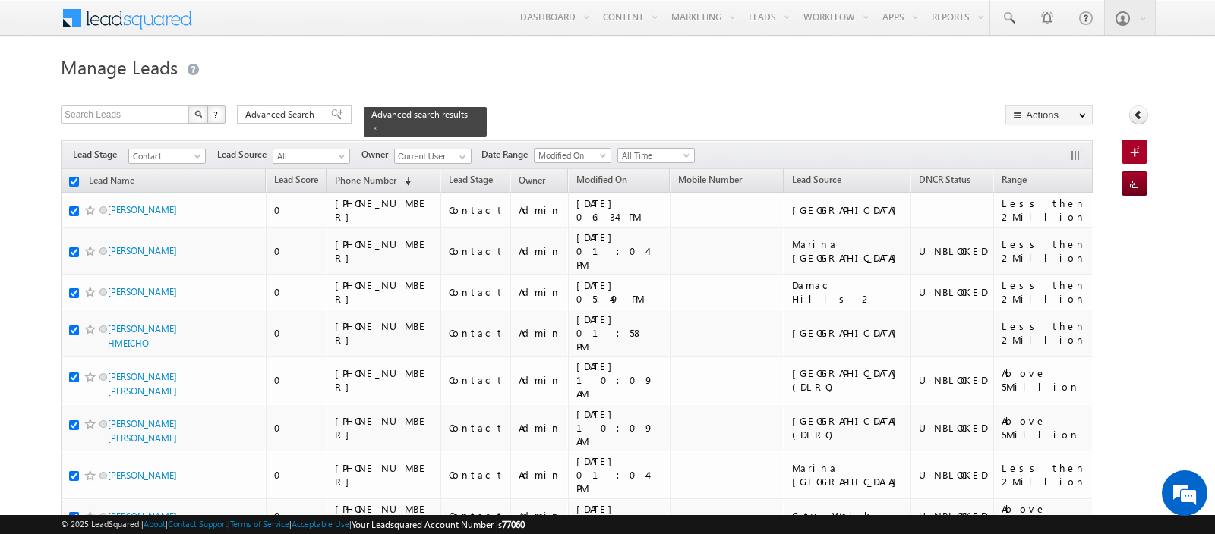
checkbox input "true"
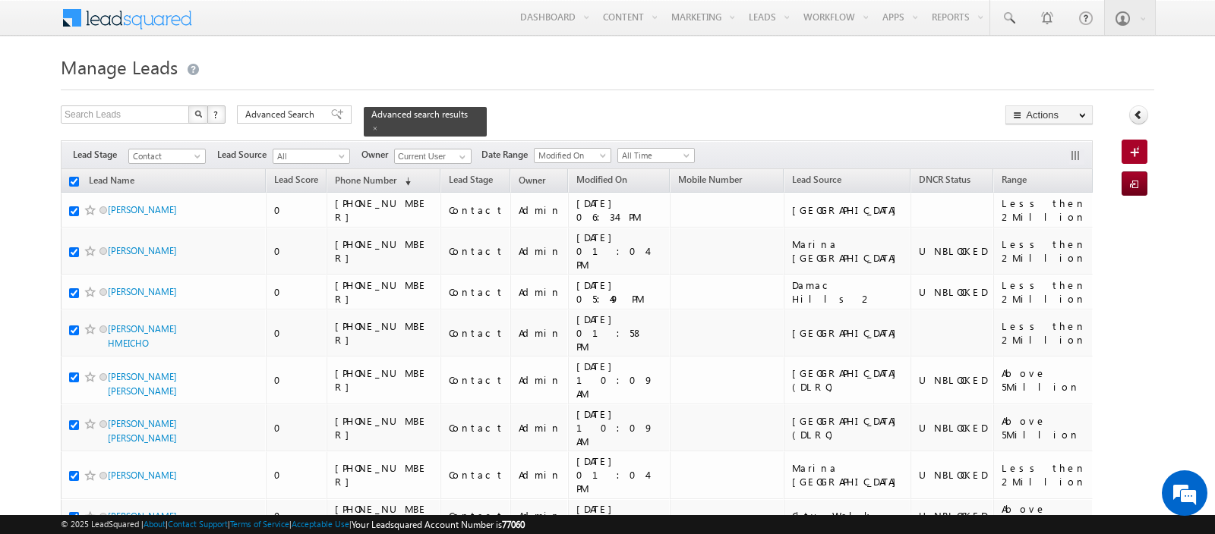
checkbox input "true"
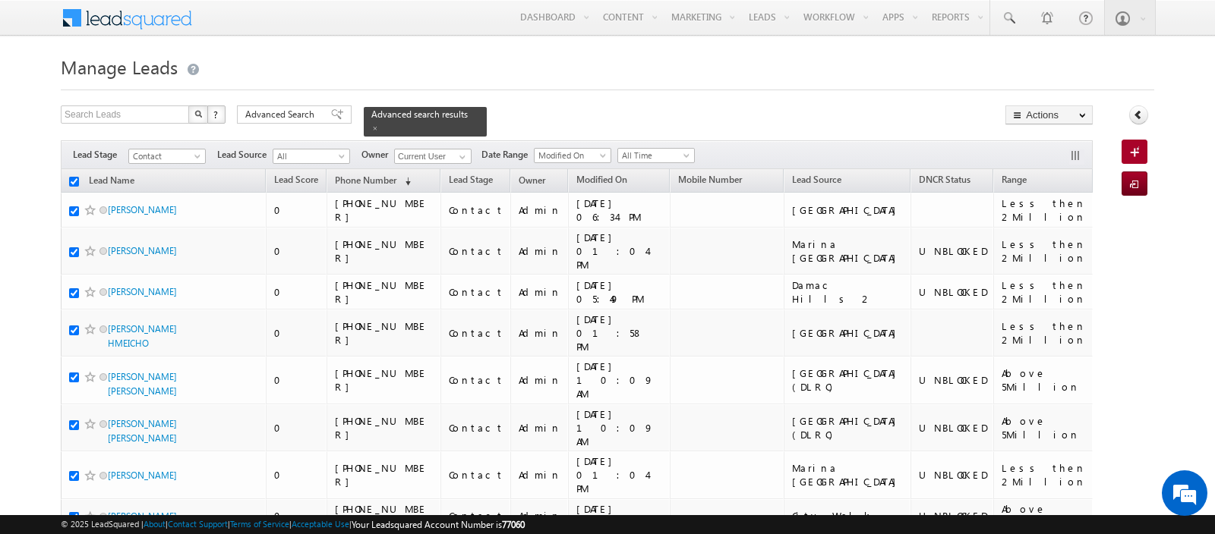
checkbox input "true"
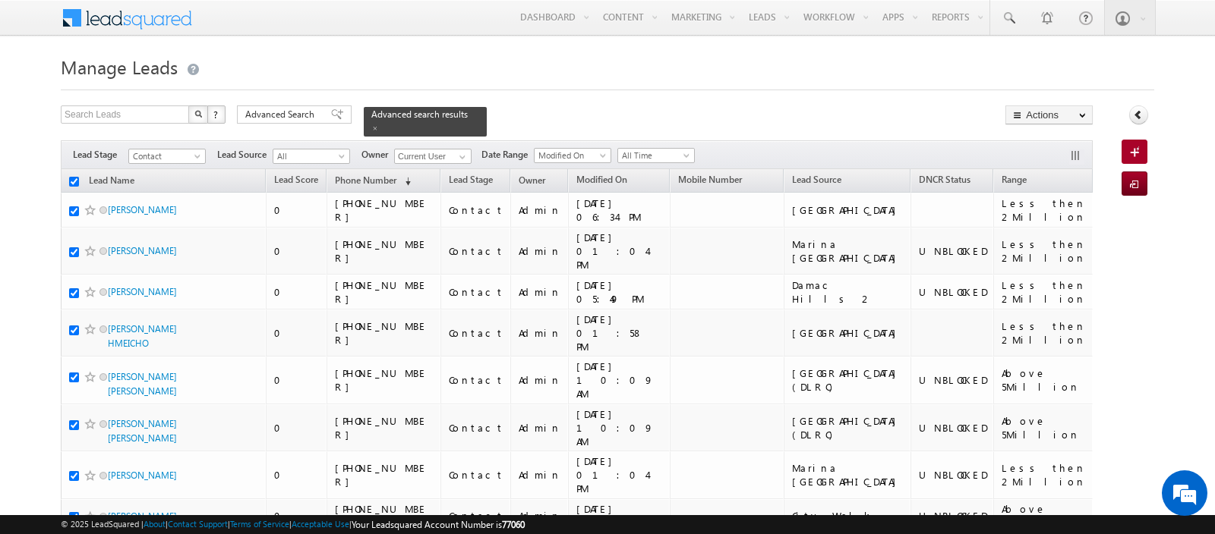
checkbox input "true"
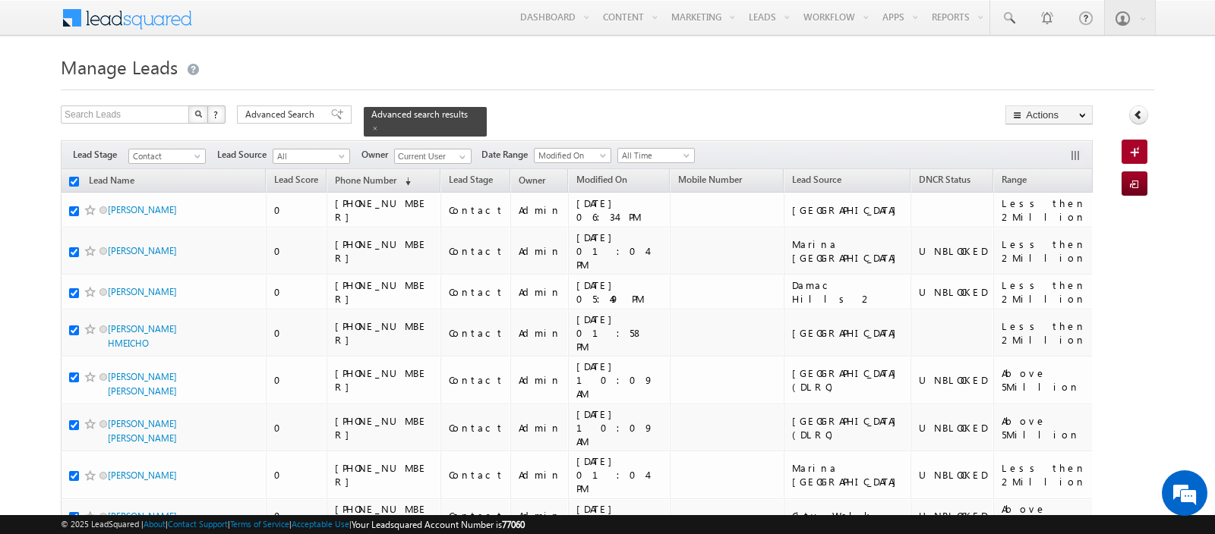
checkbox input "true"
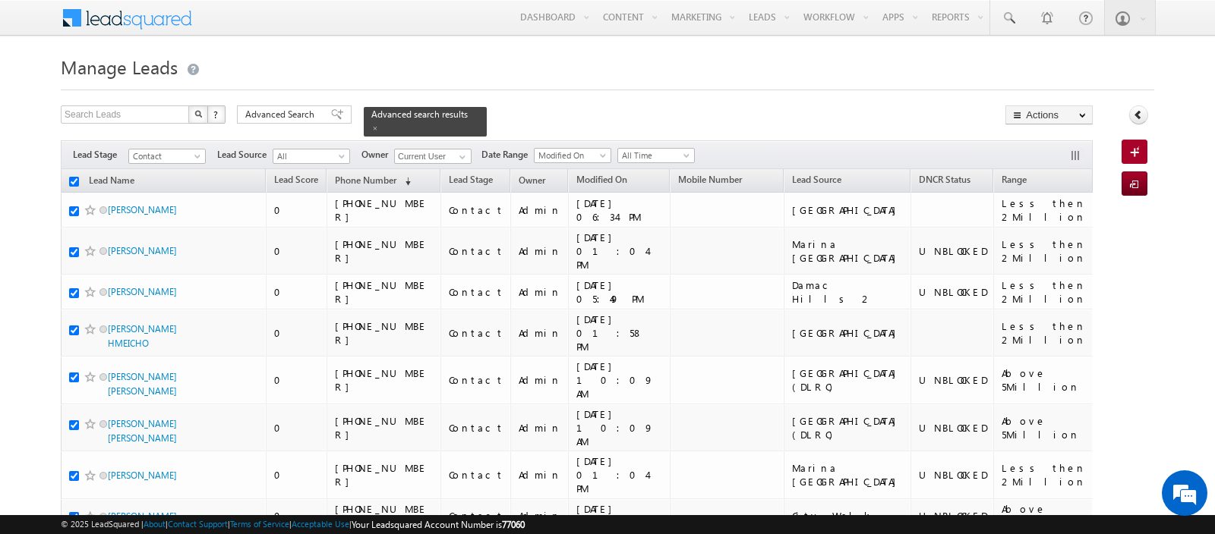
checkbox input "true"
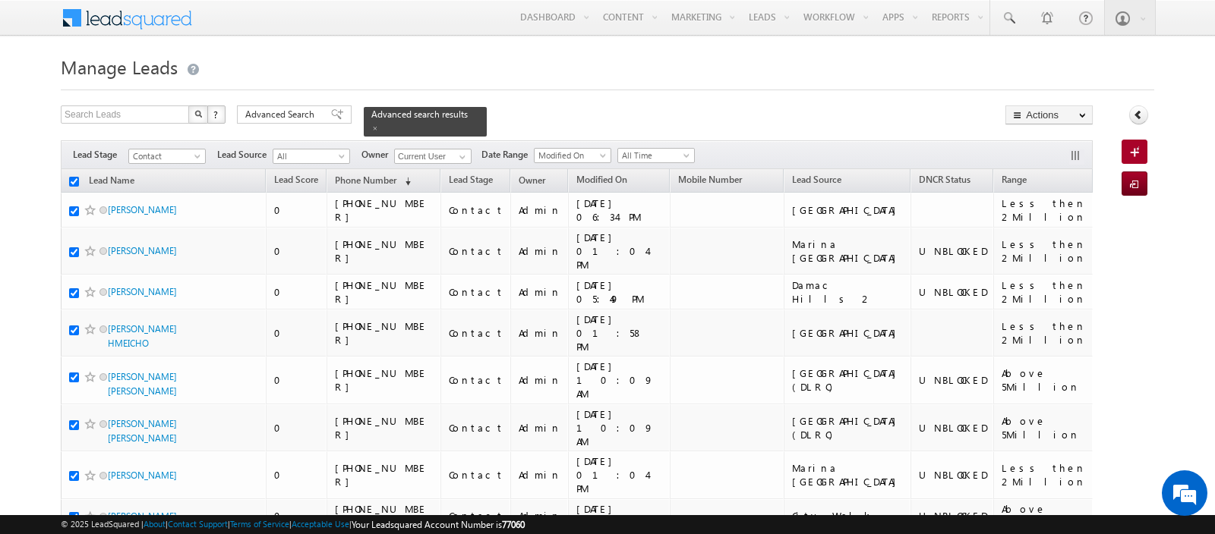
checkbox input "true"
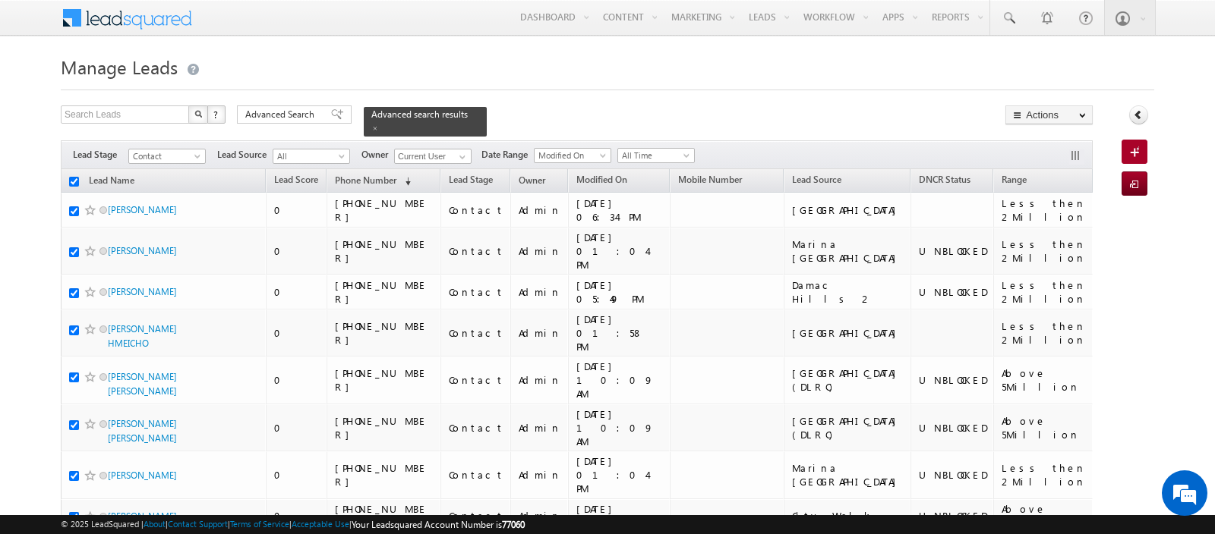
checkbox input "true"
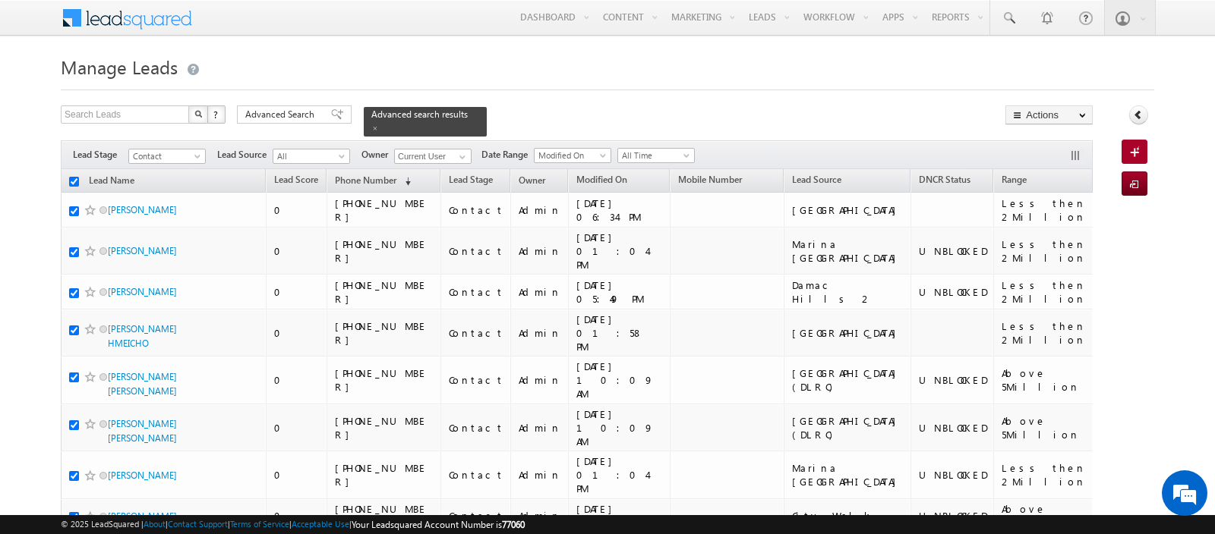
checkbox input "true"
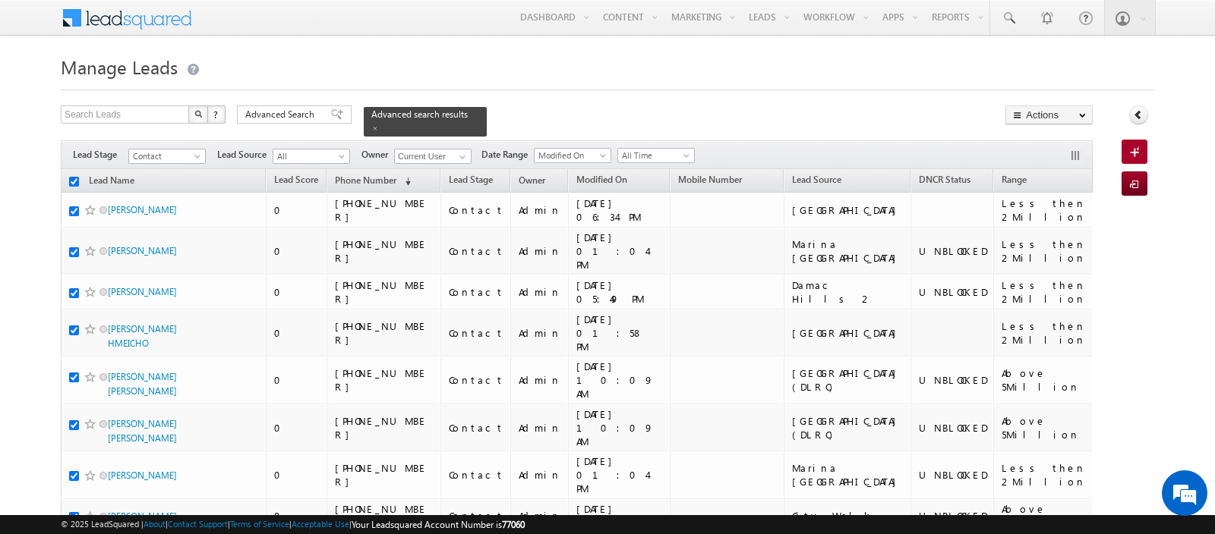
checkbox input "true"
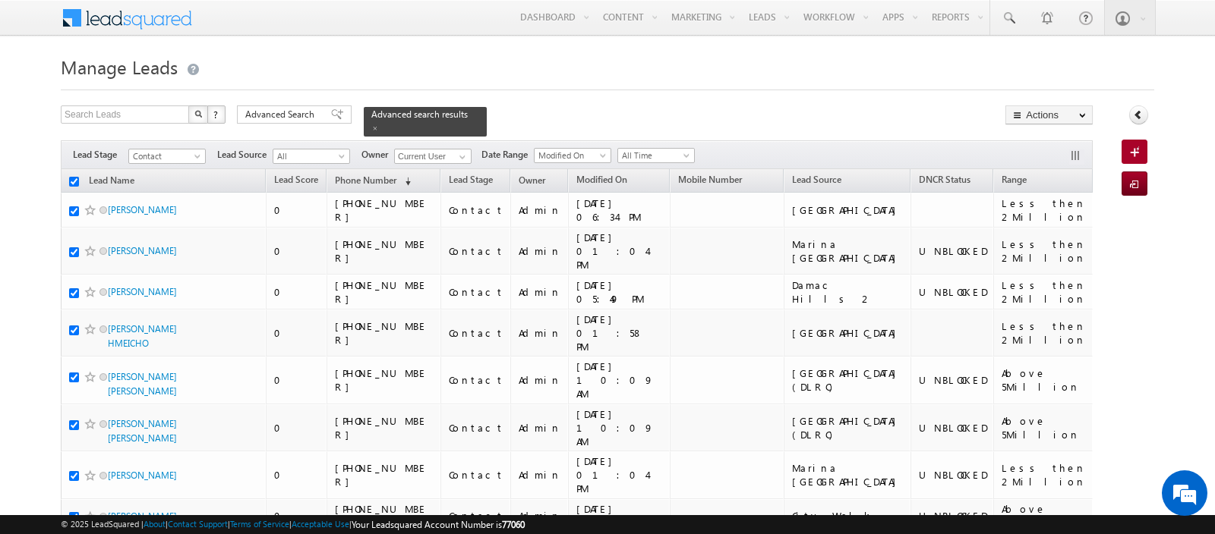
checkbox input "true"
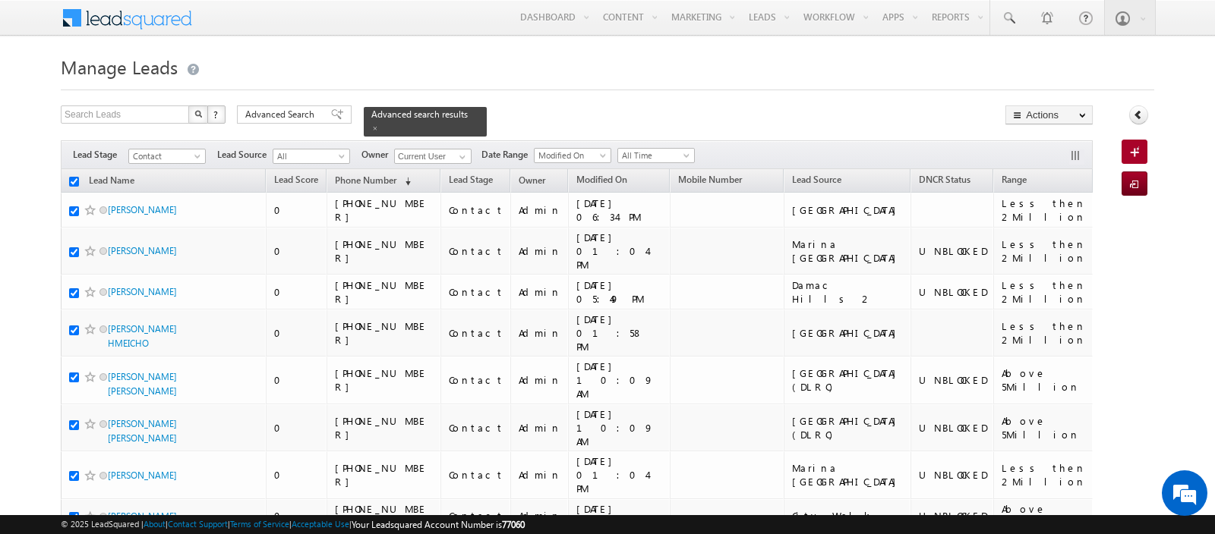
checkbox input "true"
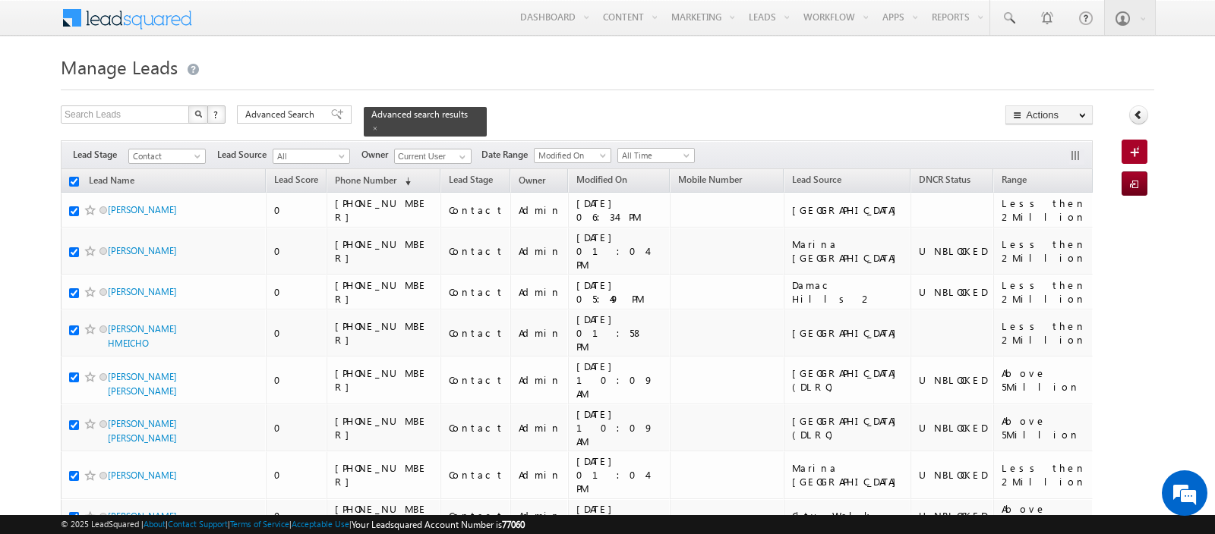
checkbox input "true"
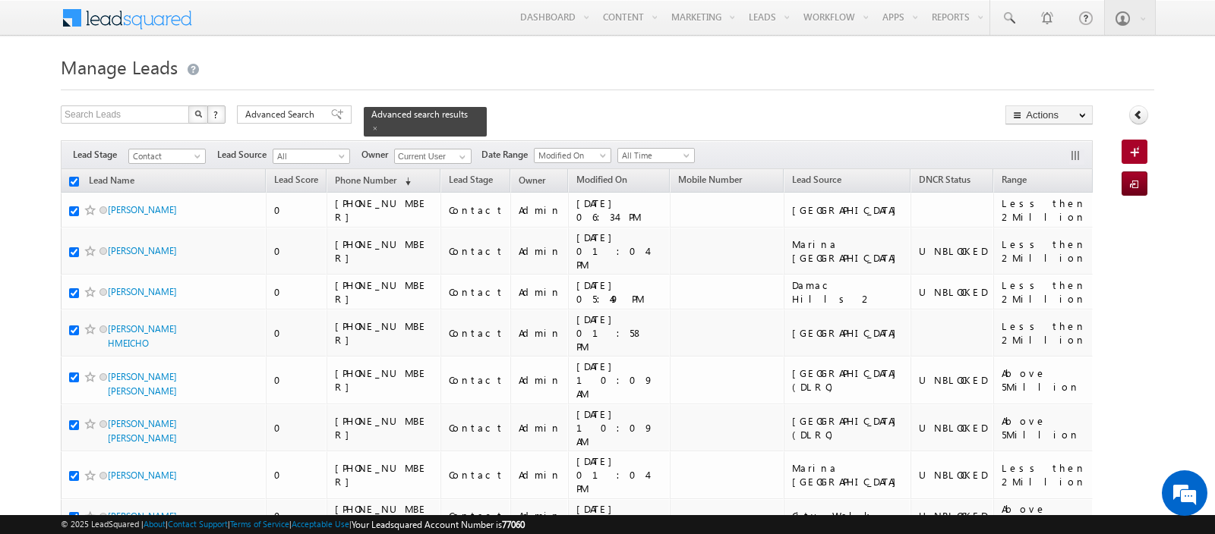
checkbox input "true"
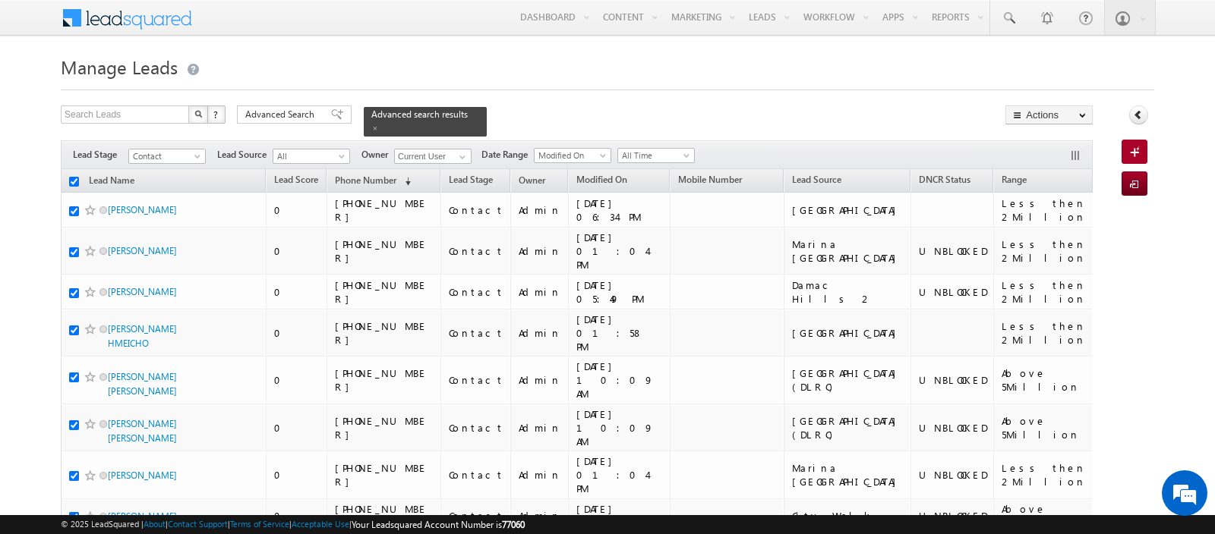
checkbox input "true"
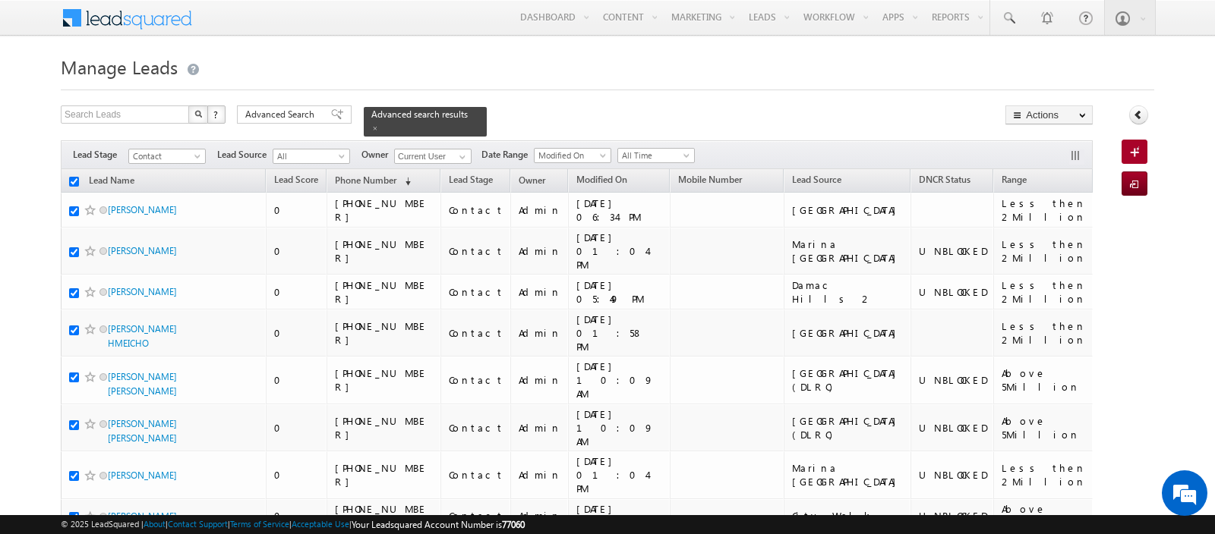
checkbox input "true"
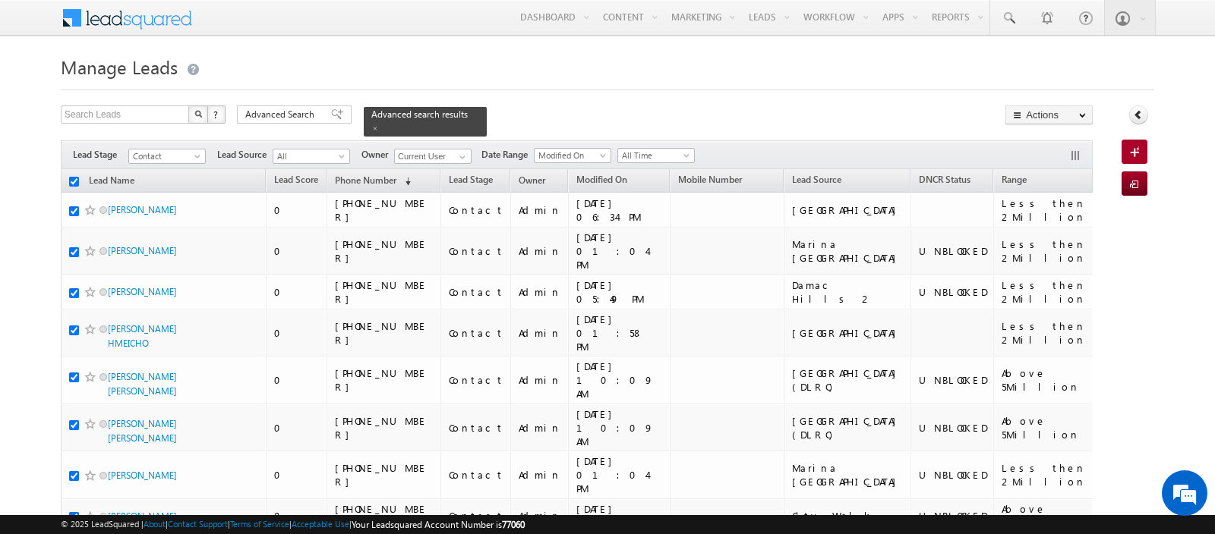
checkbox input "true"
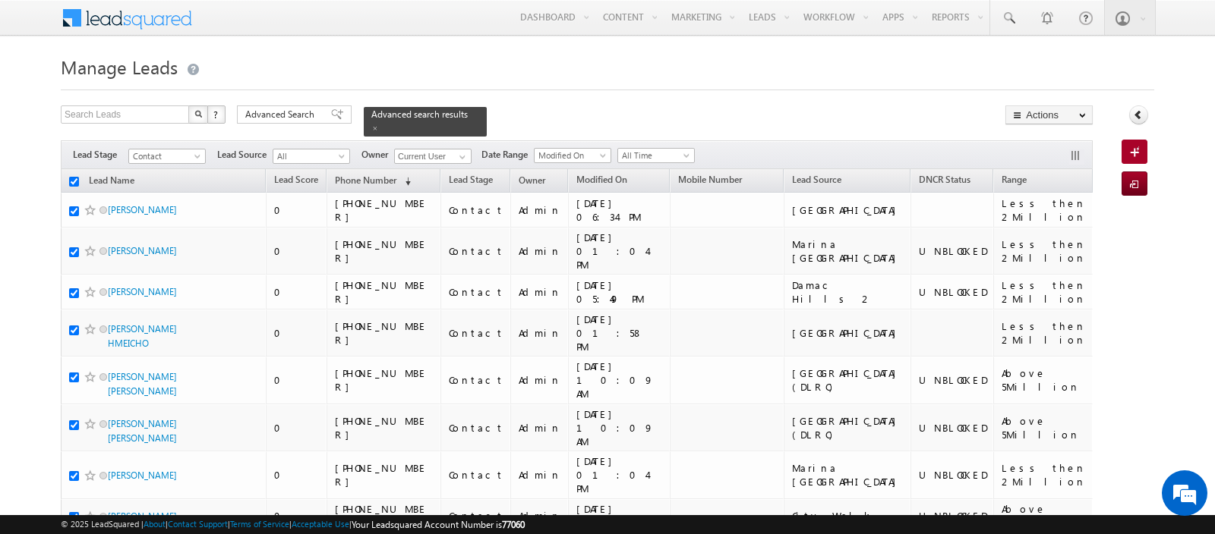
checkbox input "true"
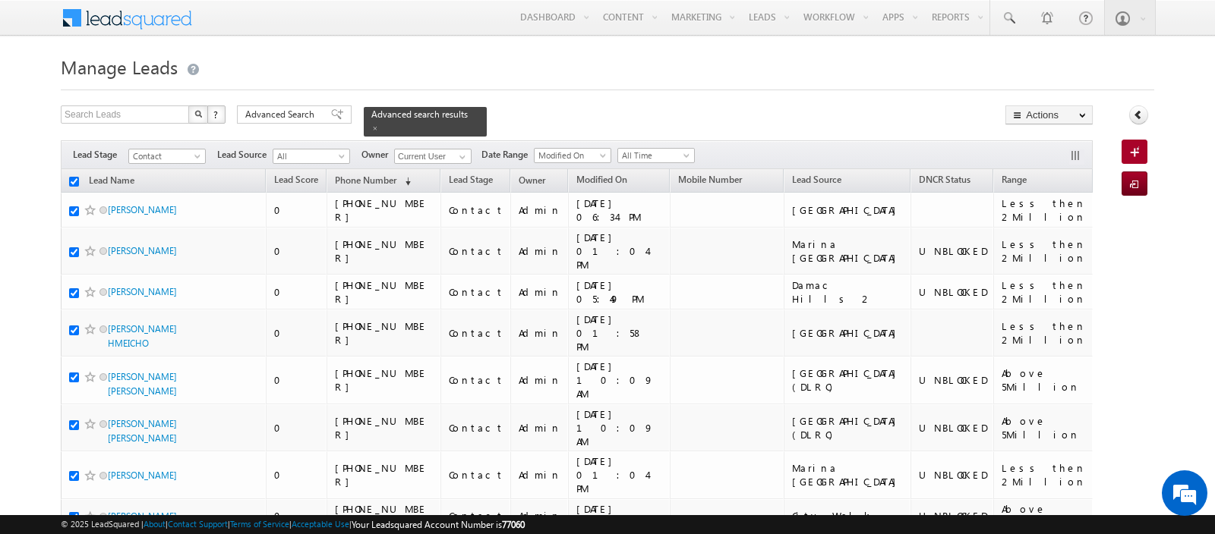
checkbox input "true"
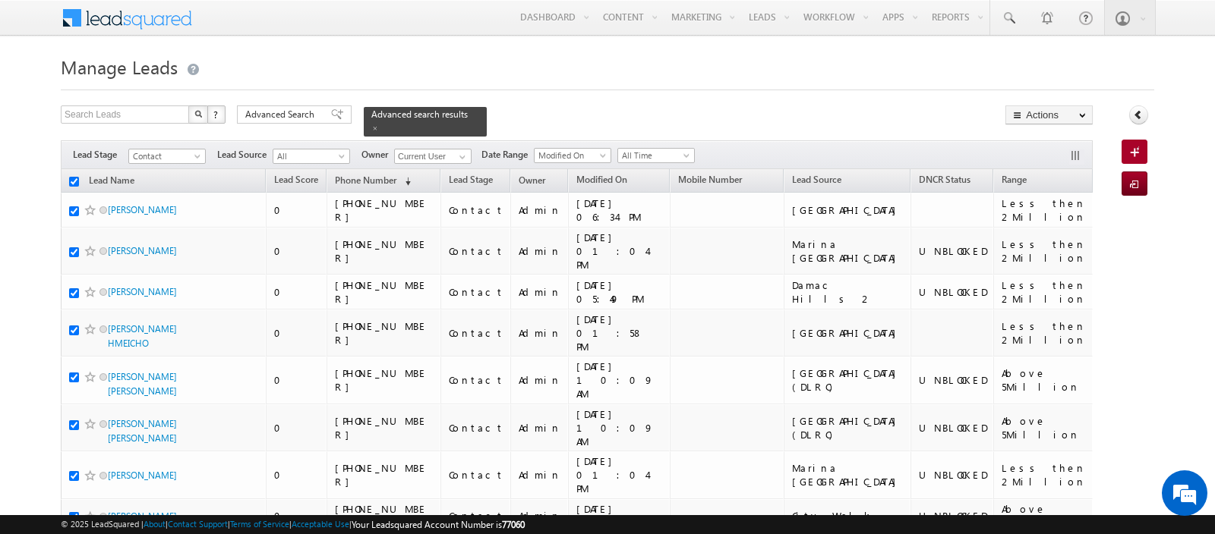
checkbox input "true"
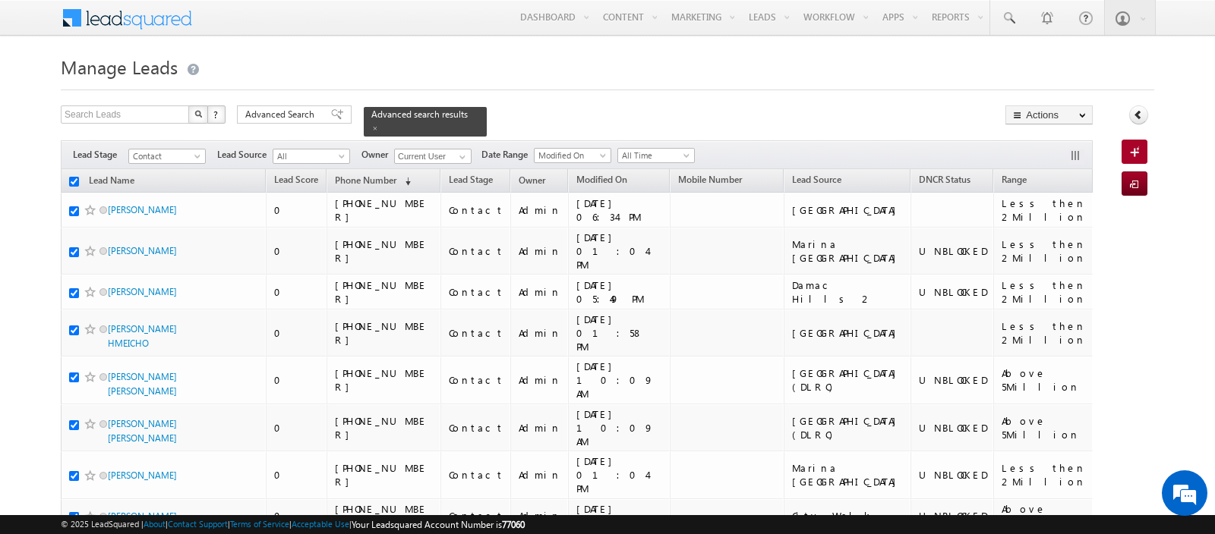
checkbox input "true"
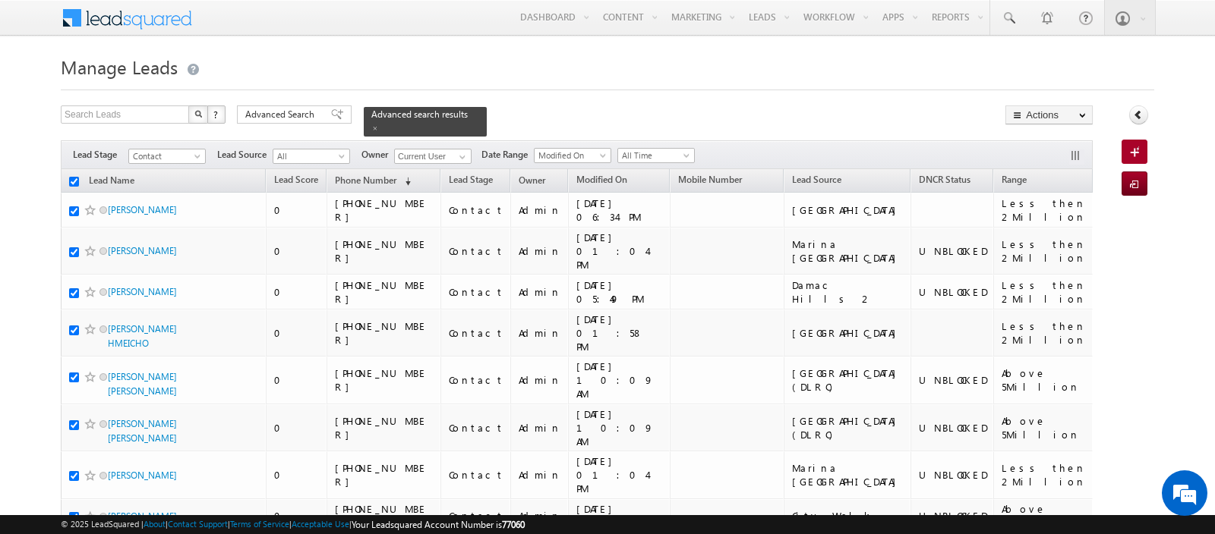
checkbox input "true"
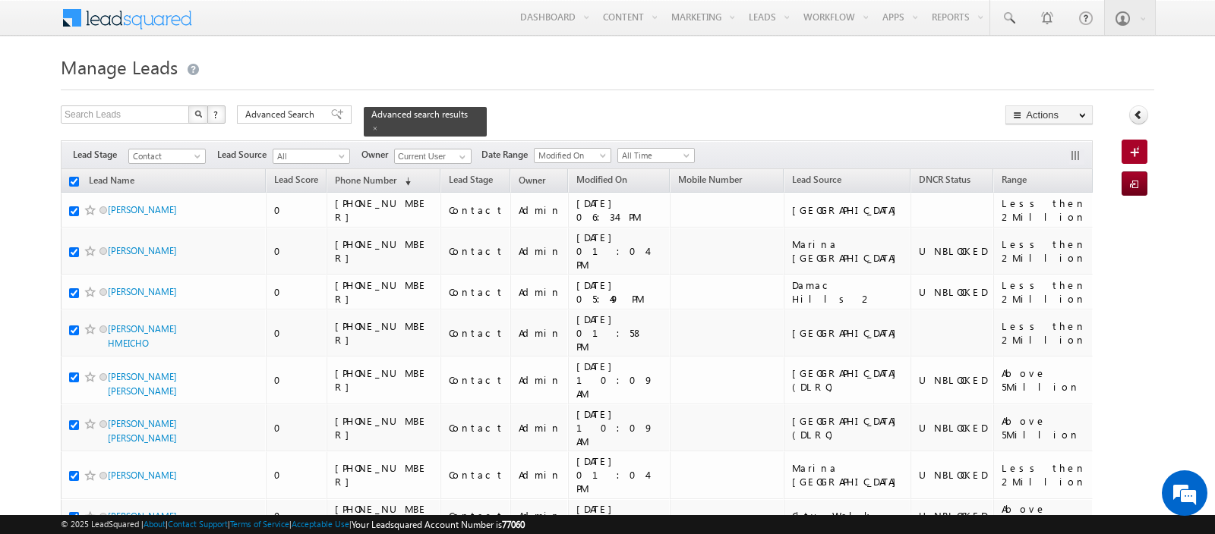
checkbox input "true"
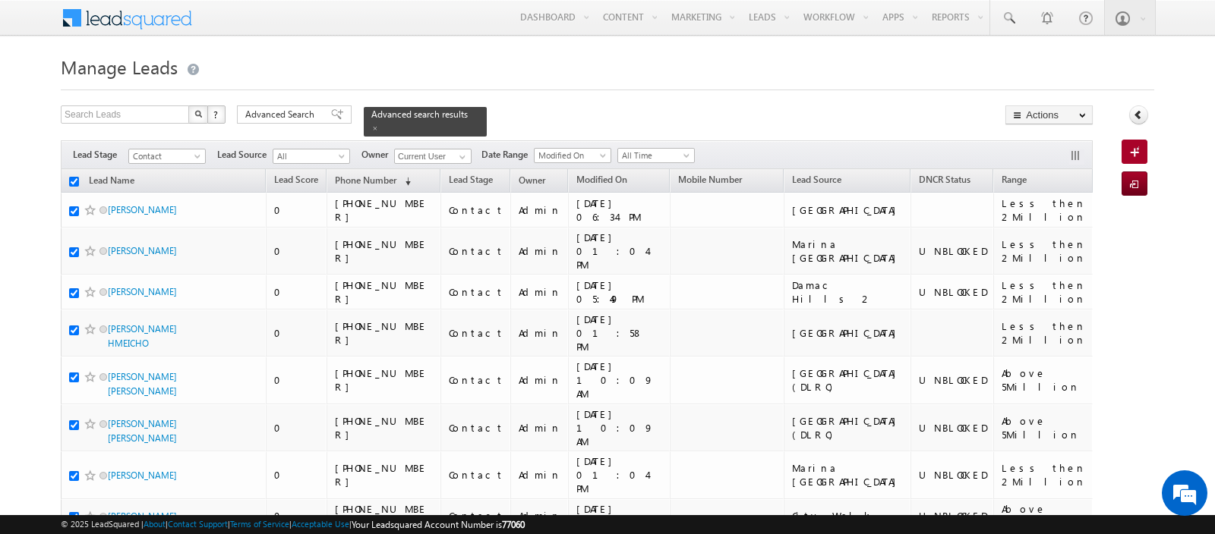
checkbox input "true"
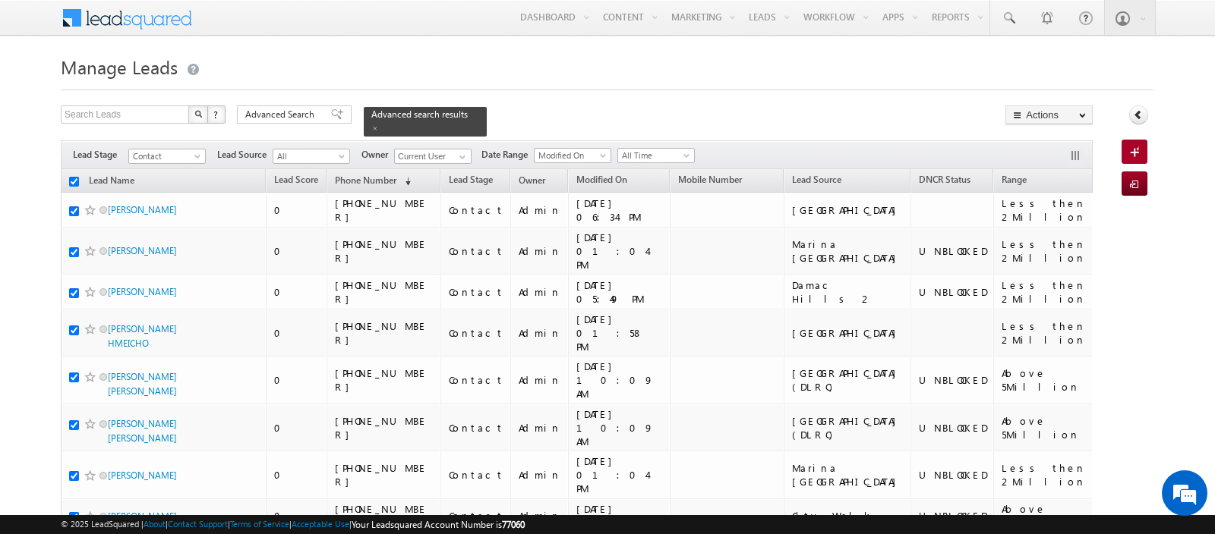
checkbox input "true"
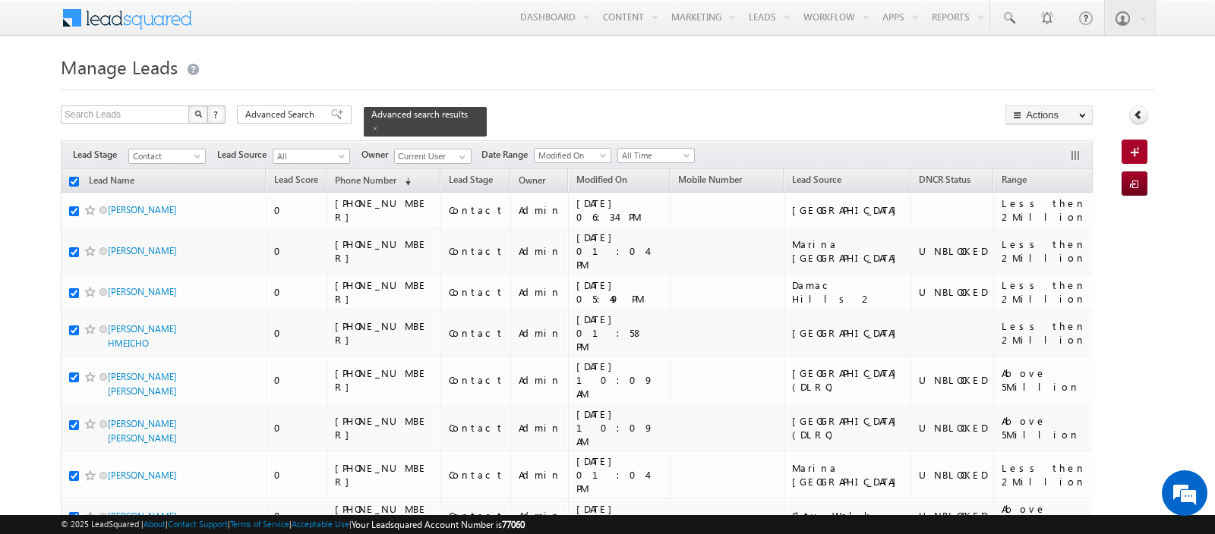
checkbox input "true"
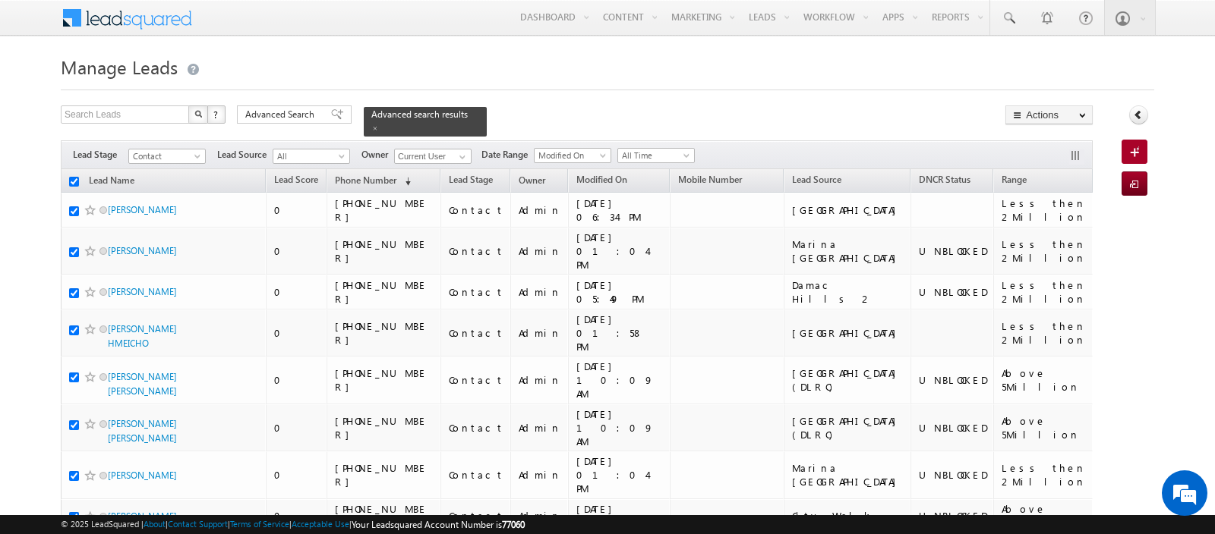
checkbox input "true"
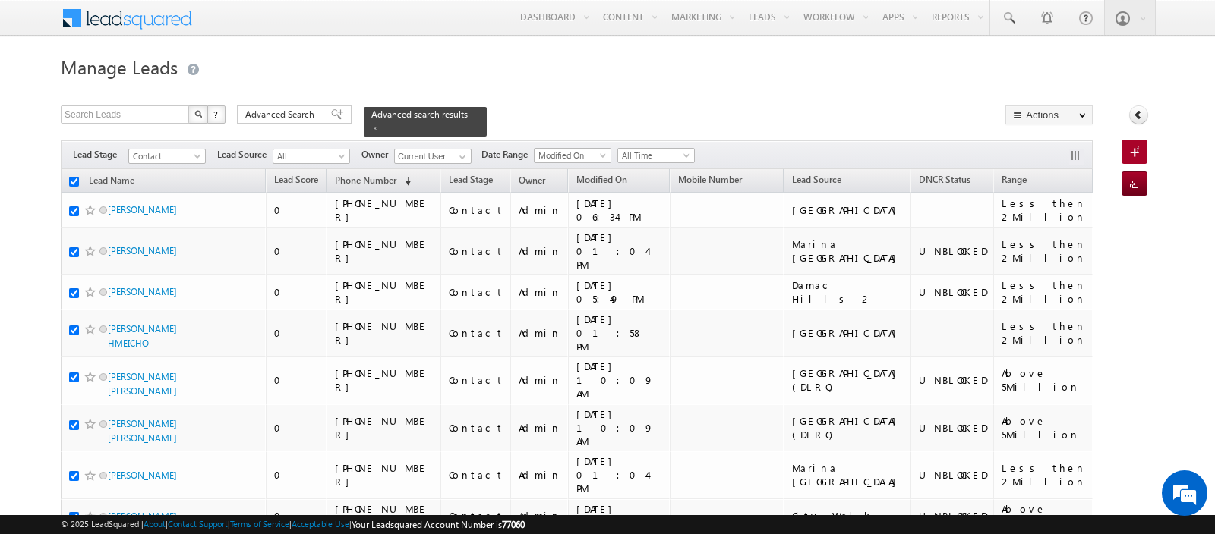
checkbox input "true"
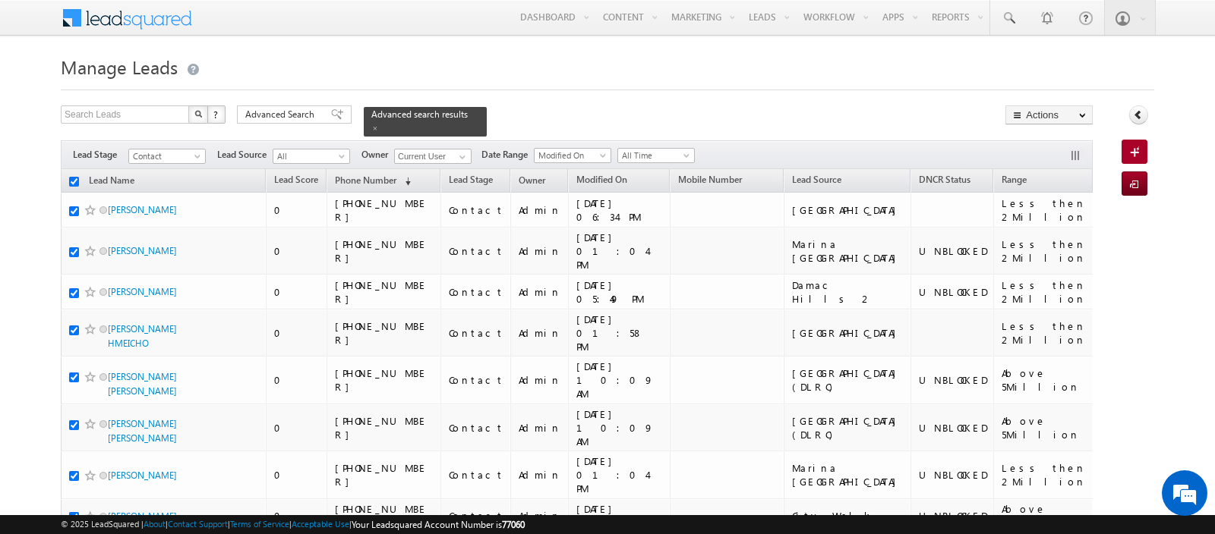
checkbox input "true"
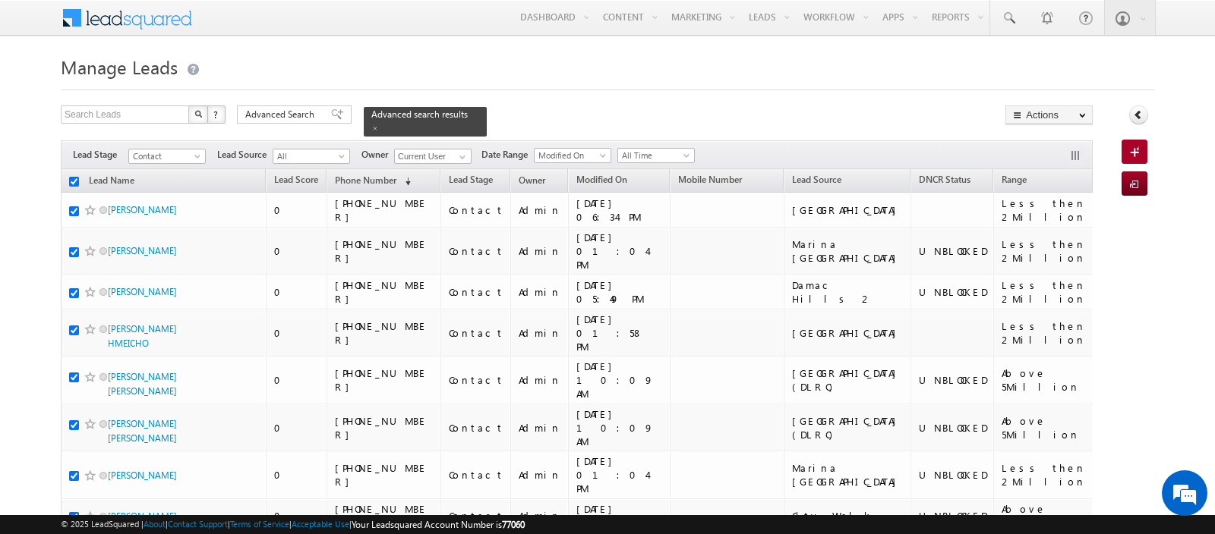
checkbox input "true"
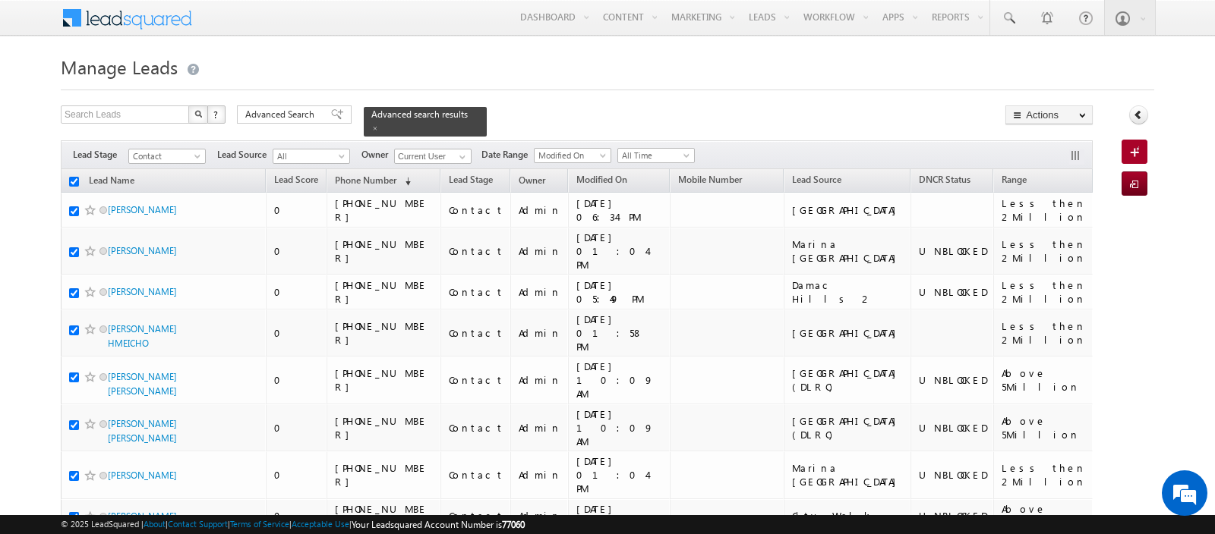
checkbox input "true"
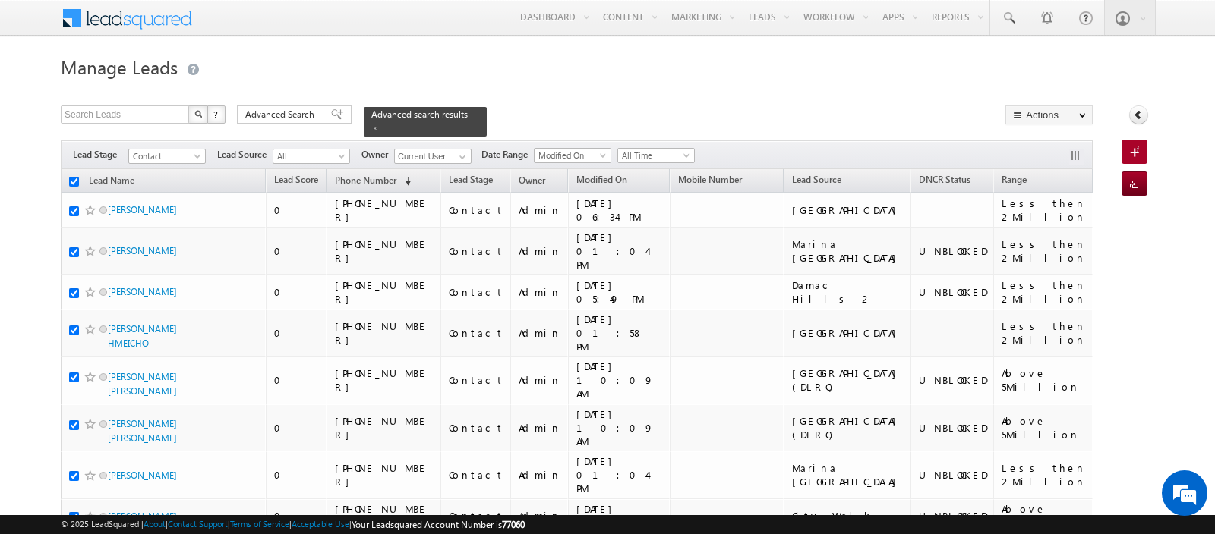
checkbox input "true"
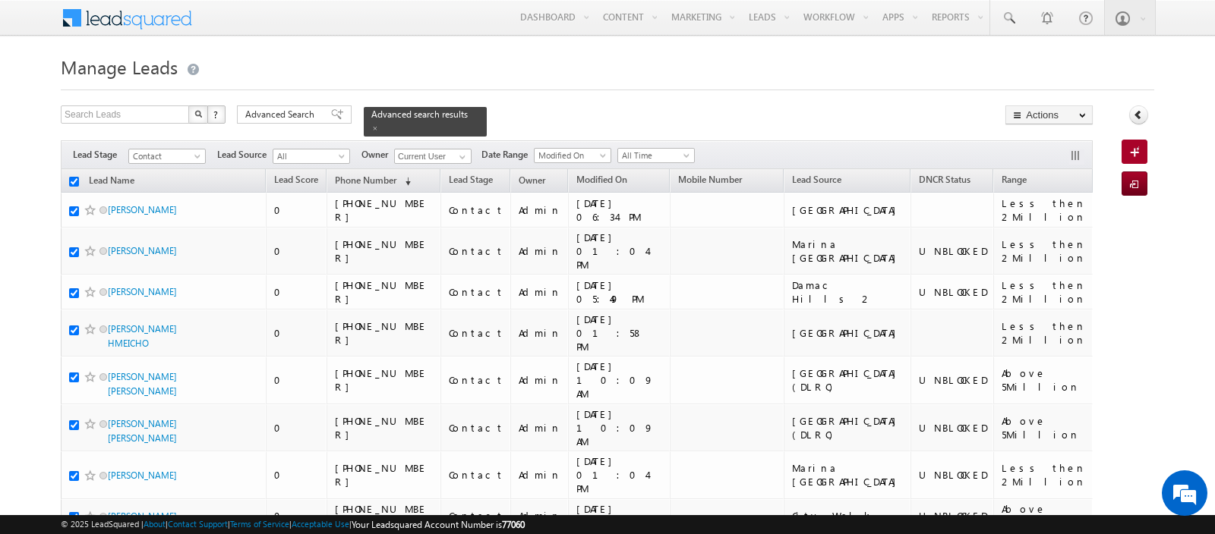
checkbox input "true"
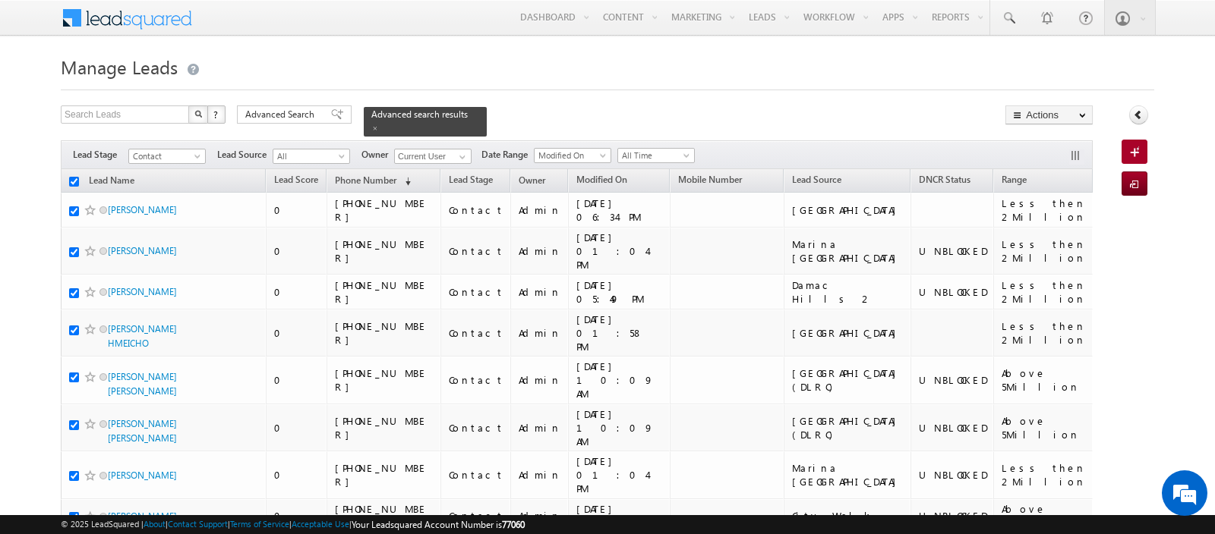
checkbox input "true"
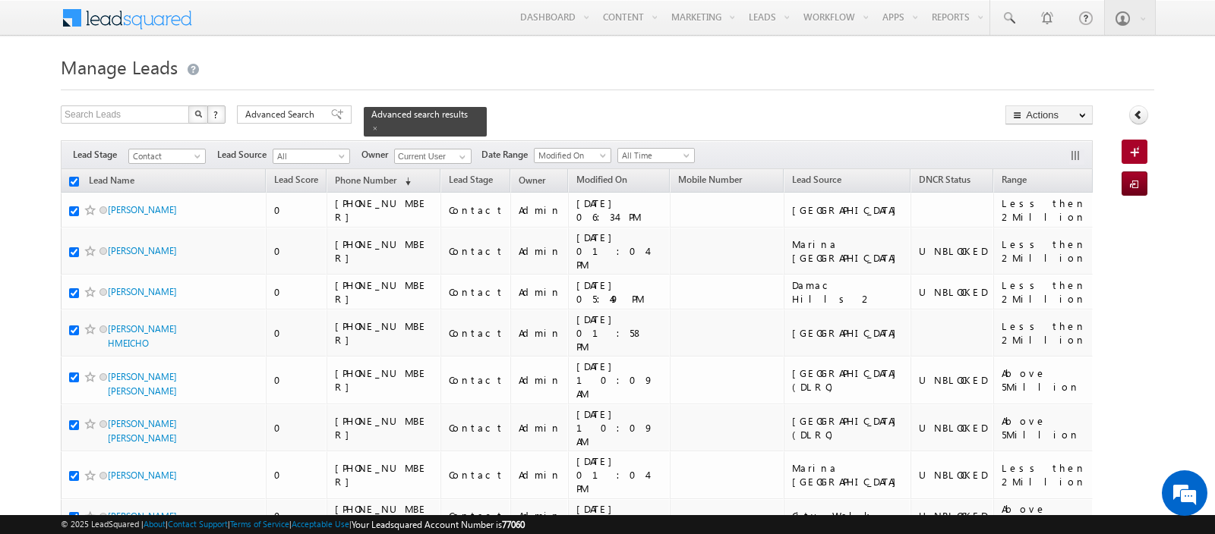
checkbox input "true"
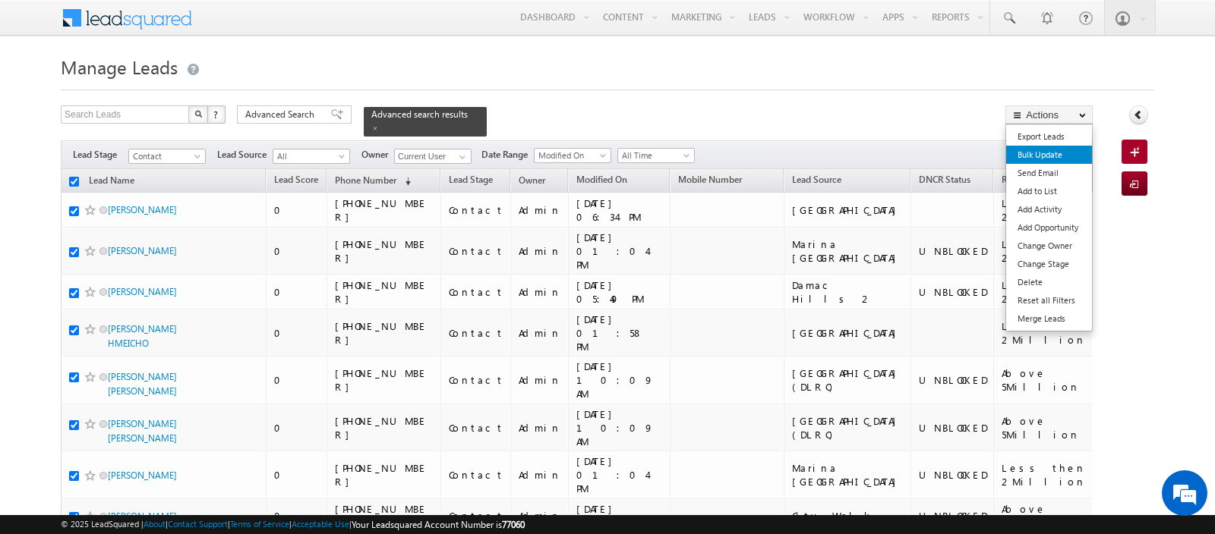
click at [1040, 159] on link "Bulk Update" at bounding box center [1049, 155] width 86 height 18
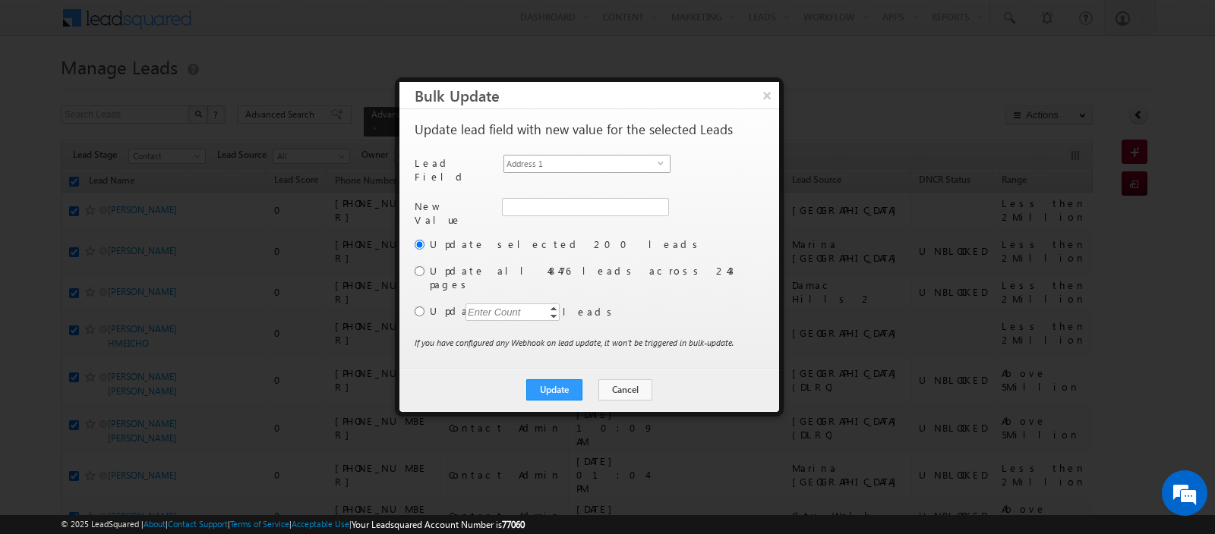
click at [576, 160] on span "Address 1" at bounding box center [580, 164] width 153 height 17
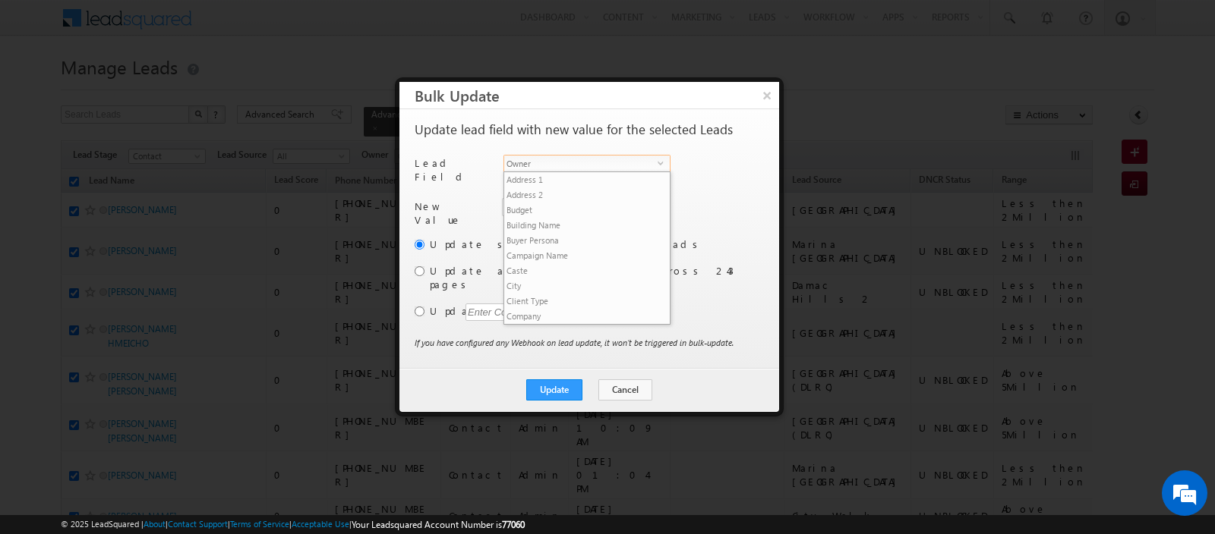
scroll to position [578, 0]
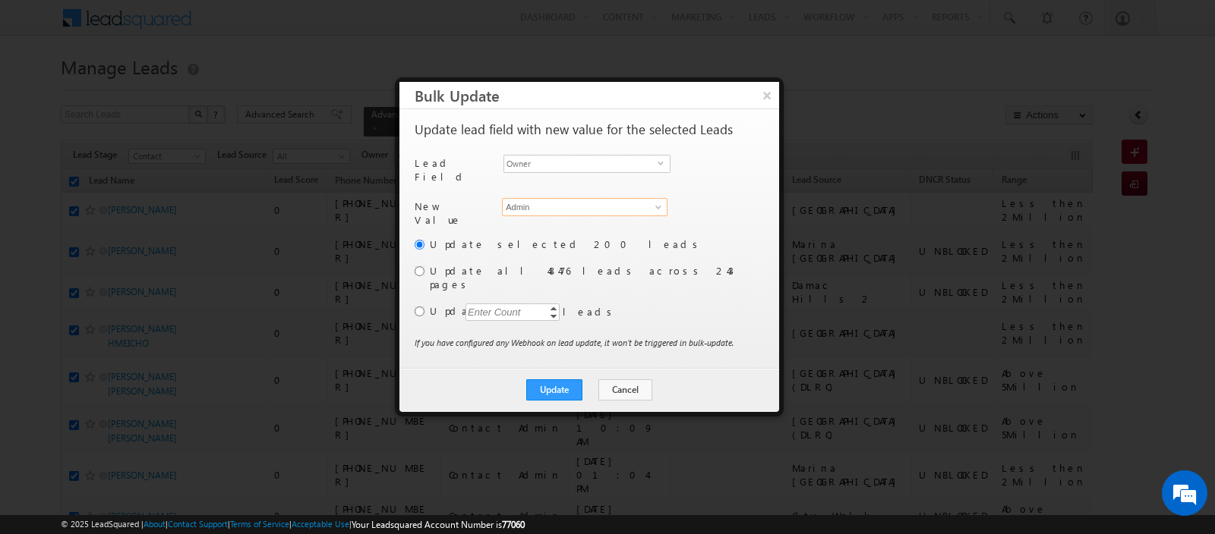
click at [536, 202] on input "Admin" at bounding box center [584, 207] width 165 height 18
click at [527, 222] on link "Aman Ramani aman.ramani@indglobal.ae" at bounding box center [584, 230] width 165 height 29
click at [420, 307] on input "radio" at bounding box center [420, 312] width 10 height 10
click at [502, 304] on div "Enter Count" at bounding box center [494, 312] width 58 height 17
click at [550, 380] on button "Update" at bounding box center [554, 390] width 56 height 21
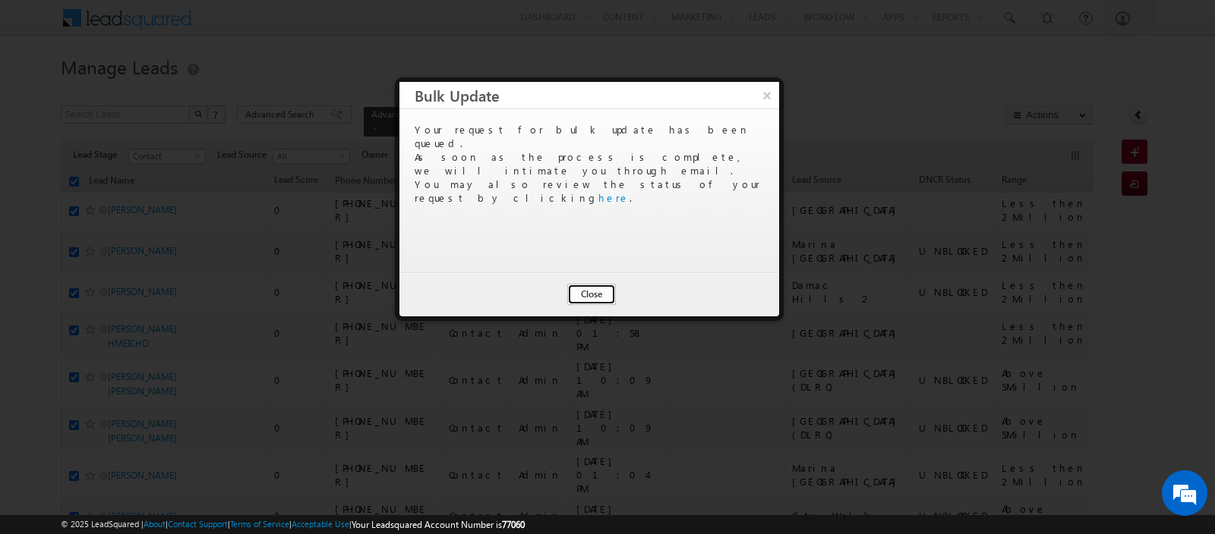
click at [587, 291] on button "Close" at bounding box center [591, 294] width 49 height 21
